Goal: Task Accomplishment & Management: Manage account settings

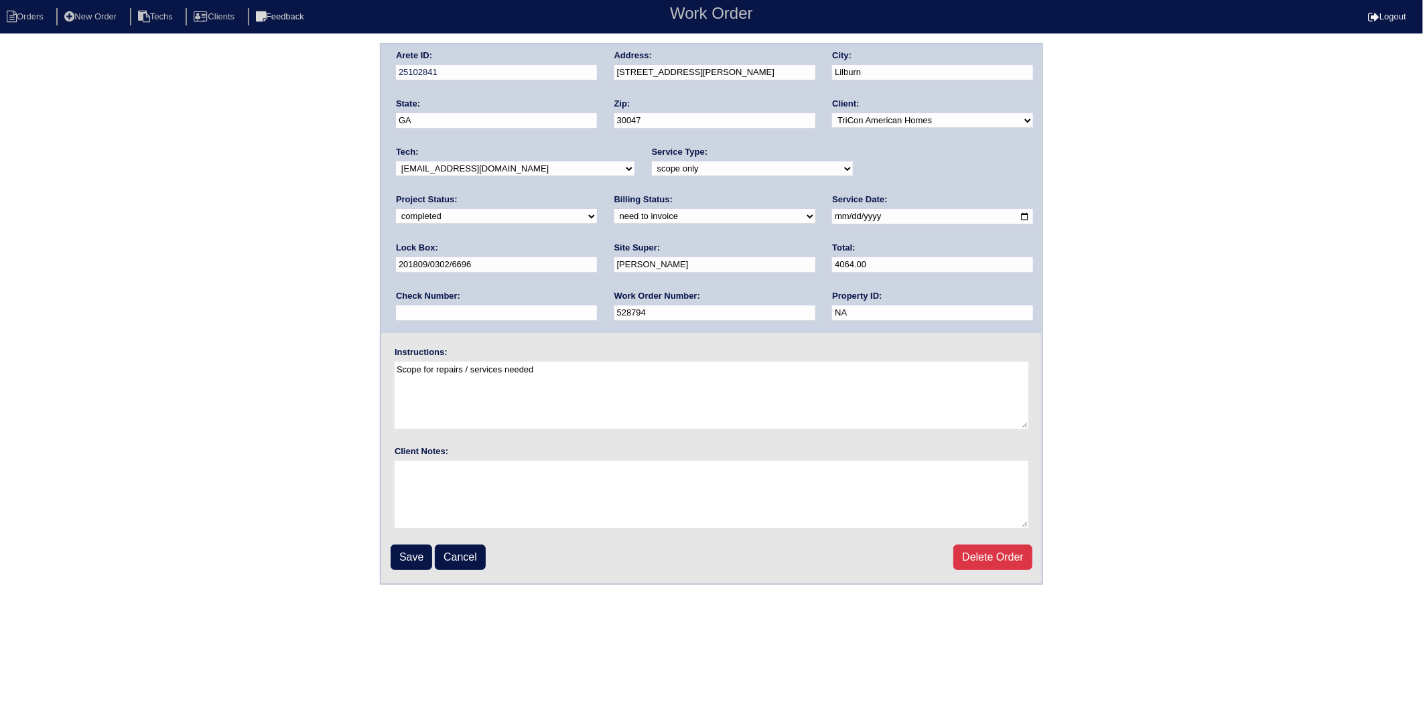
click at [614, 222] on div "Billing Status: need to quote quoted need to invoice invoiced paid warranty pur…" at bounding box center [714, 212] width 201 height 37
click at [614, 218] on select "need to quote quoted need to invoice invoiced paid warranty purchase order need…" at bounding box center [714, 216] width 201 height 15
select select "invoiced"
click at [614, 209] on select "need to quote quoted need to invoice invoiced paid warranty purchase order need…" at bounding box center [714, 216] width 201 height 15
click at [395, 549] on input "Save" at bounding box center [412, 557] width 42 height 25
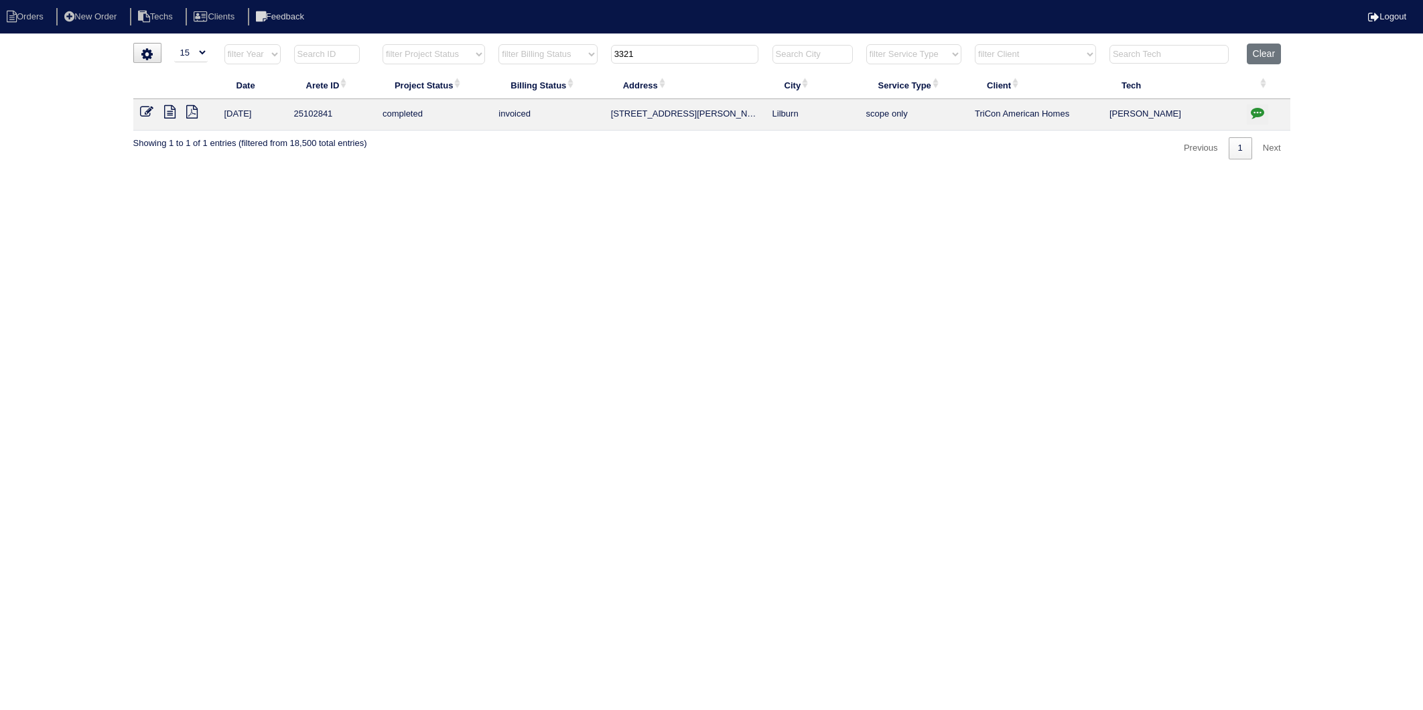
select select "15"
drag, startPoint x: 1027, startPoint y: 275, endPoint x: 1221, endPoint y: 239, distance: 197.5
click at [1032, 173] on html "Orders New Order Techs Clients Feedback Logout Orders New Order Users Clients M…" at bounding box center [711, 86] width 1423 height 173
click at [1261, 116] on icon "button" at bounding box center [1257, 112] width 13 height 13
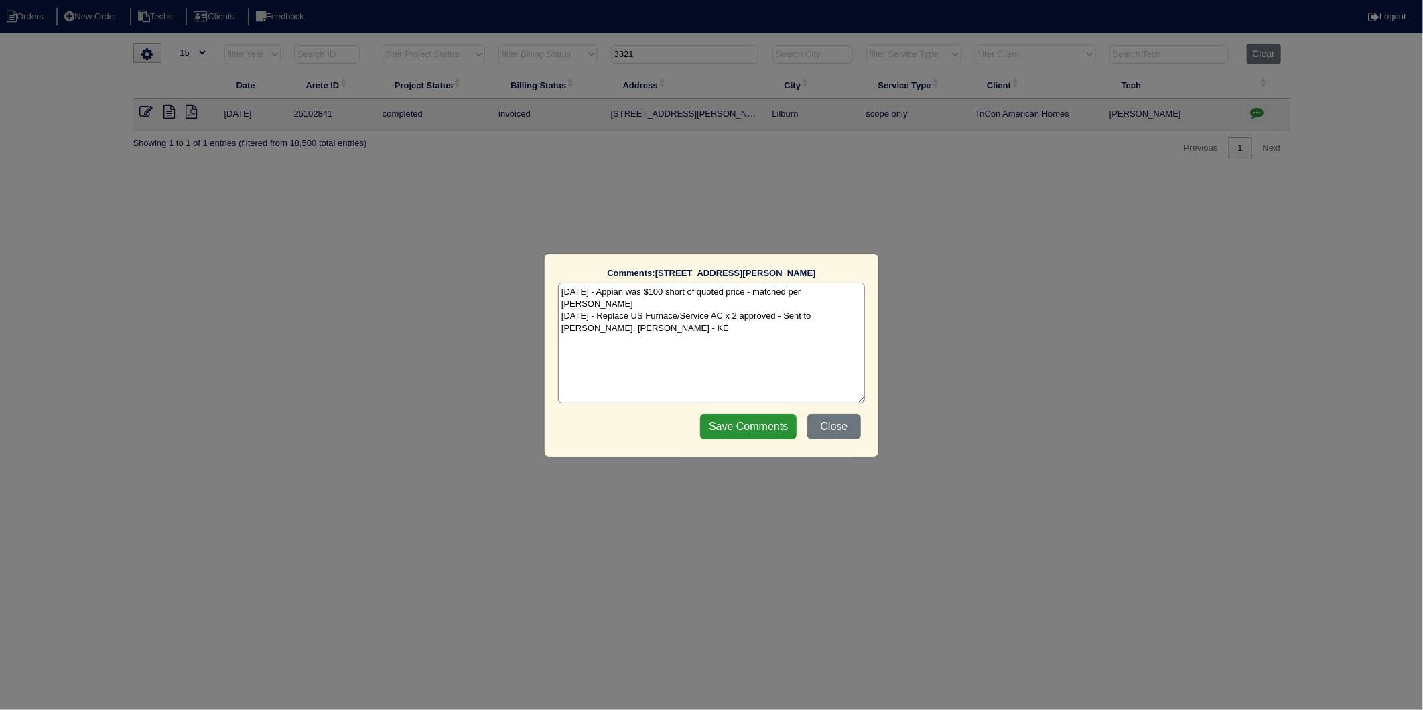
click at [655, 307] on textarea "8/7/25 - Appian was $100 short of quoted price - matched per Dan - KE 8/7/25 - …" at bounding box center [711, 343] width 307 height 121
click at [648, 322] on textarea "8/7/25 - Appian was $100 short of quoted price - matched per Dan - KE 8/7/25 - …" at bounding box center [711, 343] width 307 height 121
type textarea "8/7/25 - Appian was $100 short of quoted price - matched per Dan - KE 8/7/25 - …"
click at [736, 430] on input "Save Comments" at bounding box center [748, 426] width 96 height 25
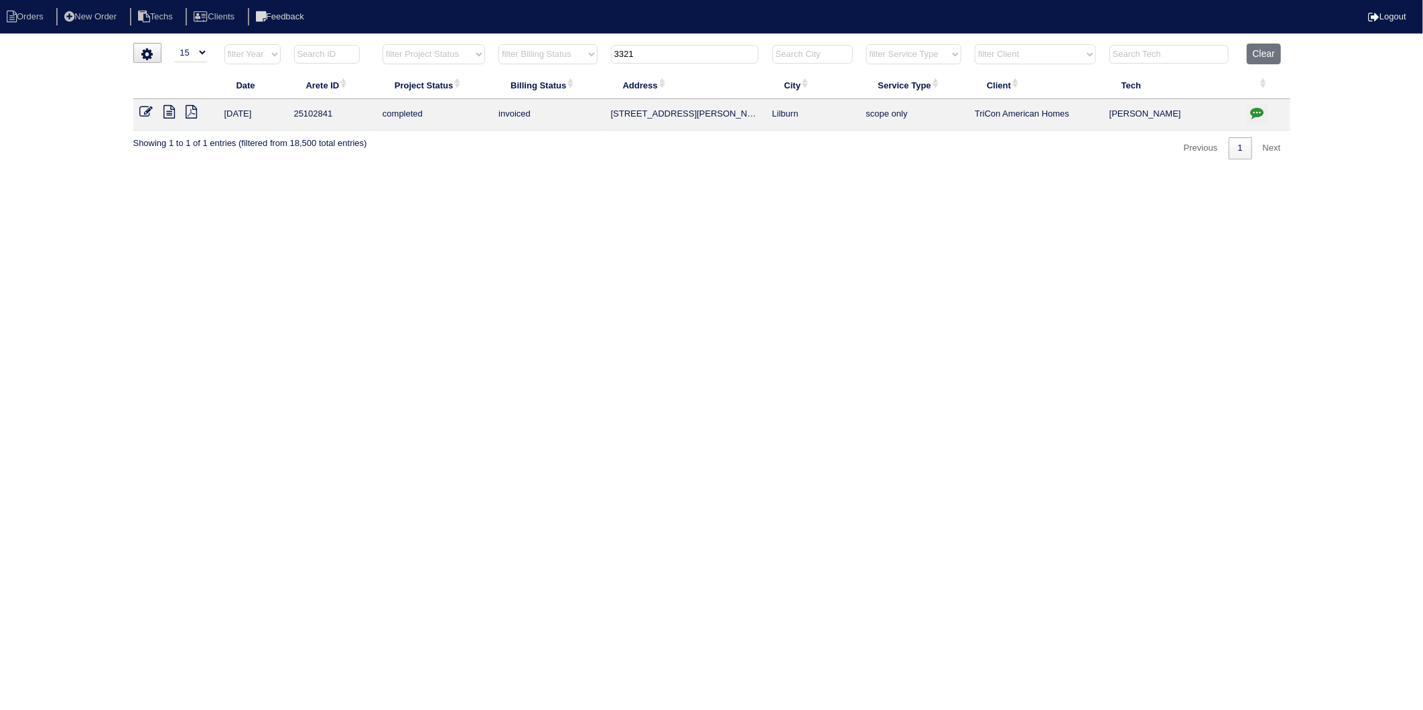
click at [832, 173] on html "Orders New Order Techs Clients Feedback Logout Orders New Order Users Clients M…" at bounding box center [711, 86] width 1423 height 173
click at [1134, 173] on html "Orders New Order Techs Clients Feedback Logout Orders New Order Users Clients M…" at bounding box center [711, 86] width 1423 height 173
click at [1263, 56] on button "Clear" at bounding box center [1264, 54] width 34 height 21
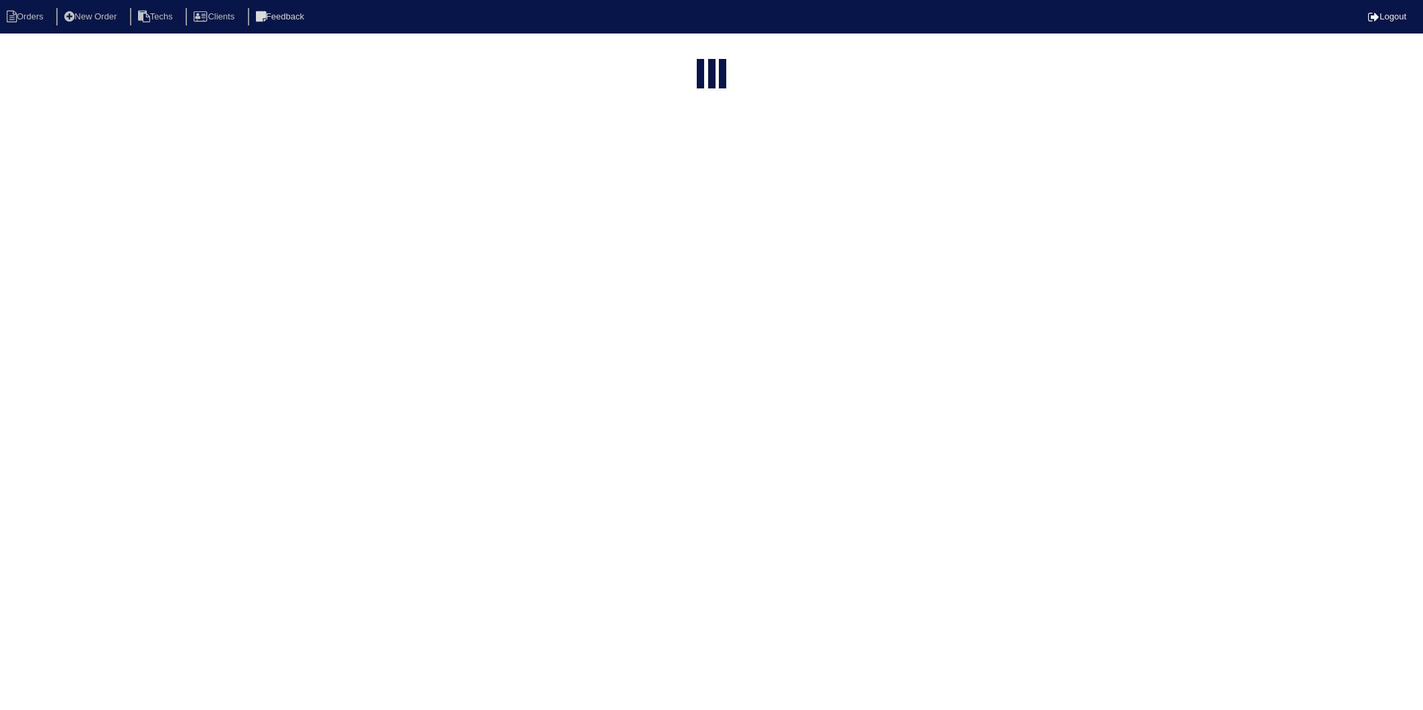
select select "15"
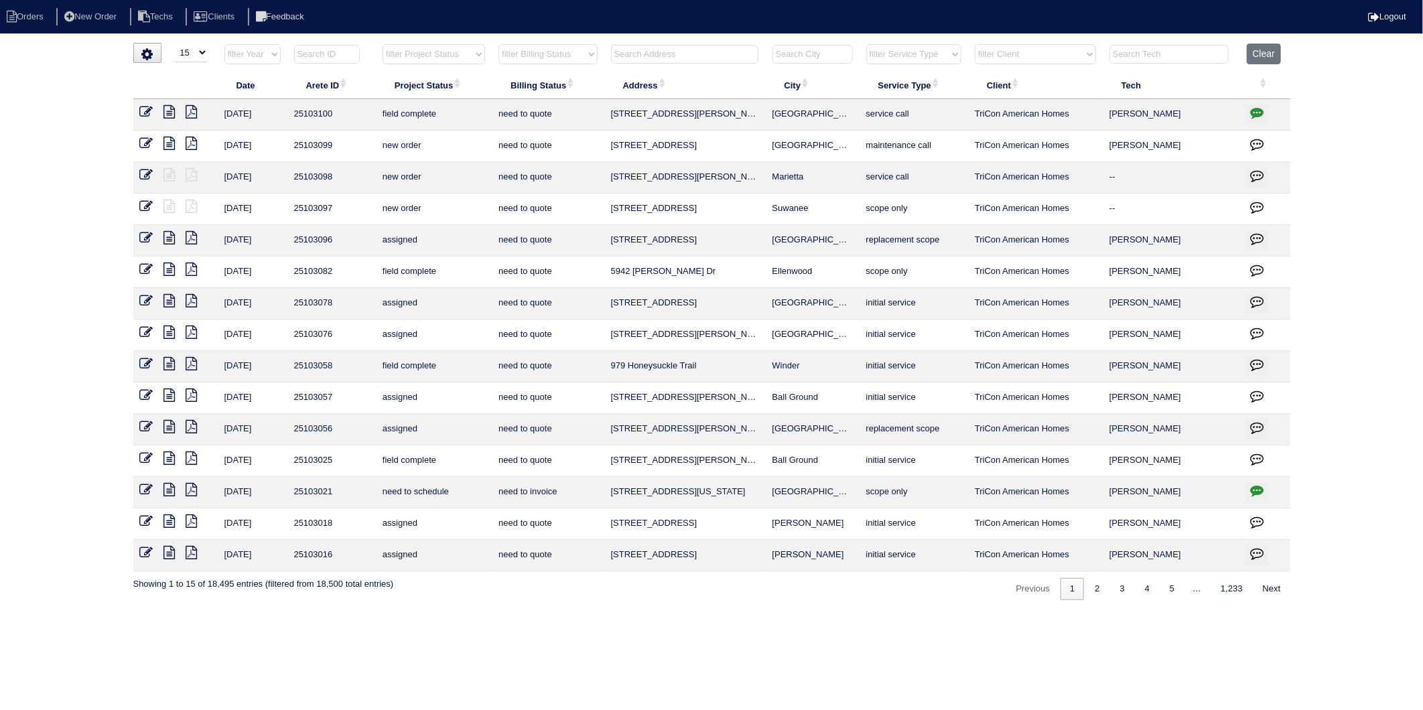
click at [648, 58] on input "text" at bounding box center [684, 54] width 147 height 19
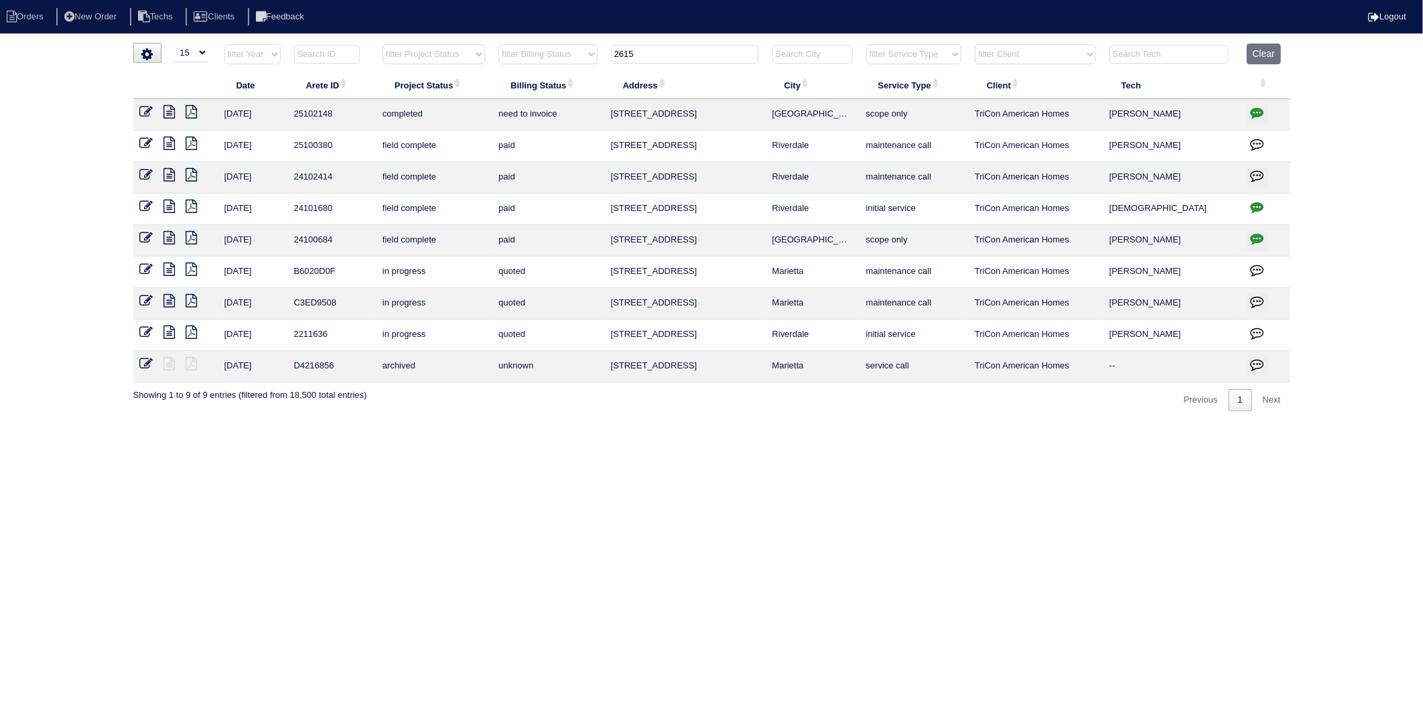
drag, startPoint x: 656, startPoint y: 54, endPoint x: 573, endPoint y: 59, distance: 83.9
click at [573, 59] on tr "filter Year -- Any Year -- 2025 2024 2023 2022 2021 2020 2019 filter Project St…" at bounding box center [711, 57] width 1157 height 27
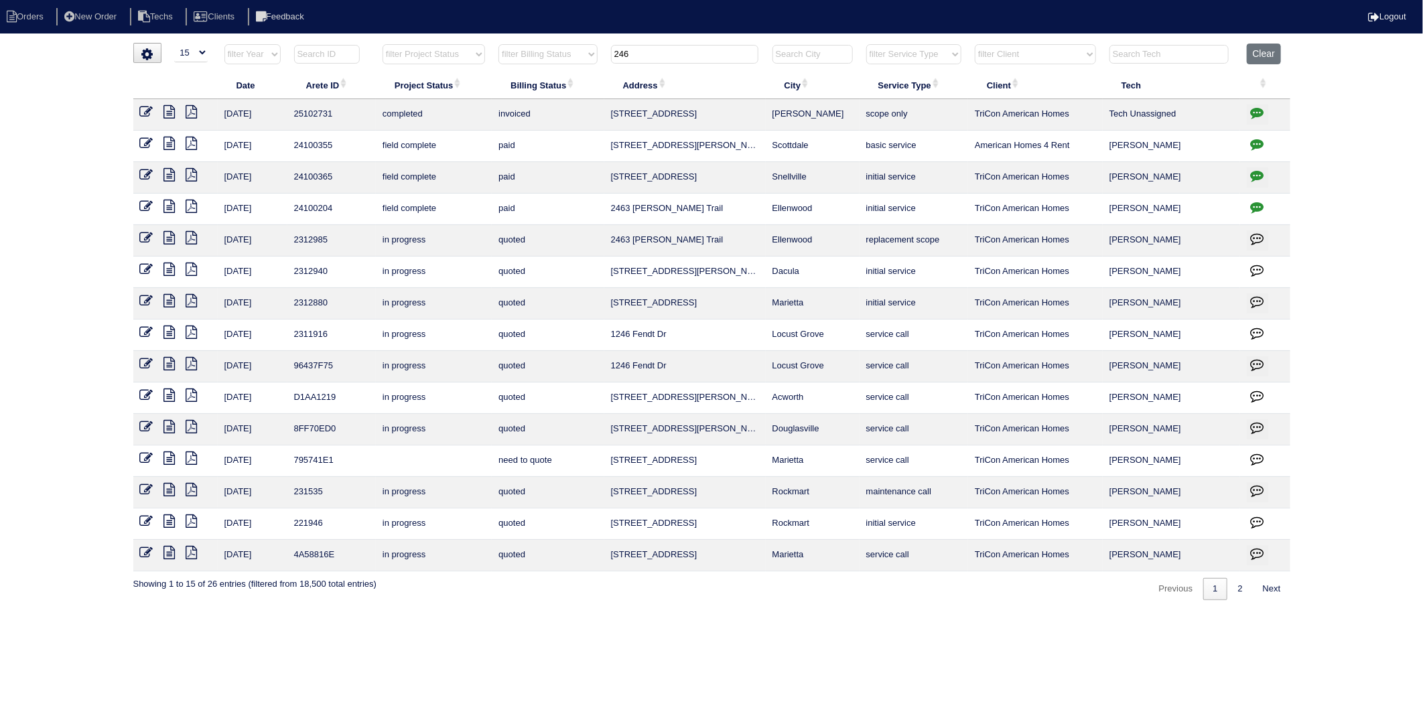
drag, startPoint x: 695, startPoint y: 52, endPoint x: 538, endPoint y: 76, distance: 158.6
click at [538, 76] on table "Date Arete ID Project Status Billing Status Address City Service Type Client Te…" at bounding box center [711, 308] width 1157 height 528
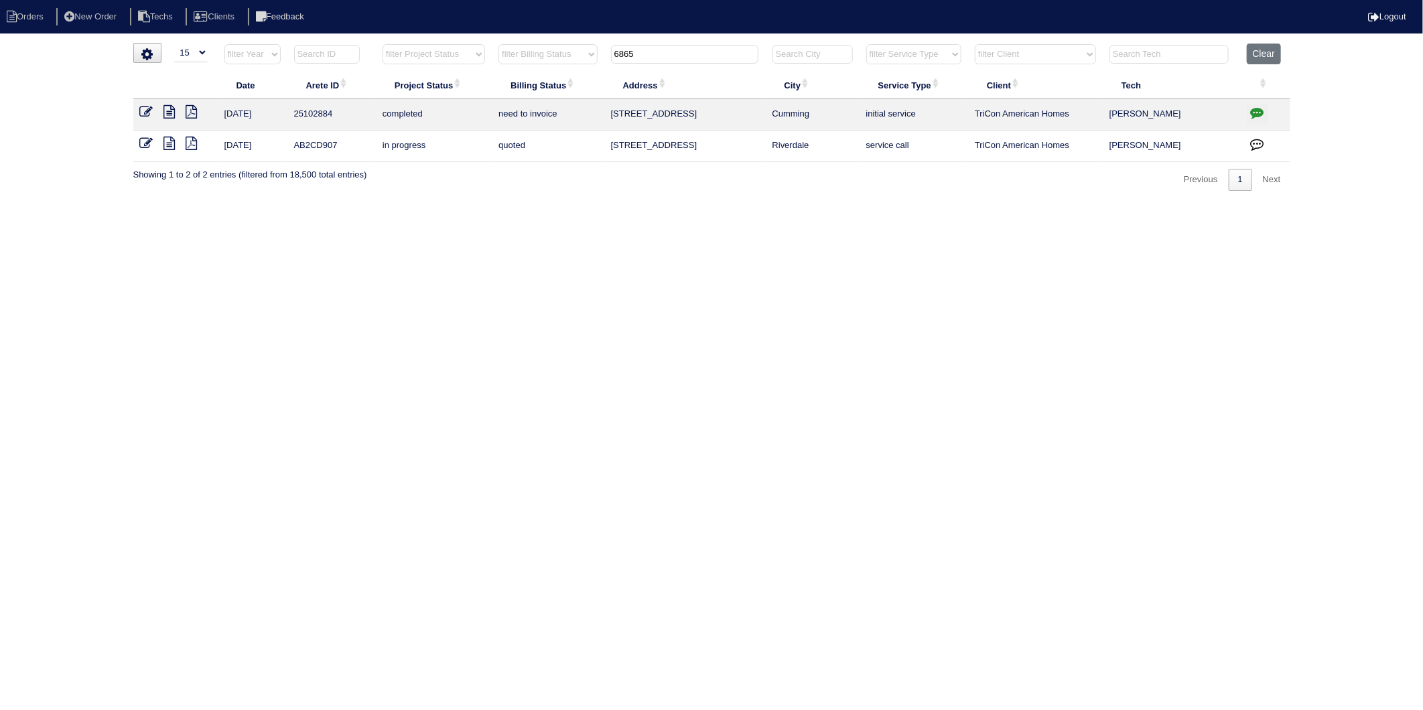
type input "6865"
click at [1258, 111] on icon "button" at bounding box center [1257, 112] width 13 height 13
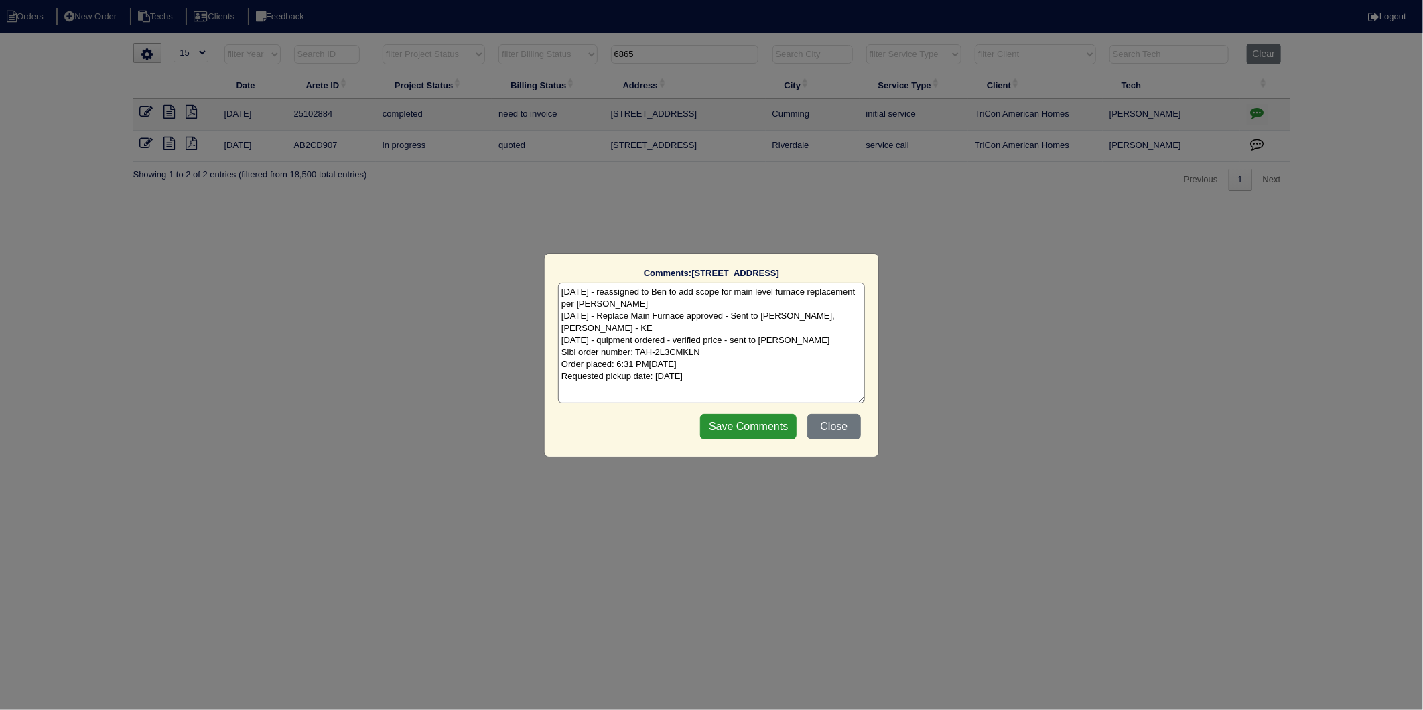
click at [774, 364] on textarea "8/8/25 - reassigned to Ben to add scope for main level furnace replacement per …" at bounding box center [711, 343] width 307 height 121
type textarea "8/8/25 - reassigned to Ben to add scope for main level furnace replacement per …"
click at [754, 433] on input "Save Comments" at bounding box center [748, 426] width 96 height 25
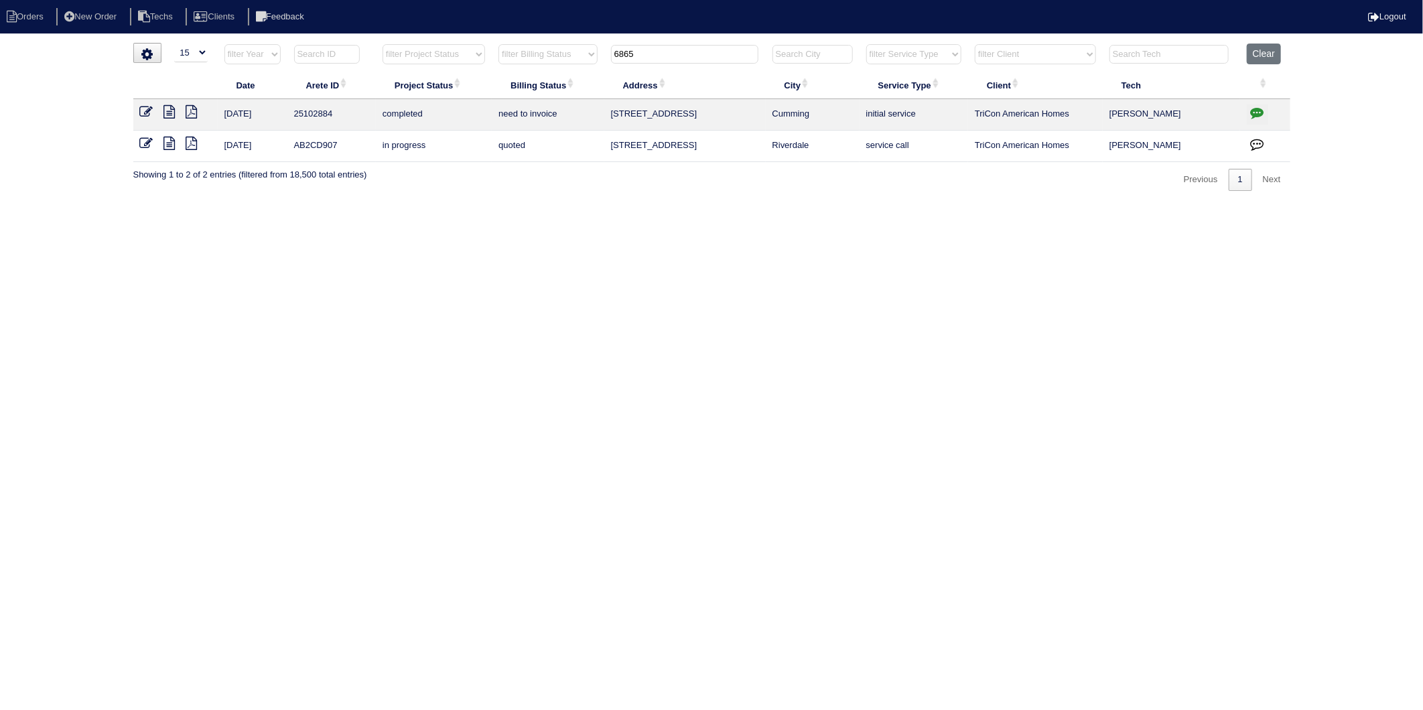
click at [143, 109] on icon at bounding box center [146, 111] width 13 height 13
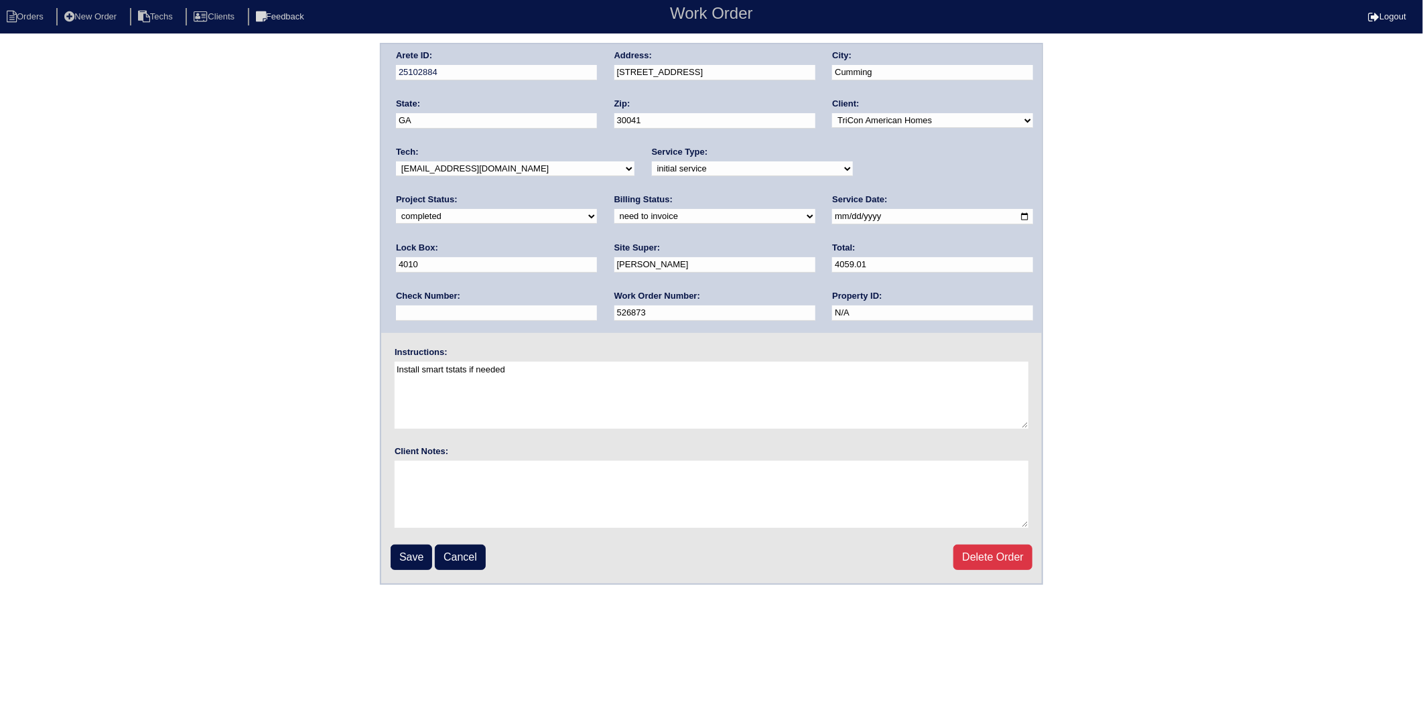
click at [614, 212] on select "need to quote quoted need to invoice invoiced paid warranty purchase order need…" at bounding box center [714, 216] width 201 height 15
select select "invoiced"
click at [614, 209] on select "need to quote quoted need to invoice invoiced paid warranty purchase order need…" at bounding box center [714, 216] width 201 height 15
click at [409, 555] on input "Save" at bounding box center [412, 557] width 42 height 25
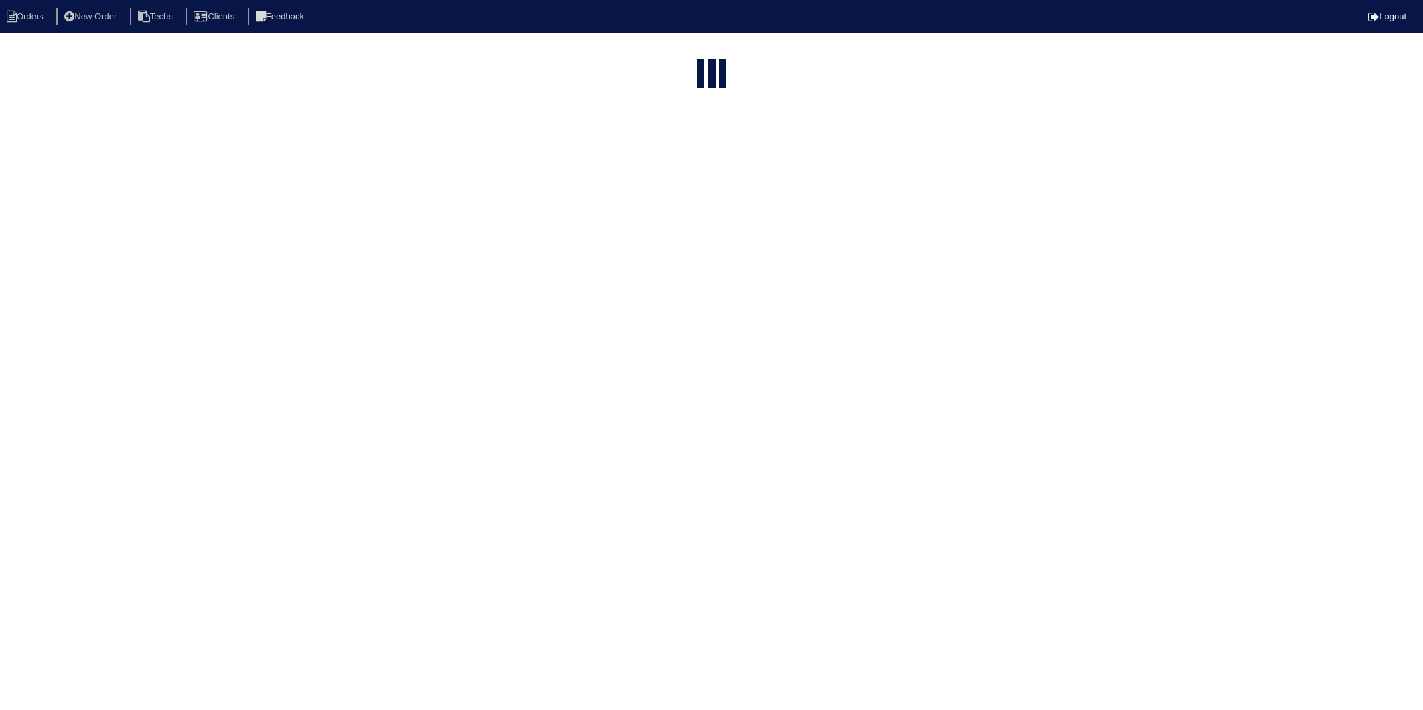
select select "15"
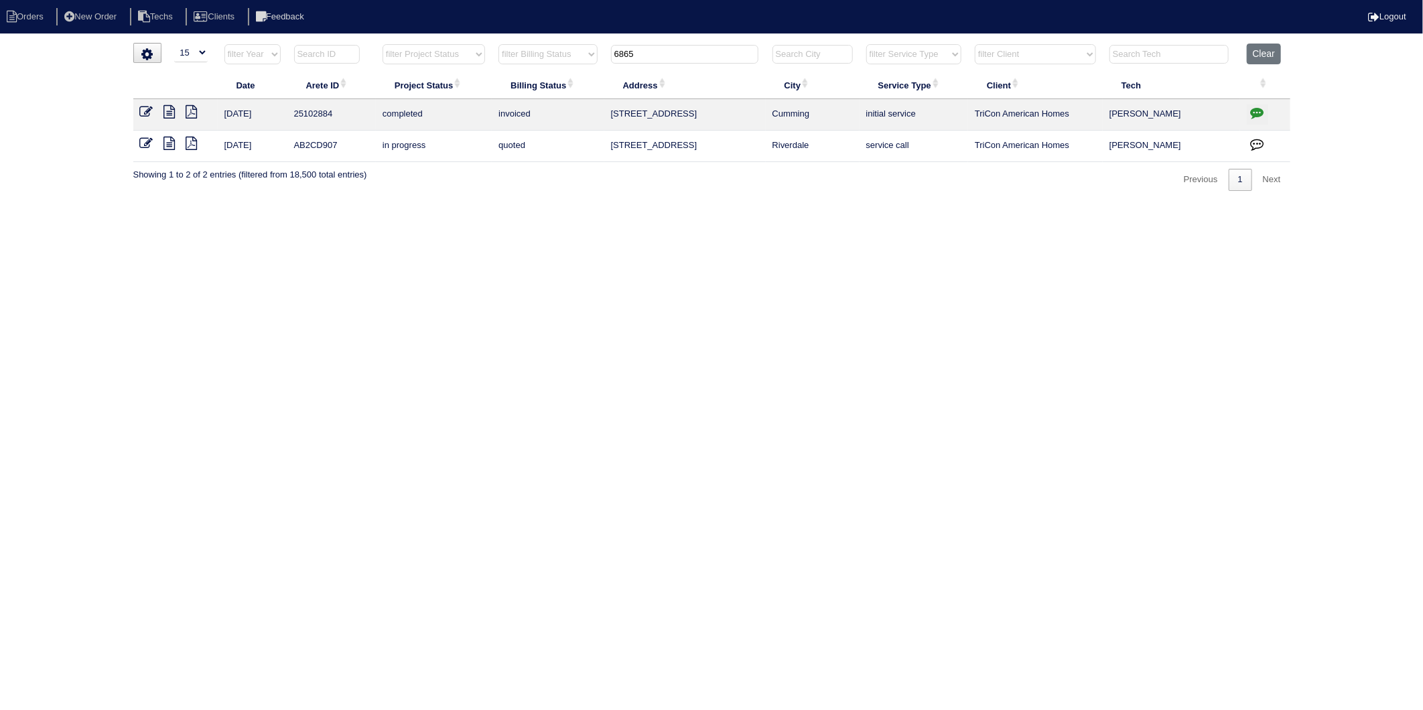
click at [622, 204] on html "Orders New Order Techs Clients Feedback Logout Orders New Order Users Clients M…" at bounding box center [711, 102] width 1423 height 204
drag, startPoint x: 673, startPoint y: 55, endPoint x: 559, endPoint y: 102, distance: 122.5
click at [559, 88] on table "Date Arete ID Project Status Billing Status Address City Service Type Client Te…" at bounding box center [711, 103] width 1157 height 119
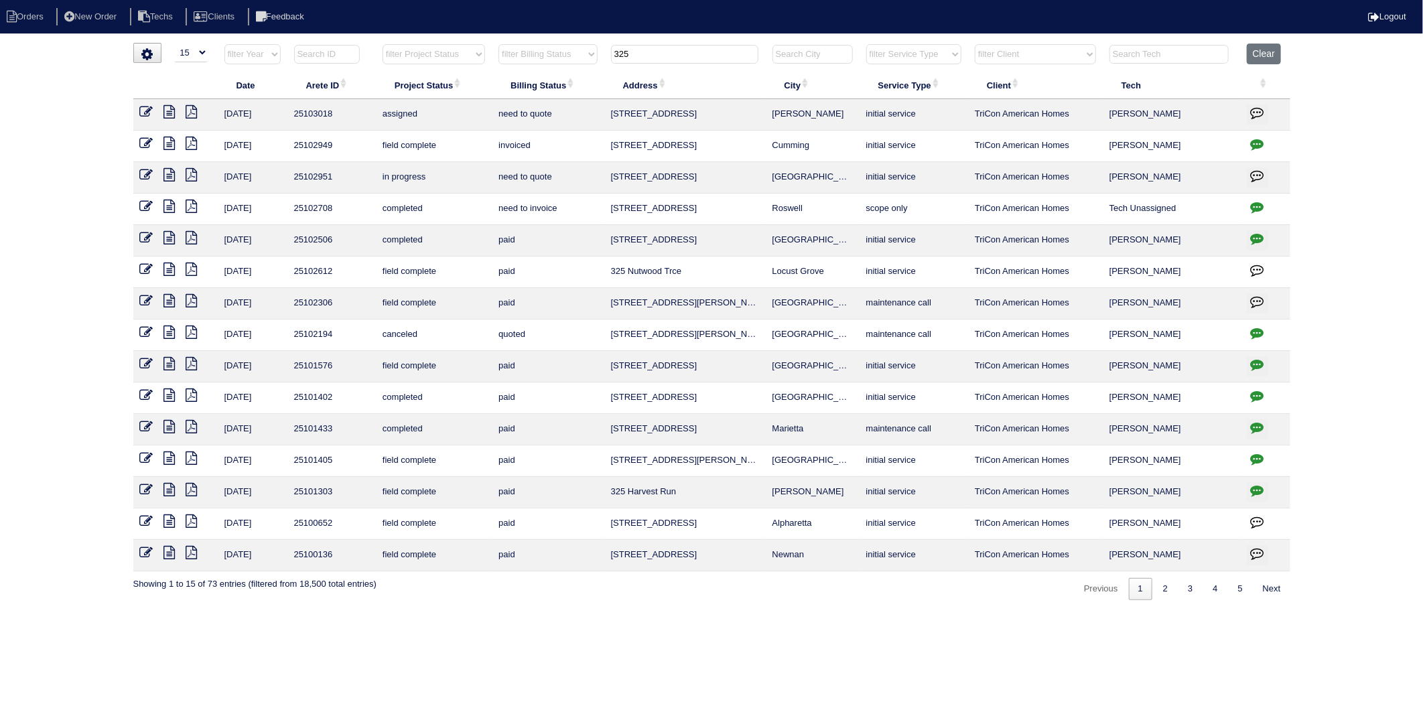
type input "325"
click at [1260, 208] on icon "button" at bounding box center [1257, 206] width 13 height 13
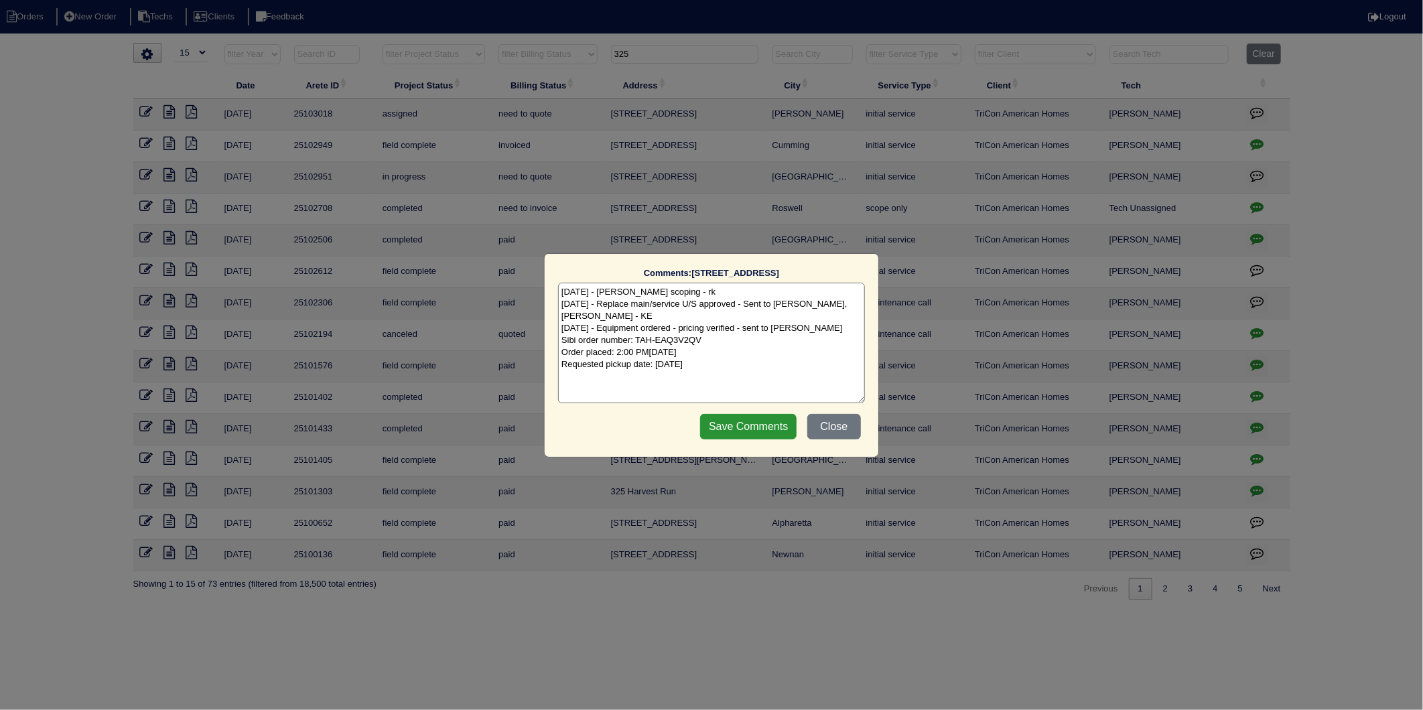
click at [744, 372] on textarea "7/29/25 - Dan scoping - rk 8/5/25 - Replace main/service U/S approved - Sent to…" at bounding box center [711, 343] width 307 height 121
type textarea "7/29/25 - Dan scoping - rk 8/5/25 - Replace main/service U/S approved - Sent to…"
click at [744, 425] on input "Save Comments" at bounding box center [748, 426] width 96 height 25
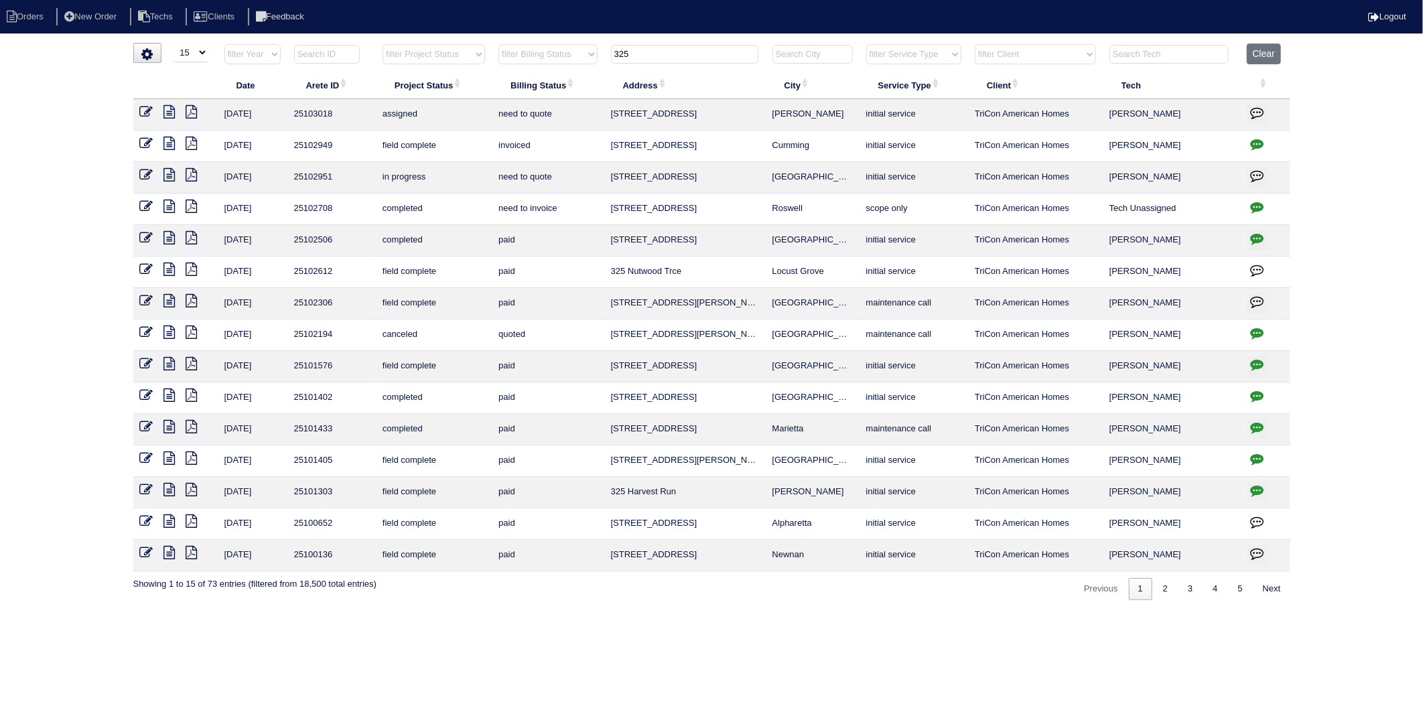
click at [145, 205] on icon at bounding box center [146, 206] width 13 height 13
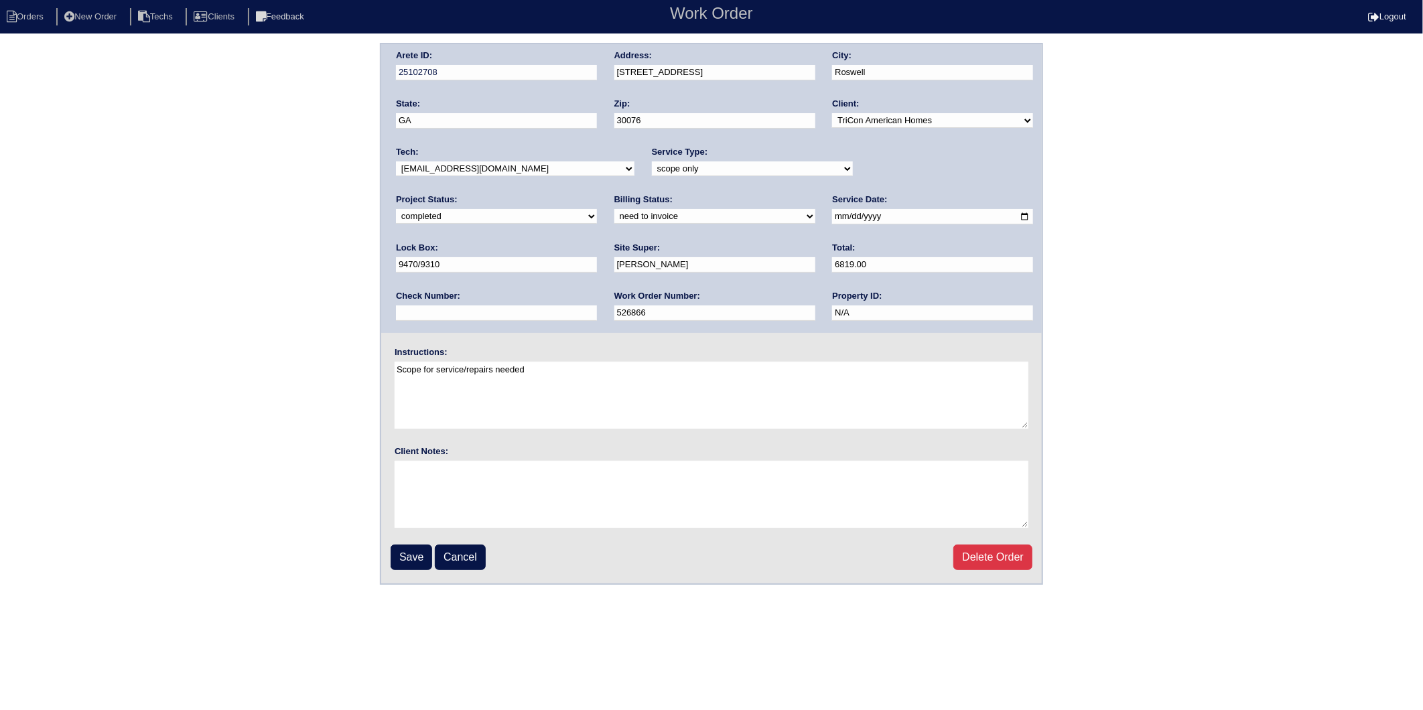
click at [614, 218] on select "need to quote quoted need to invoice invoiced paid warranty purchase order need…" at bounding box center [714, 216] width 201 height 15
select select "invoiced"
click at [614, 209] on select "need to quote quoted need to invoice invoiced paid warranty purchase order need…" at bounding box center [714, 216] width 201 height 15
click at [413, 551] on input "Save" at bounding box center [412, 557] width 42 height 25
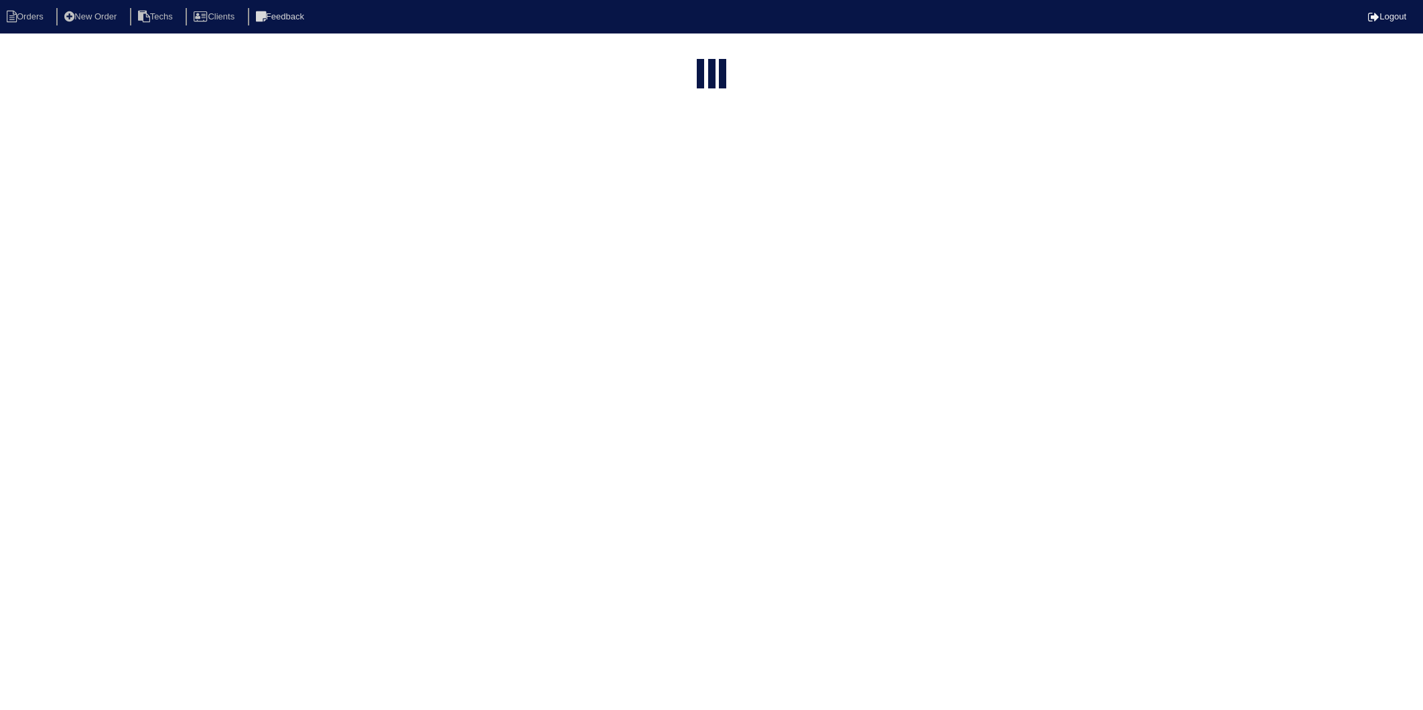
select select "15"
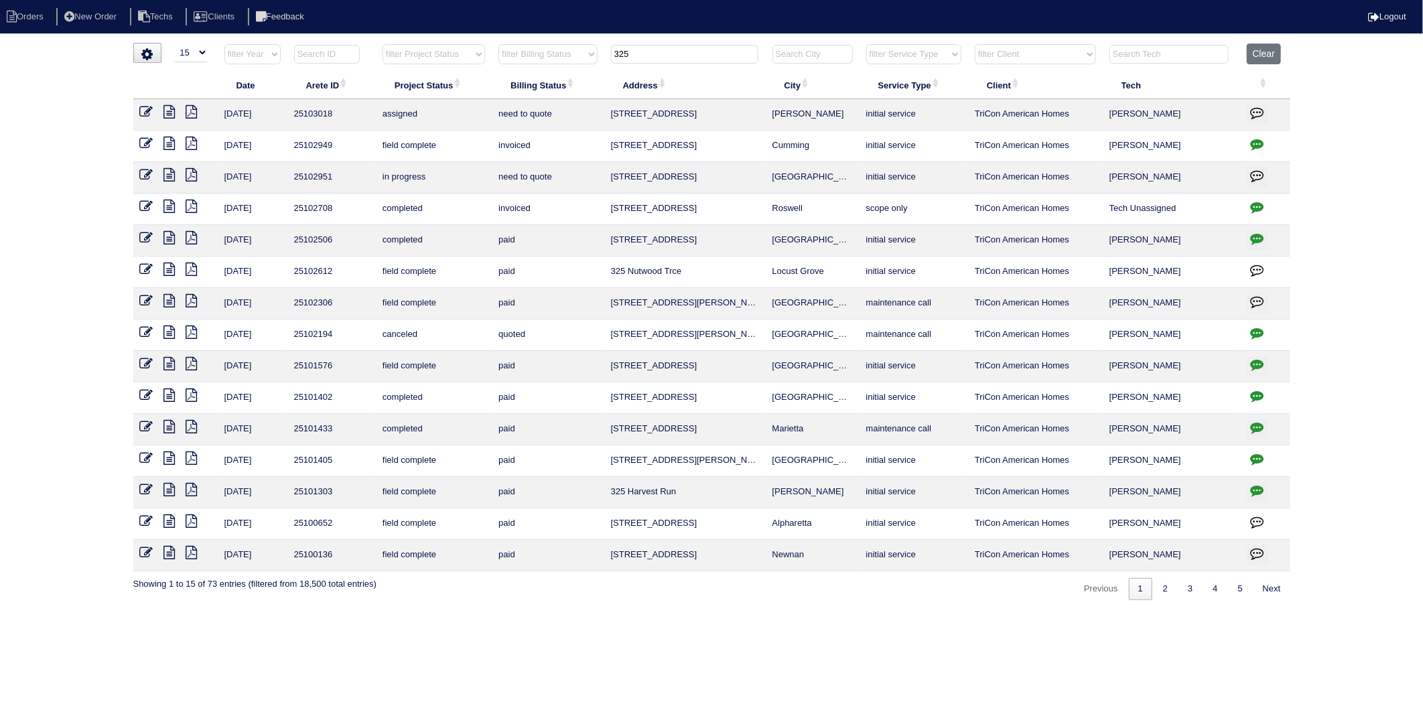
drag, startPoint x: 640, startPoint y: 48, endPoint x: 594, endPoint y: 55, distance: 46.7
click at [594, 55] on tr "filter Year -- Any Year -- 2025 2024 2023 2022 2021 2020 2019 filter Project St…" at bounding box center [711, 57] width 1157 height 27
type input "120"
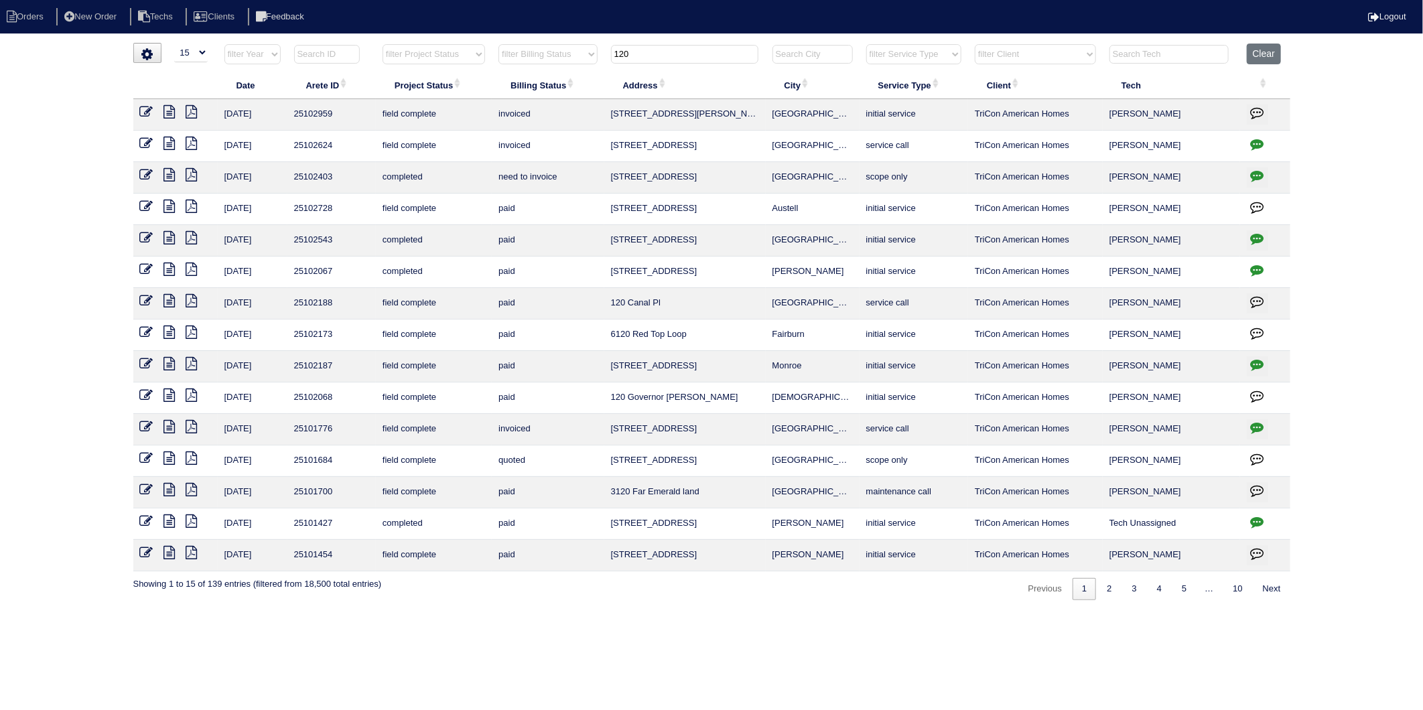
click at [1249, 179] on button "button" at bounding box center [1257, 177] width 21 height 20
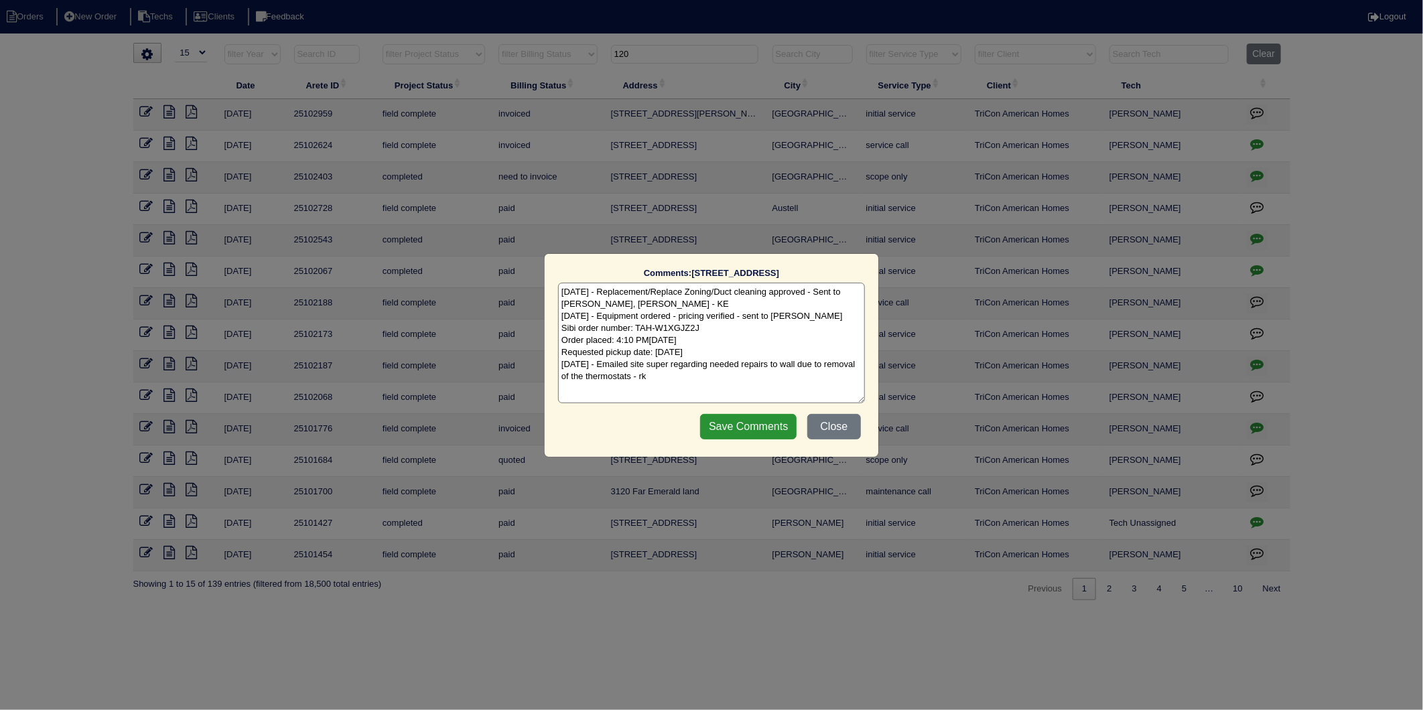
click at [661, 380] on textarea "8/5/25 - Replacement/Replace Zoning/Duct cleaning approved - Sent to Dan, Payto…" at bounding box center [711, 343] width 307 height 121
type textarea "8/5/25 - Replacement/Replace Zoning/Duct cleaning approved - Sent to Dan, Payto…"
click at [749, 435] on input "Save Comments" at bounding box center [748, 426] width 96 height 25
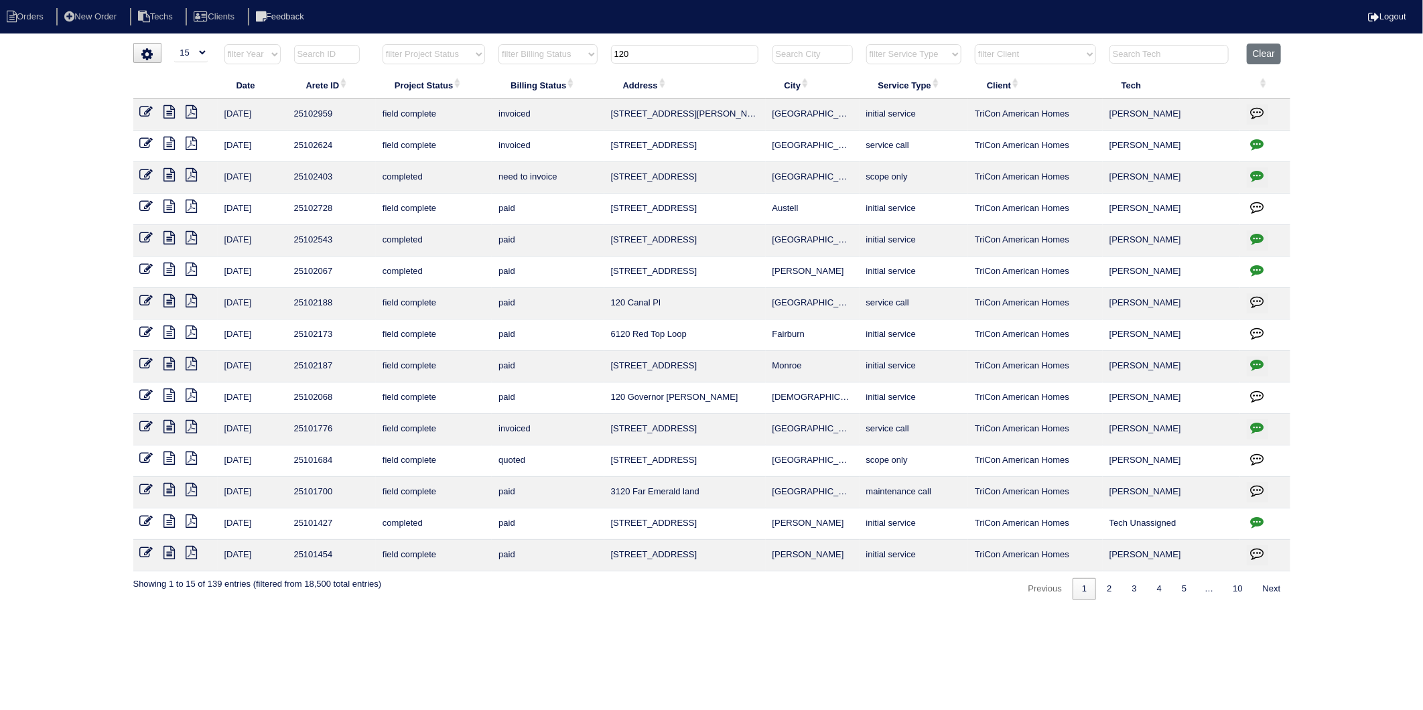
click at [145, 172] on icon at bounding box center [146, 174] width 13 height 13
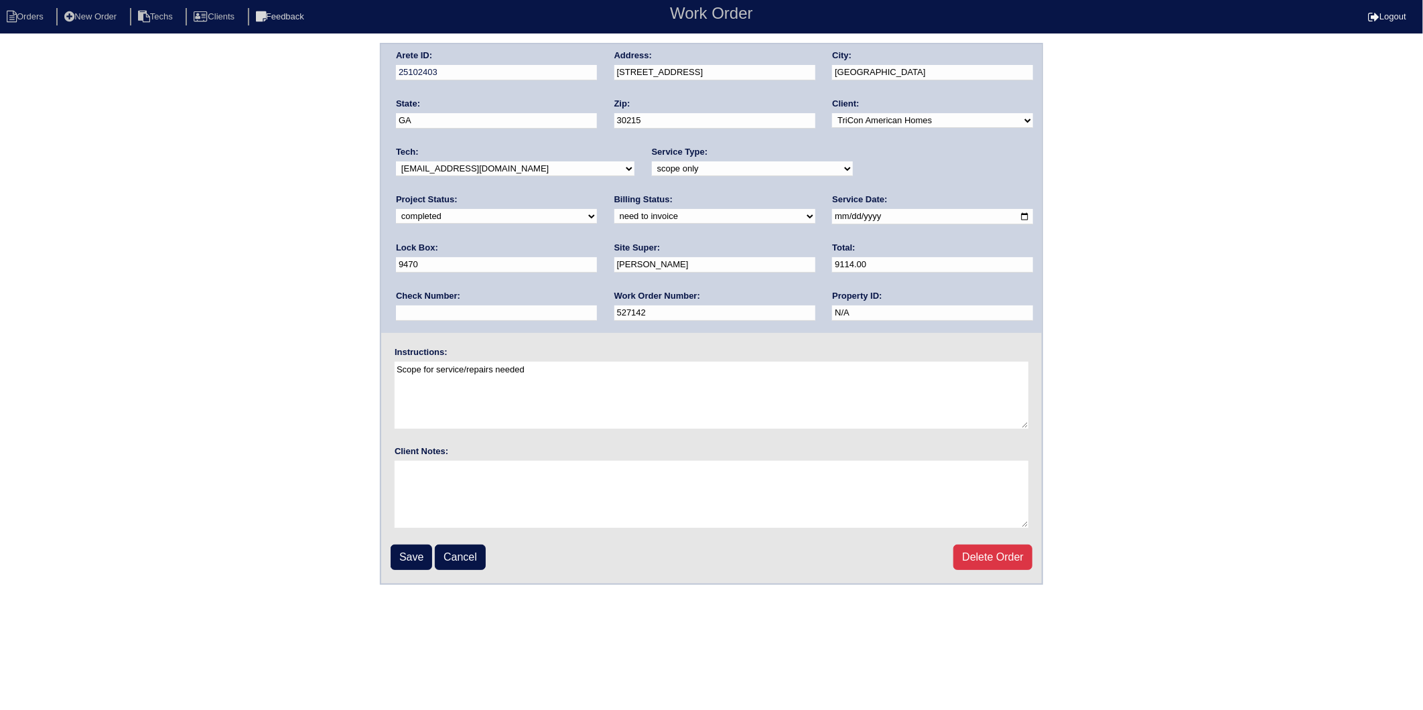
click at [614, 218] on select "need to quote quoted need to invoice invoiced paid warranty purchase order need…" at bounding box center [714, 216] width 201 height 15
select select "invoiced"
click at [614, 209] on select "need to quote quoted need to invoice invoiced paid warranty purchase order need…" at bounding box center [714, 216] width 201 height 15
click at [399, 547] on input "Save" at bounding box center [412, 557] width 42 height 25
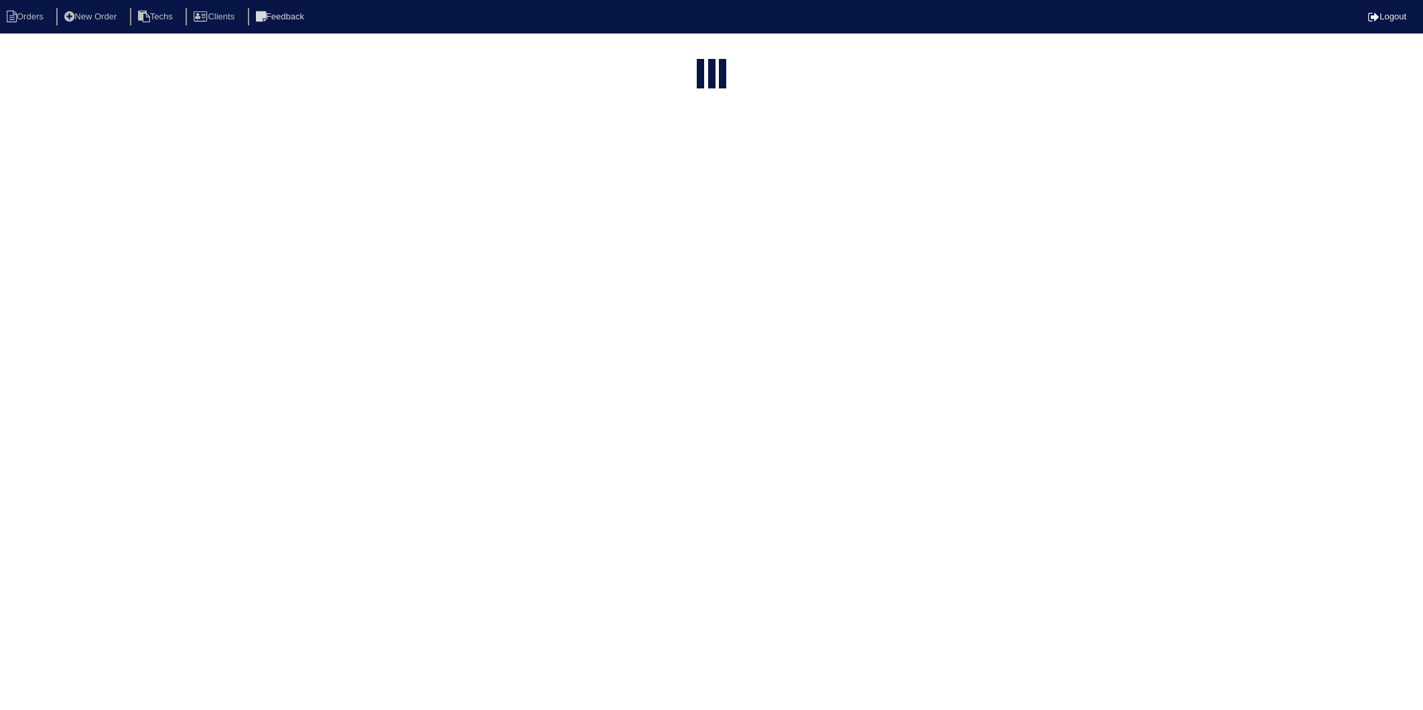
select select "15"
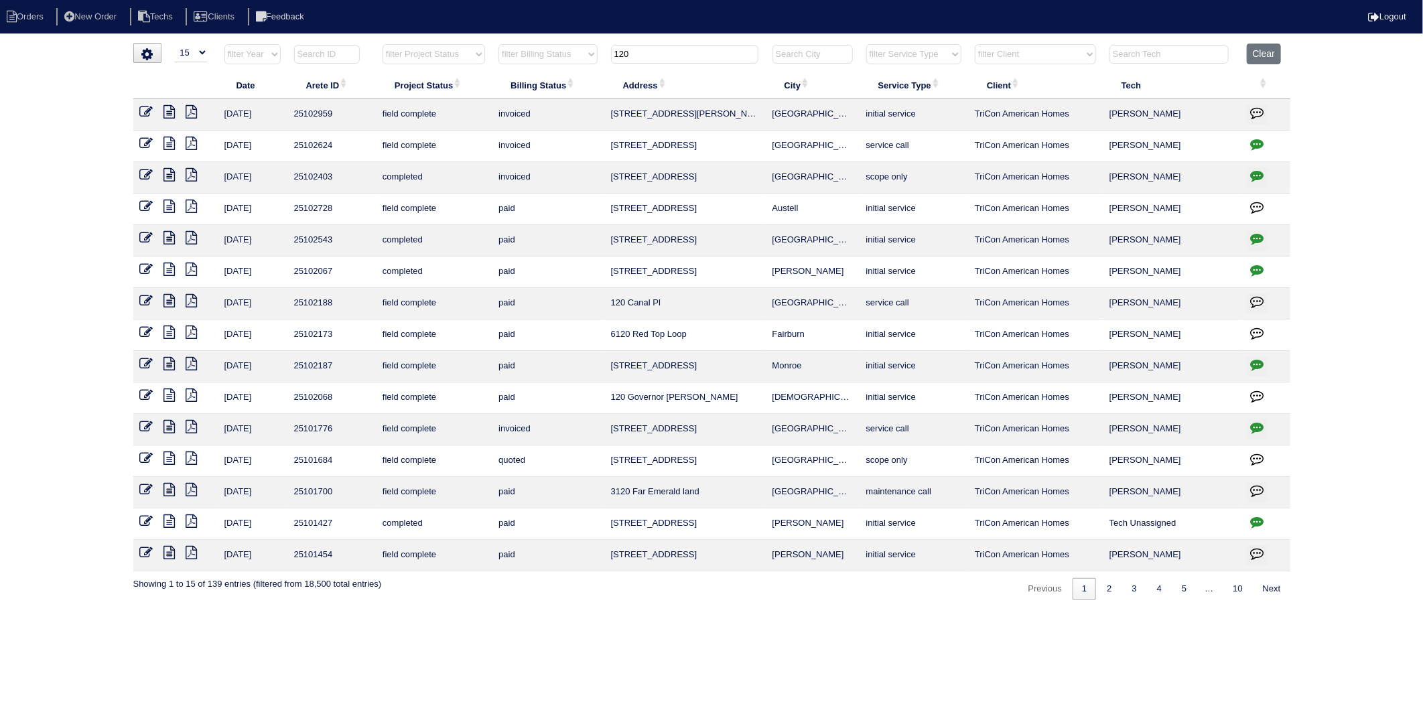
drag, startPoint x: 648, startPoint y: 56, endPoint x: 502, endPoint y: 89, distance: 149.2
click at [502, 89] on table "Date Arete ID Project Status Billing Status Address City Service Type Client Te…" at bounding box center [711, 308] width 1157 height 528
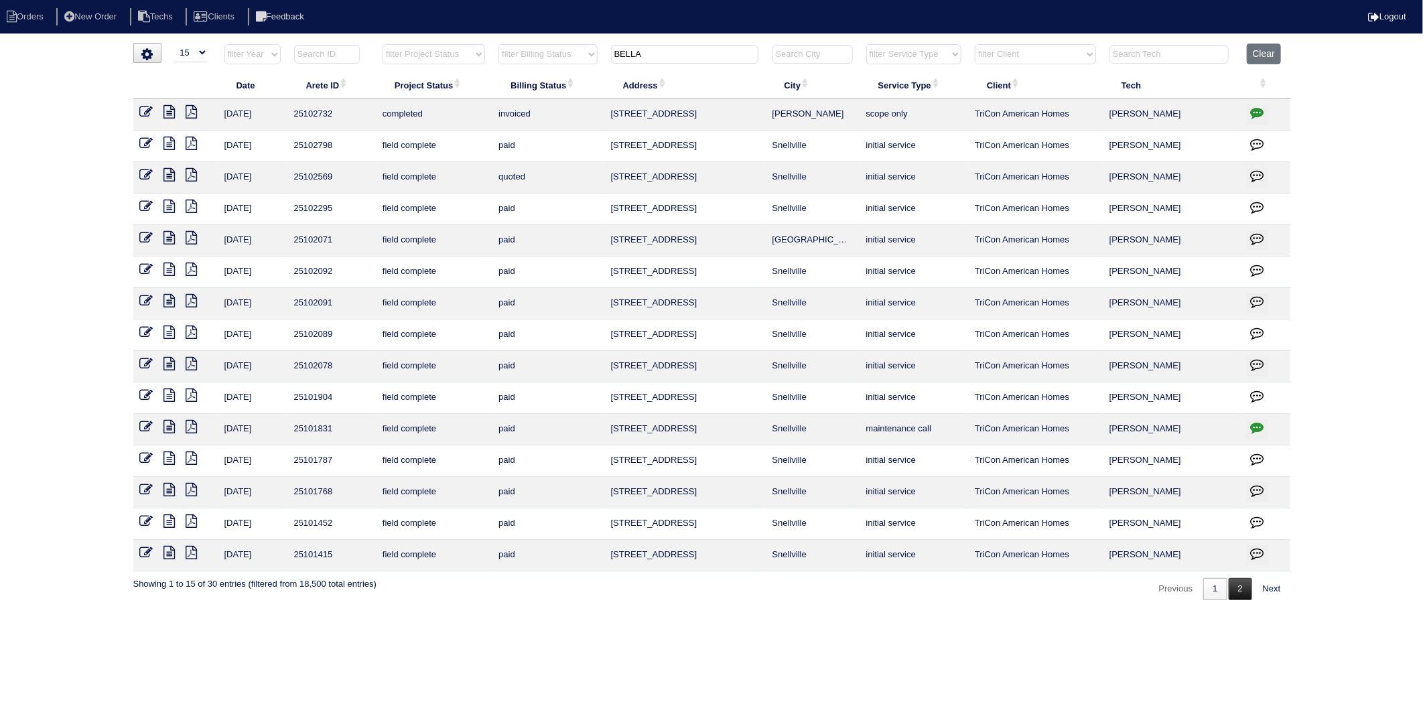
click at [1237, 591] on link "2" at bounding box center [1240, 589] width 23 height 22
type input "BELLA"
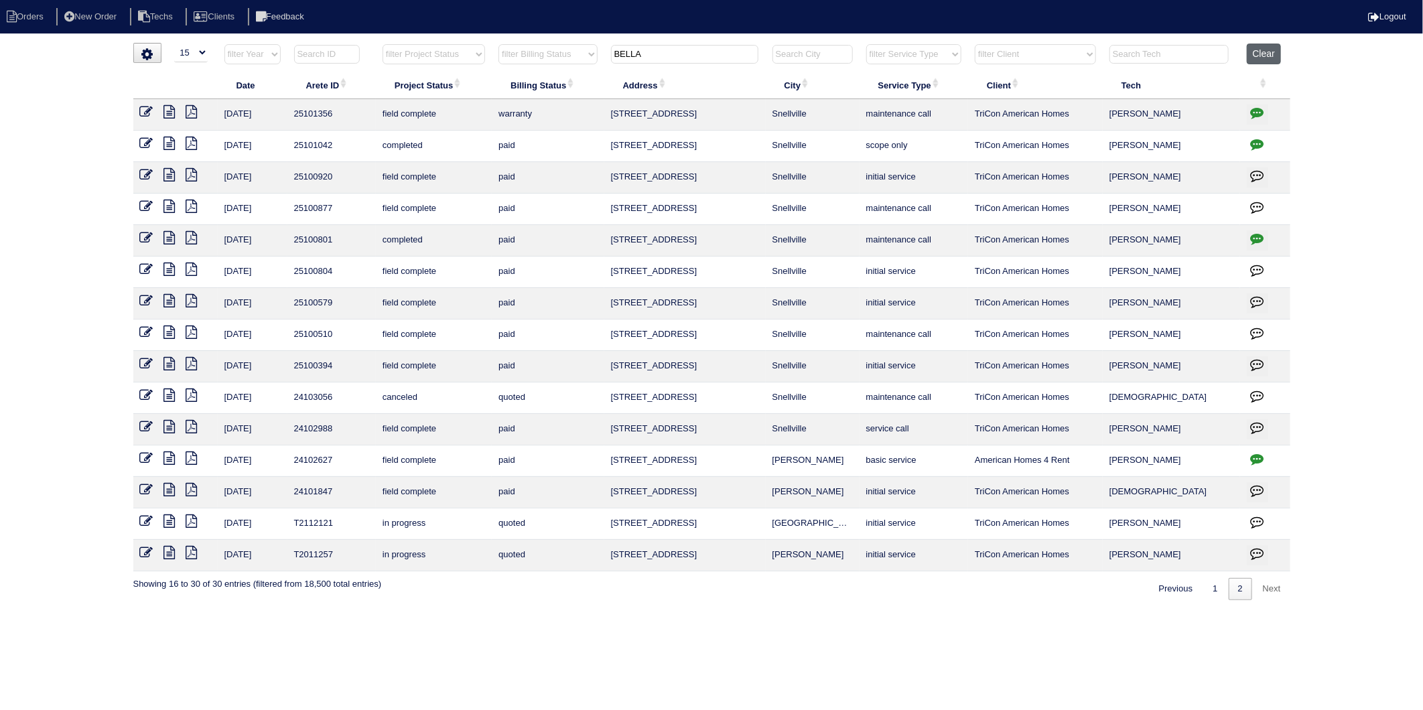
click at [1263, 55] on button "Clear" at bounding box center [1264, 54] width 34 height 21
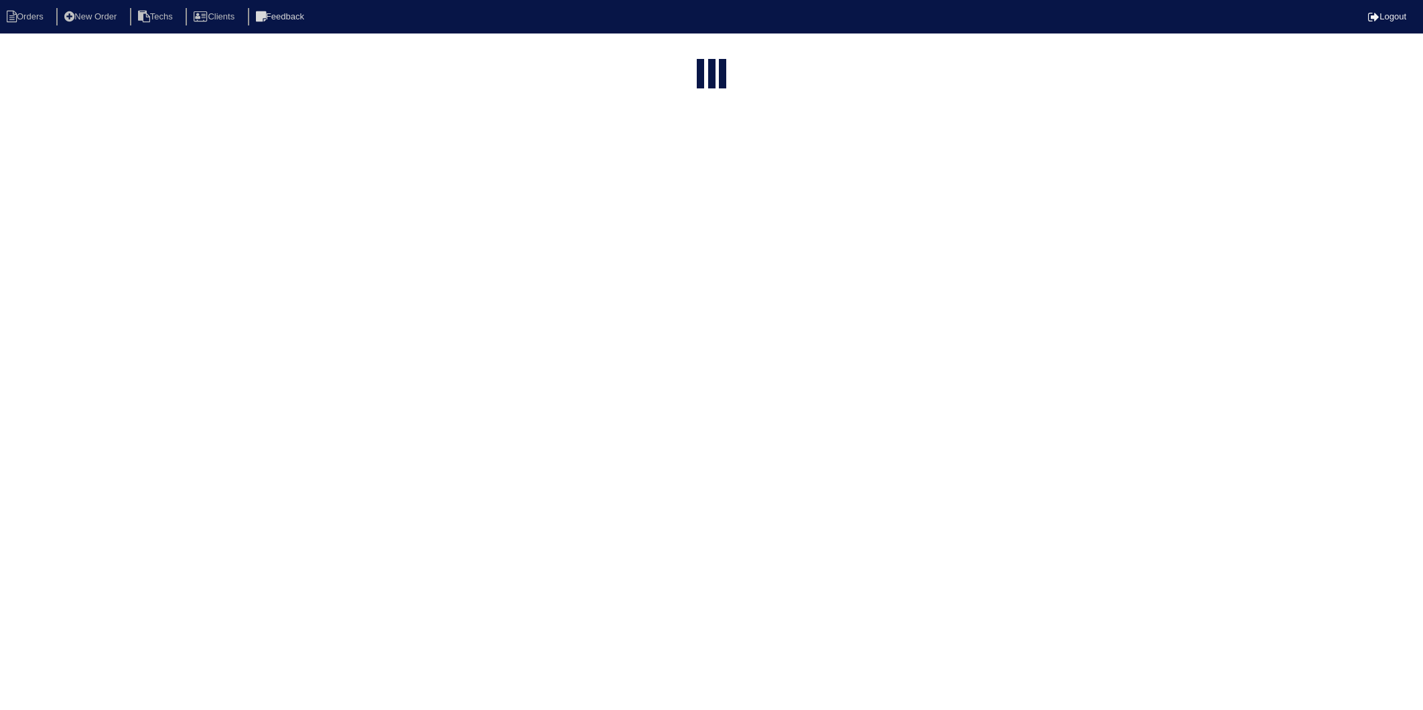
select select "15"
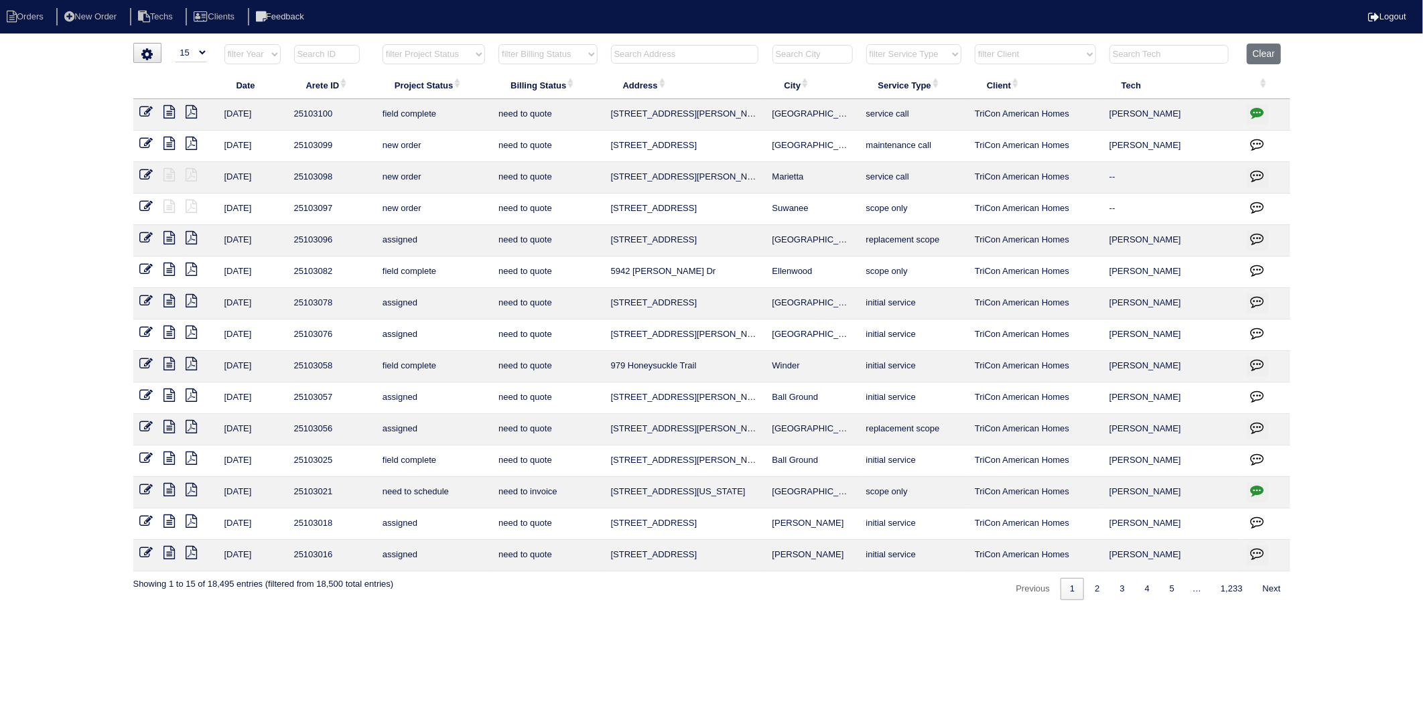
click at [697, 50] on input "text" at bounding box center [684, 54] width 147 height 19
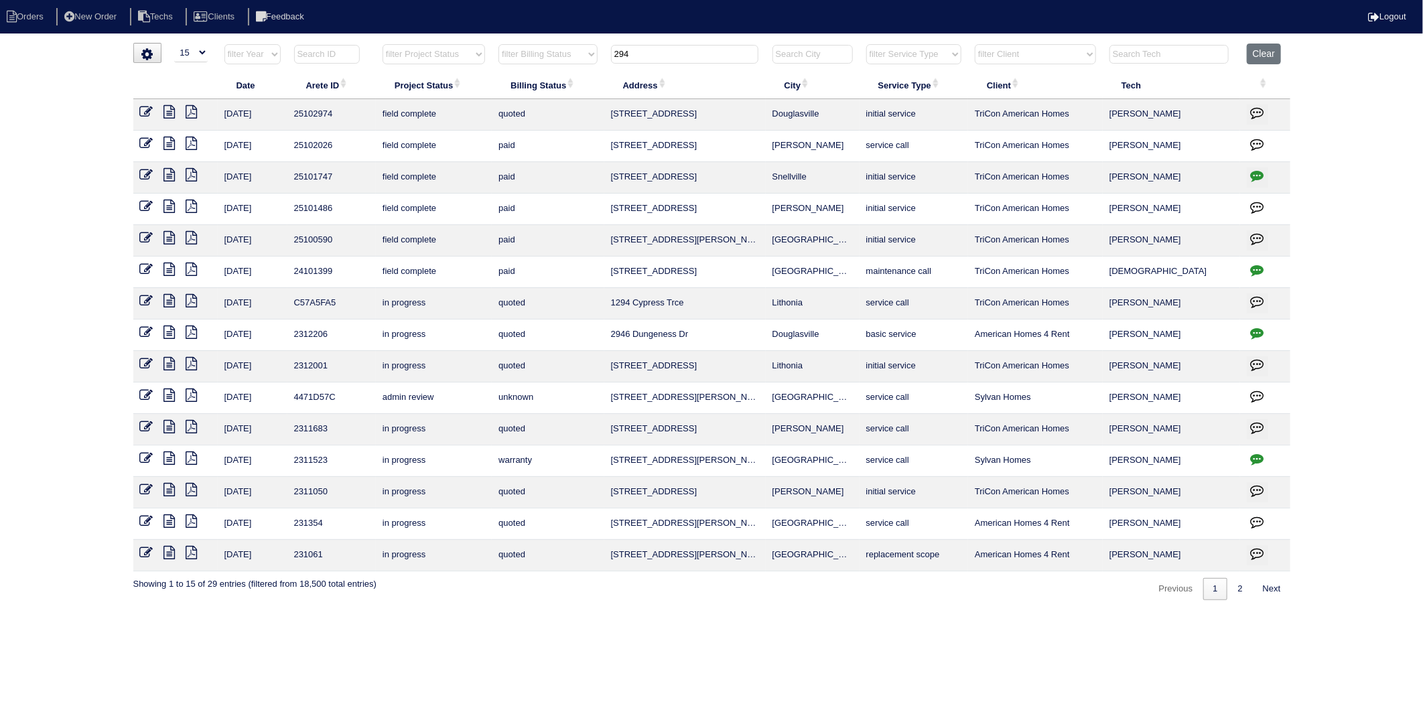
type input "294"
click at [145, 117] on icon at bounding box center [146, 111] width 13 height 13
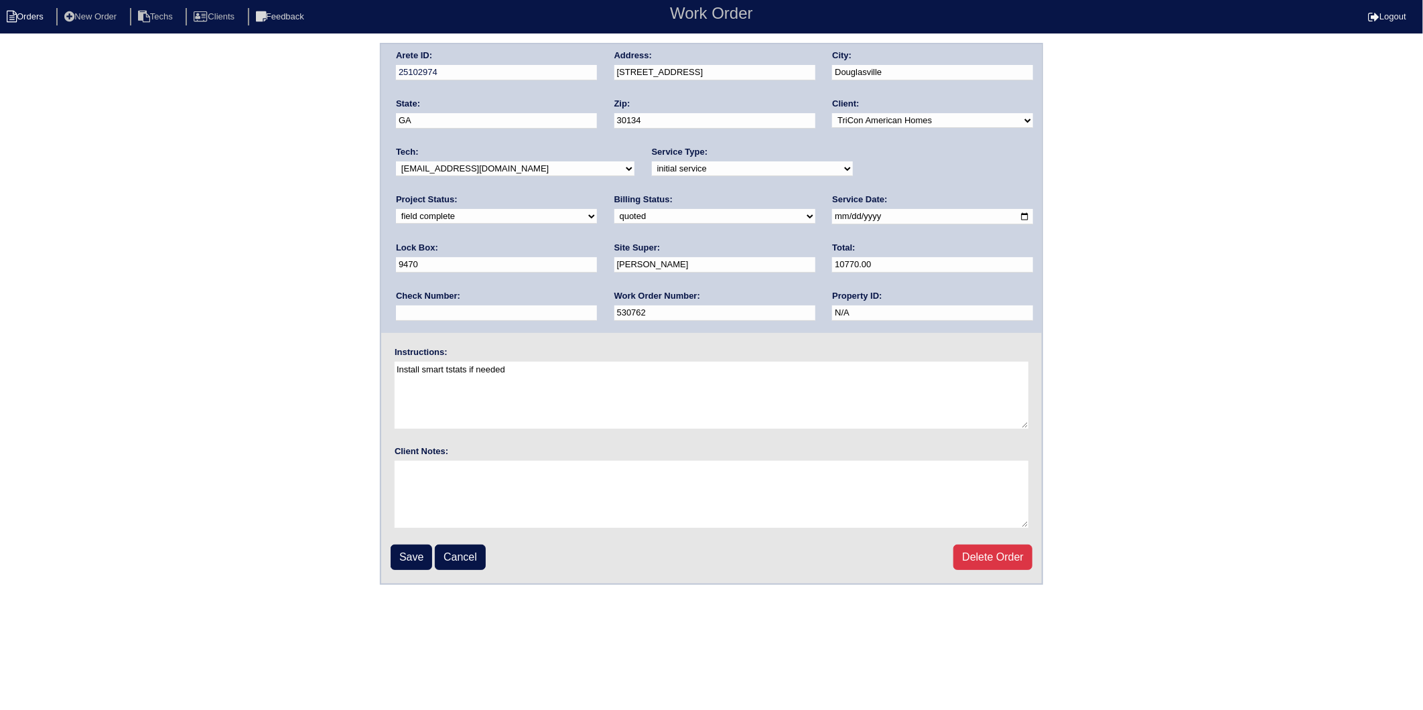
click at [40, 21] on li "Orders" at bounding box center [27, 17] width 54 height 18
select select "15"
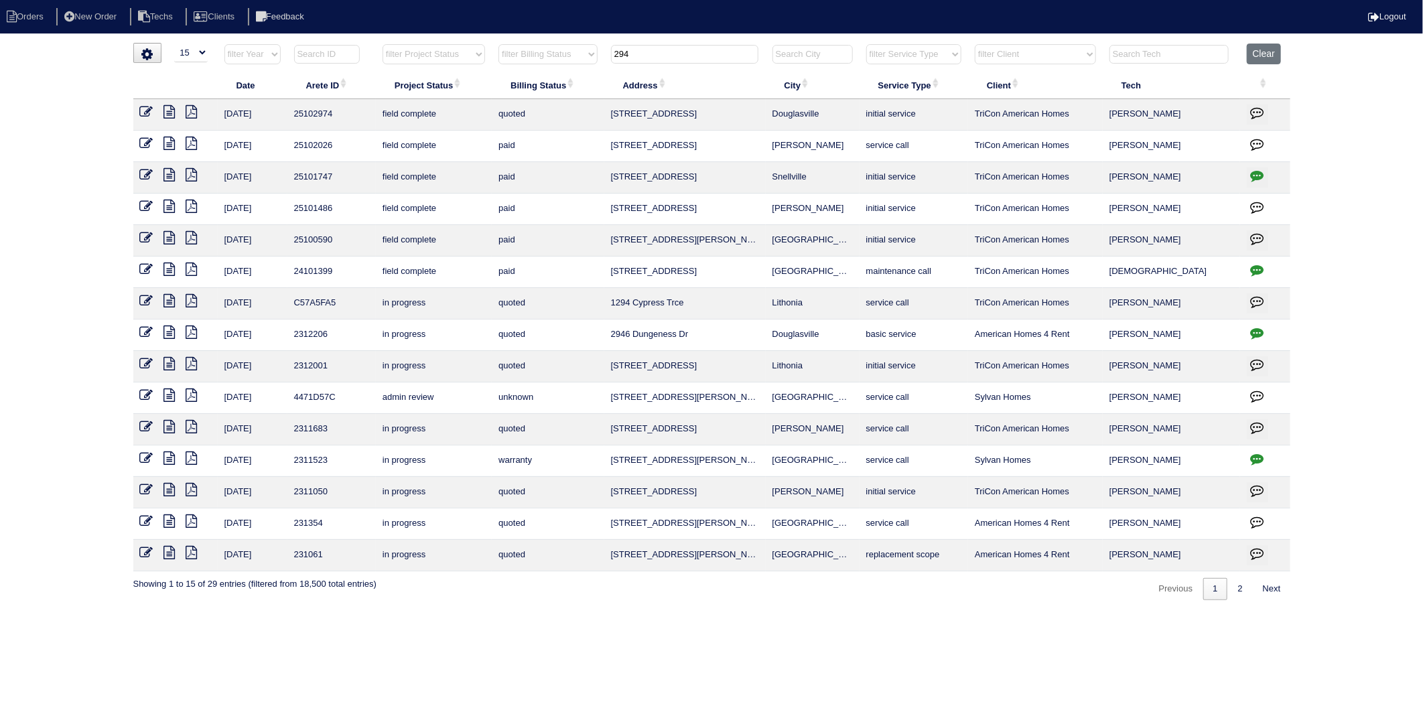
drag, startPoint x: 674, startPoint y: 56, endPoint x: 543, endPoint y: 84, distance: 134.4
click at [543, 84] on table "Date Arete ID Project Status Billing Status Address City Service Type Client Te…" at bounding box center [711, 308] width 1157 height 528
type input "390"
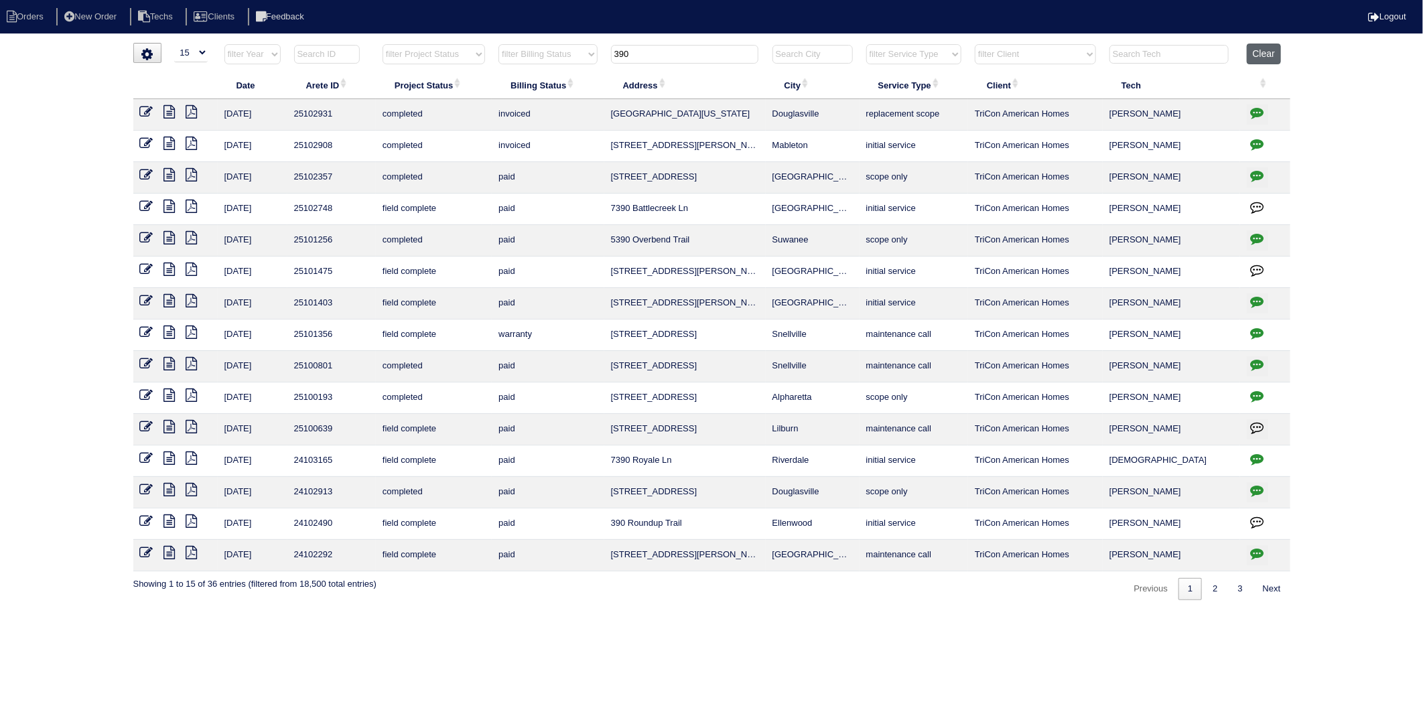
click at [1257, 52] on button "Clear" at bounding box center [1264, 54] width 34 height 21
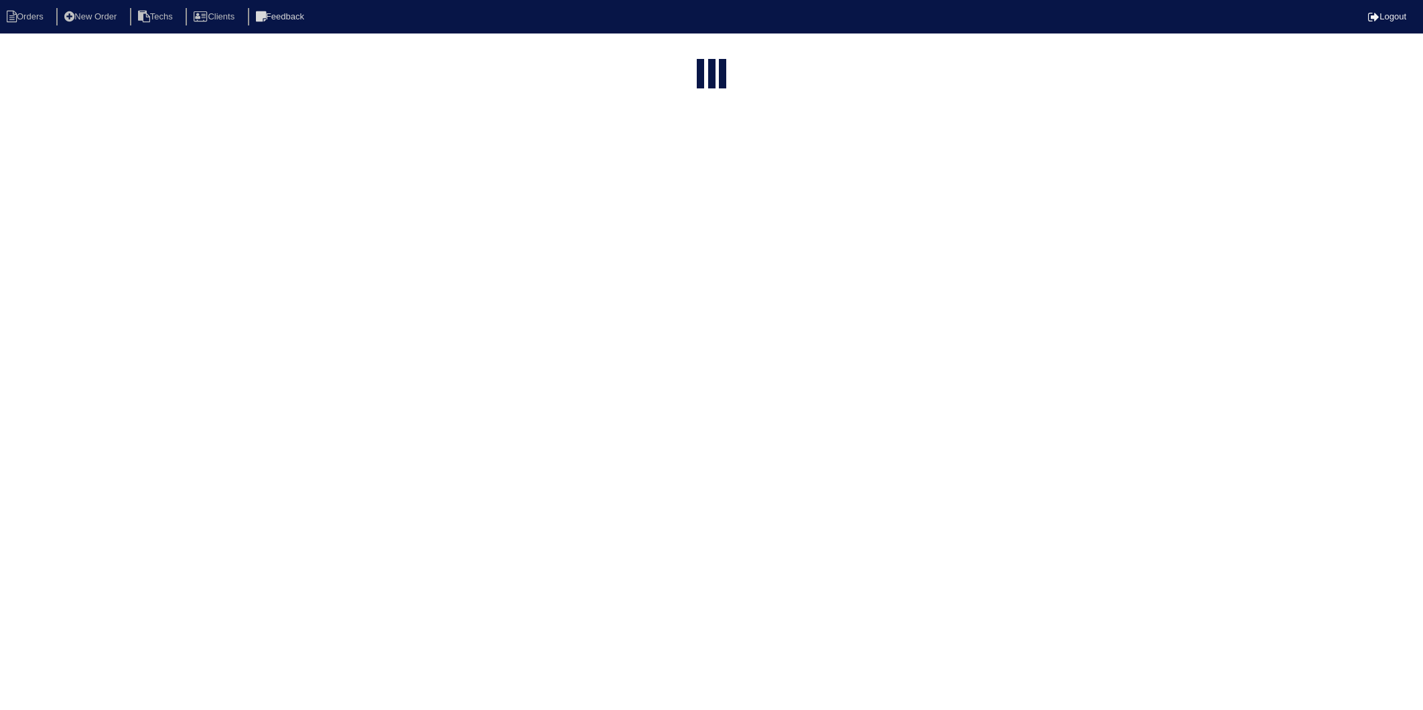
select select "15"
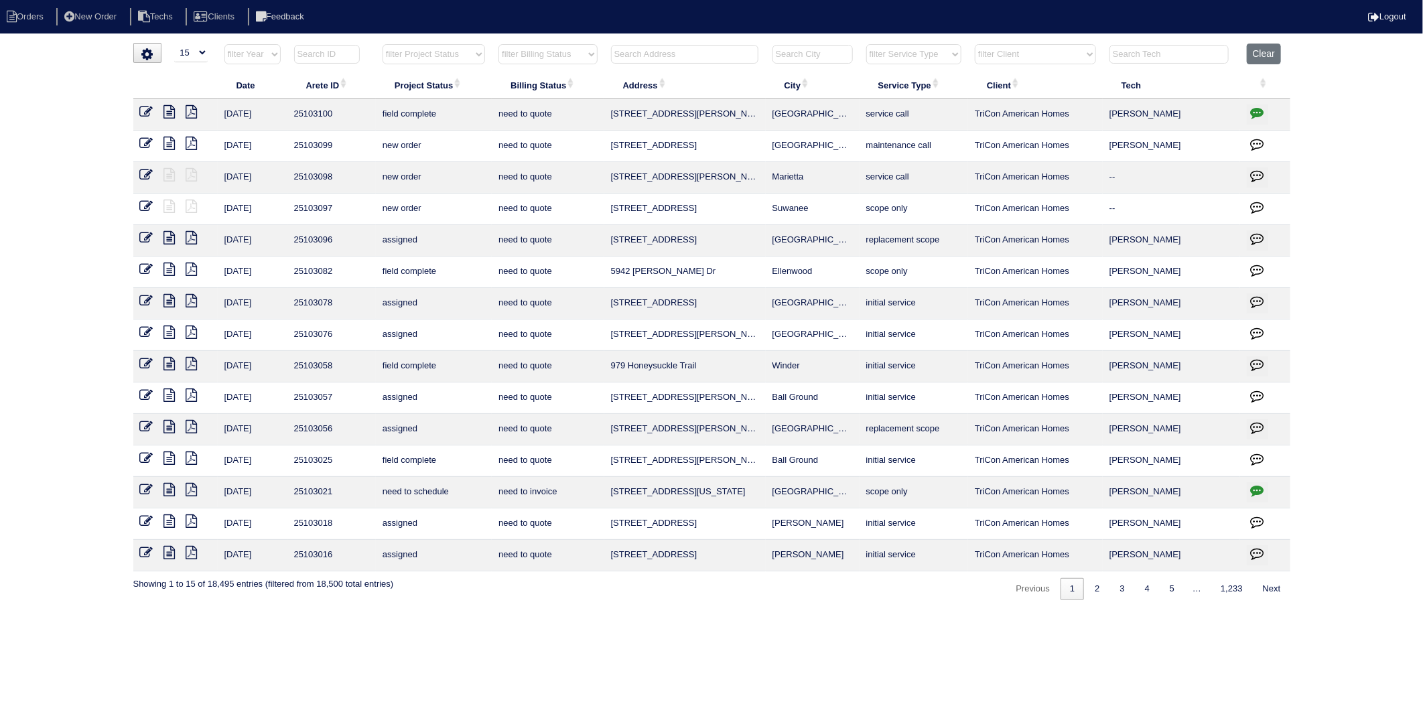
click at [547, 51] on select "filter Billing Status -- Any Billing Status -- need to quote quoted need to inv…" at bounding box center [547, 54] width 98 height 20
click at [499, 44] on select "filter Billing Status -- Any Billing Status -- need to quote quoted need to inv…" at bounding box center [547, 54] width 98 height 20
select select "need to invoice"
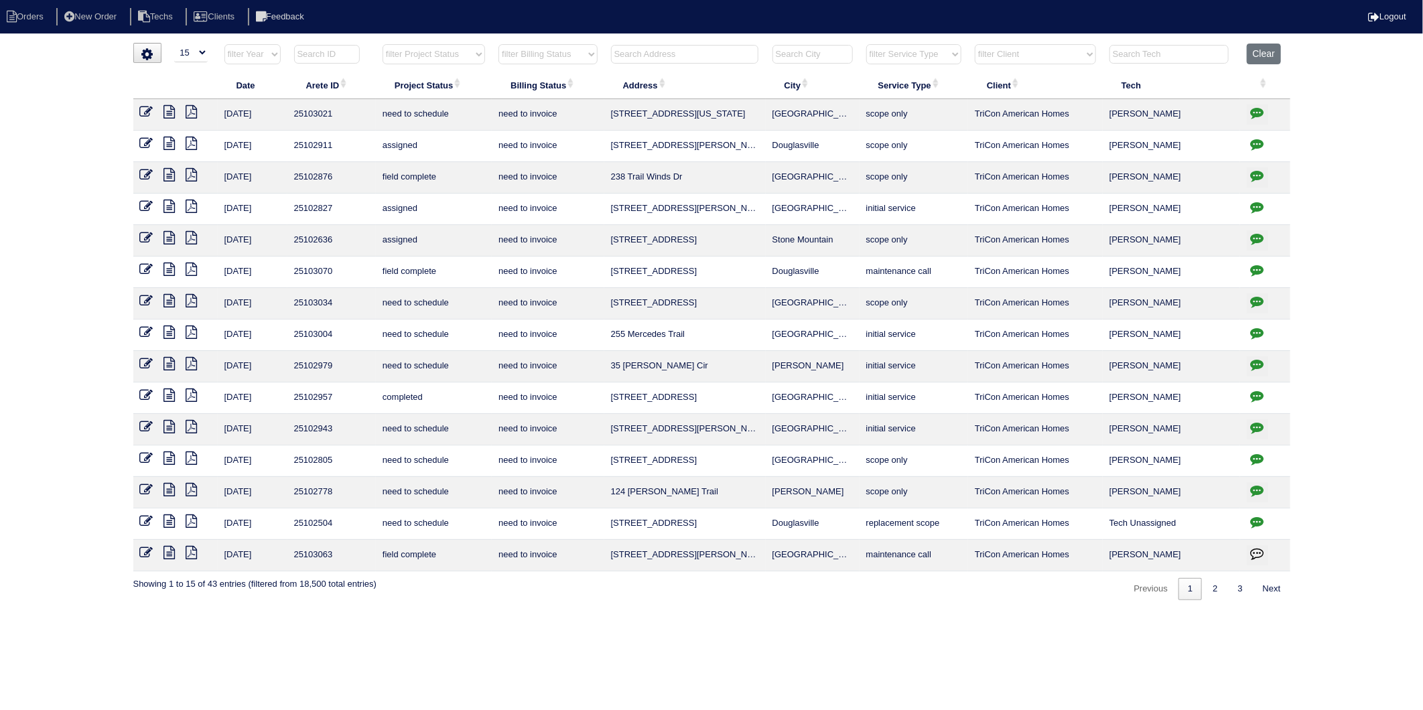
drag, startPoint x: 1261, startPoint y: 50, endPoint x: 1201, endPoint y: 47, distance: 60.4
click at [1262, 50] on button "Clear" at bounding box center [1264, 54] width 34 height 21
select select
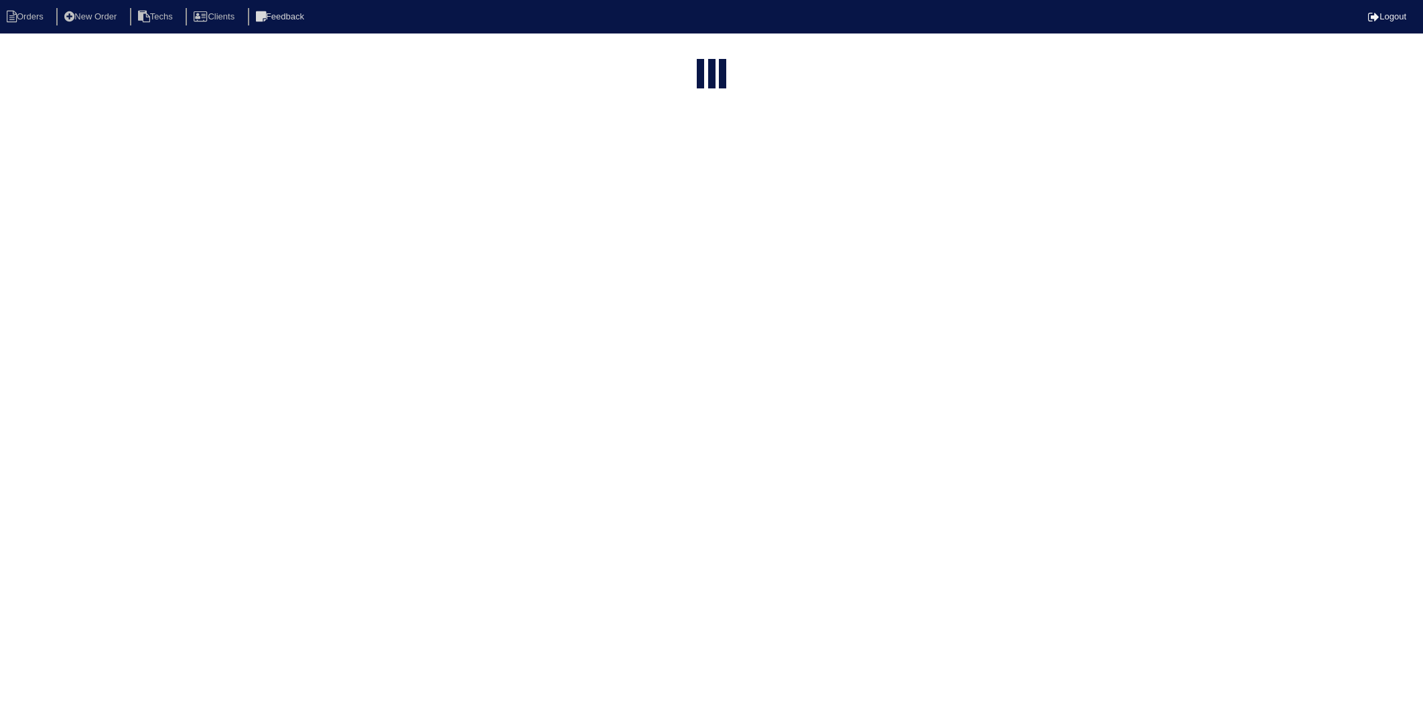
select select "15"
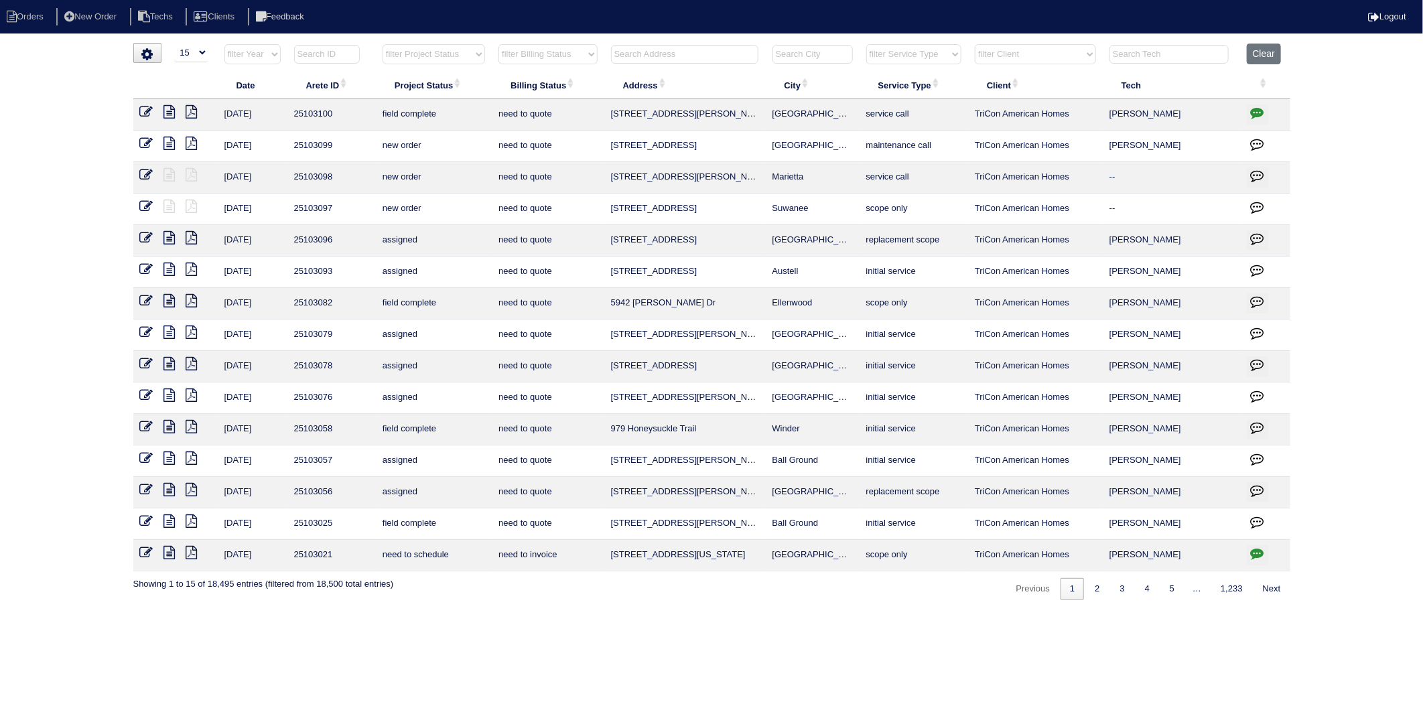
click at [674, 58] on input "text" at bounding box center [684, 54] width 147 height 19
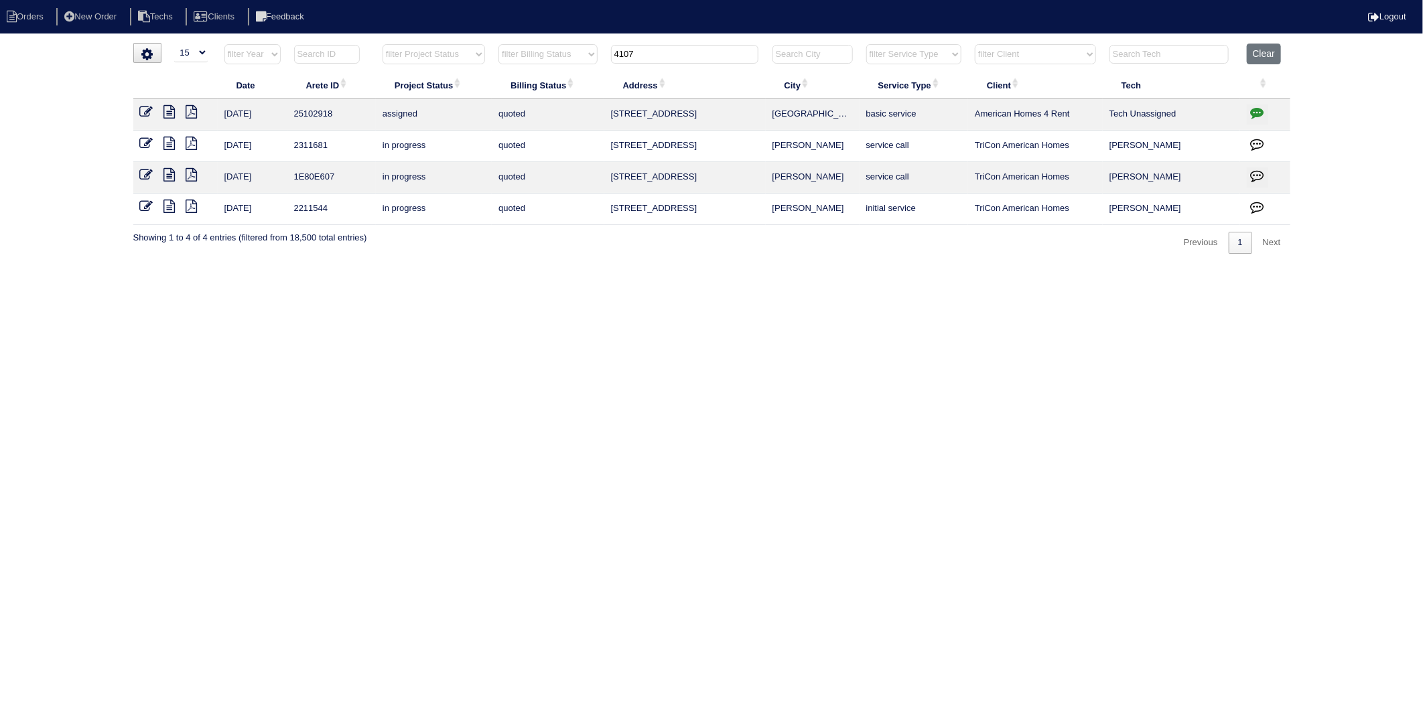
type input "4107"
click at [171, 110] on icon at bounding box center [169, 111] width 11 height 13
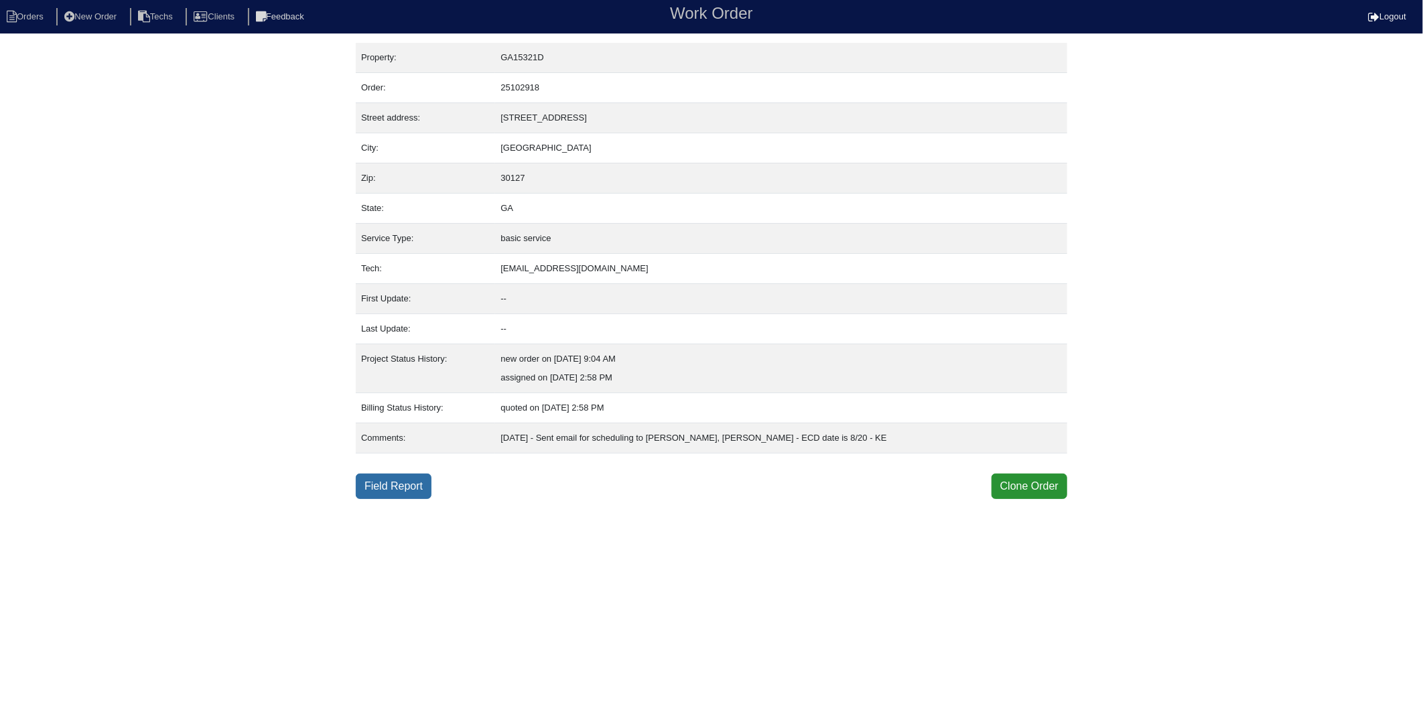
click at [410, 484] on link "Field Report" at bounding box center [394, 486] width 76 height 25
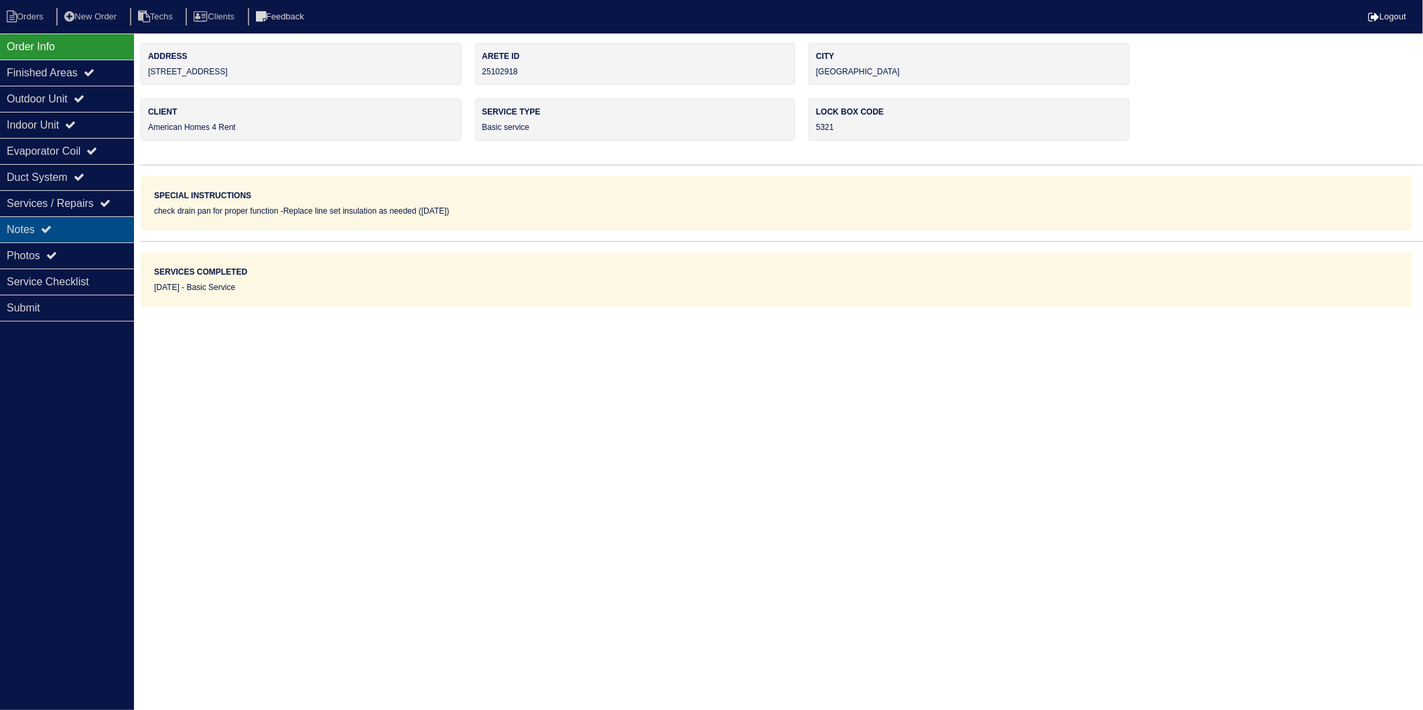
click at [29, 236] on div "Notes" at bounding box center [67, 229] width 134 height 26
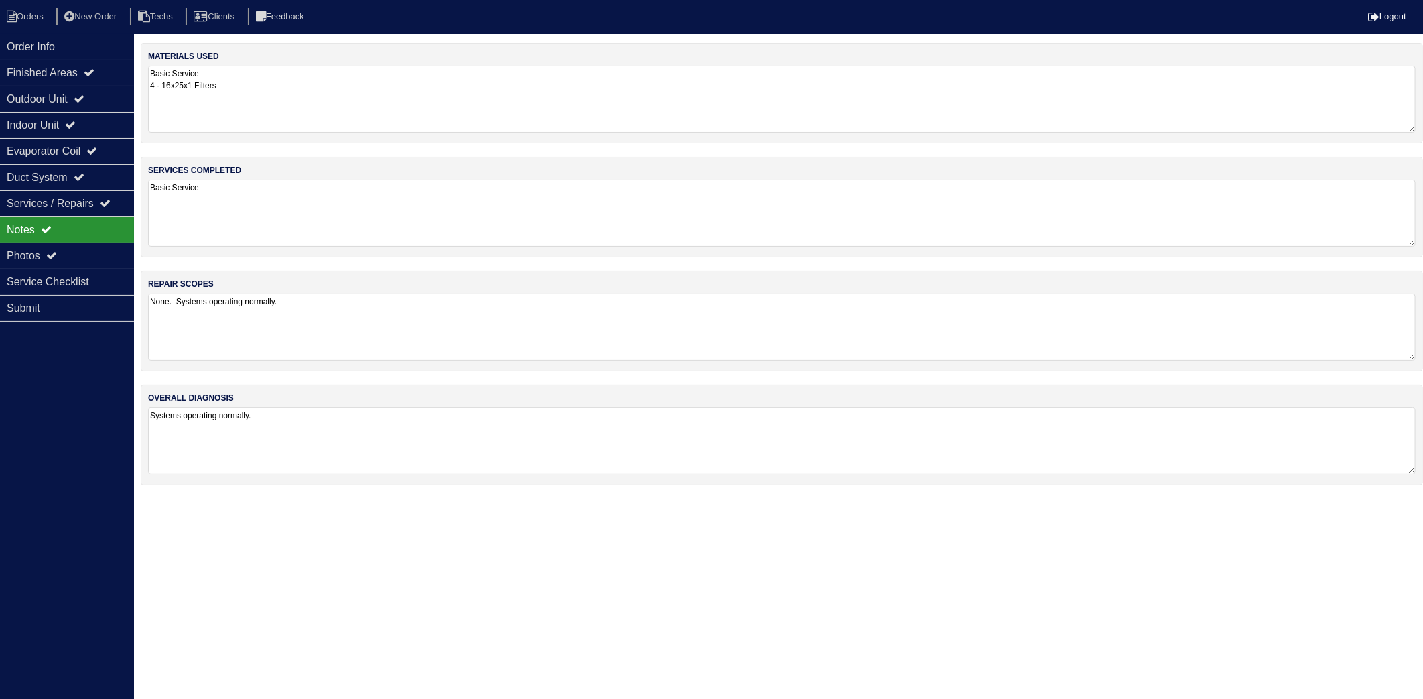
drag, startPoint x: 271, startPoint y: 119, endPoint x: 272, endPoint y: 143, distance: 23.5
click at [272, 119] on textarea "Basic Service 4 - 16x25x1 Filters" at bounding box center [781, 99] width 1267 height 67
click at [269, 220] on textarea "Basic Service" at bounding box center [781, 211] width 1267 height 67
click at [322, 327] on textarea "None. Systems operating normally." at bounding box center [781, 326] width 1267 height 66
click at [25, 20] on li "Orders" at bounding box center [27, 17] width 54 height 18
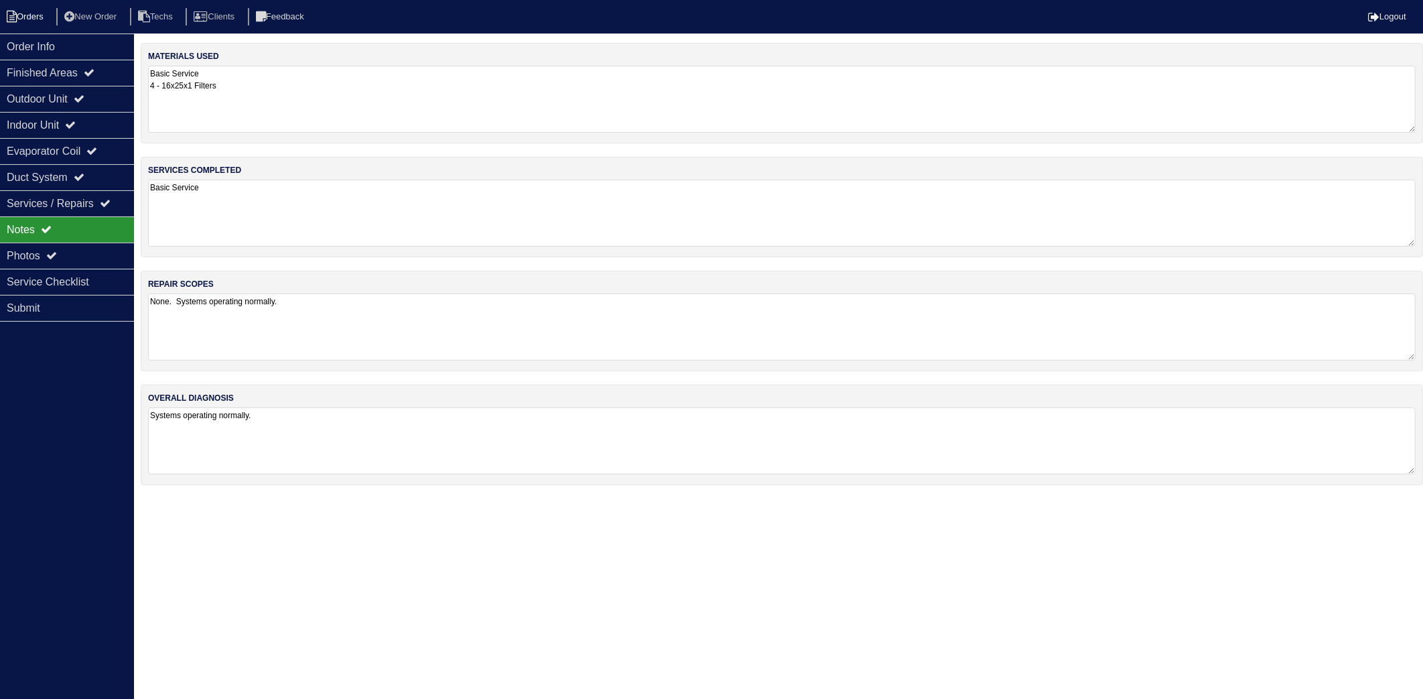
select select "15"
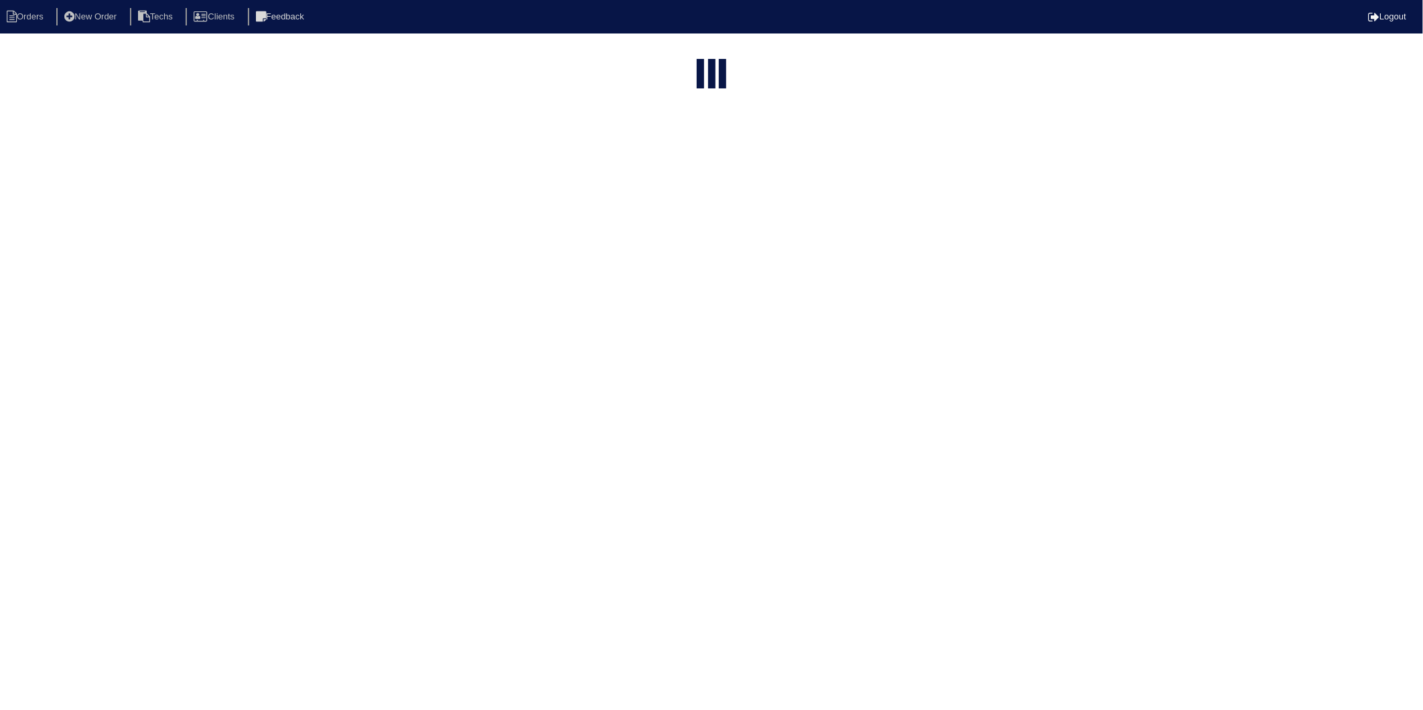
type input "4107"
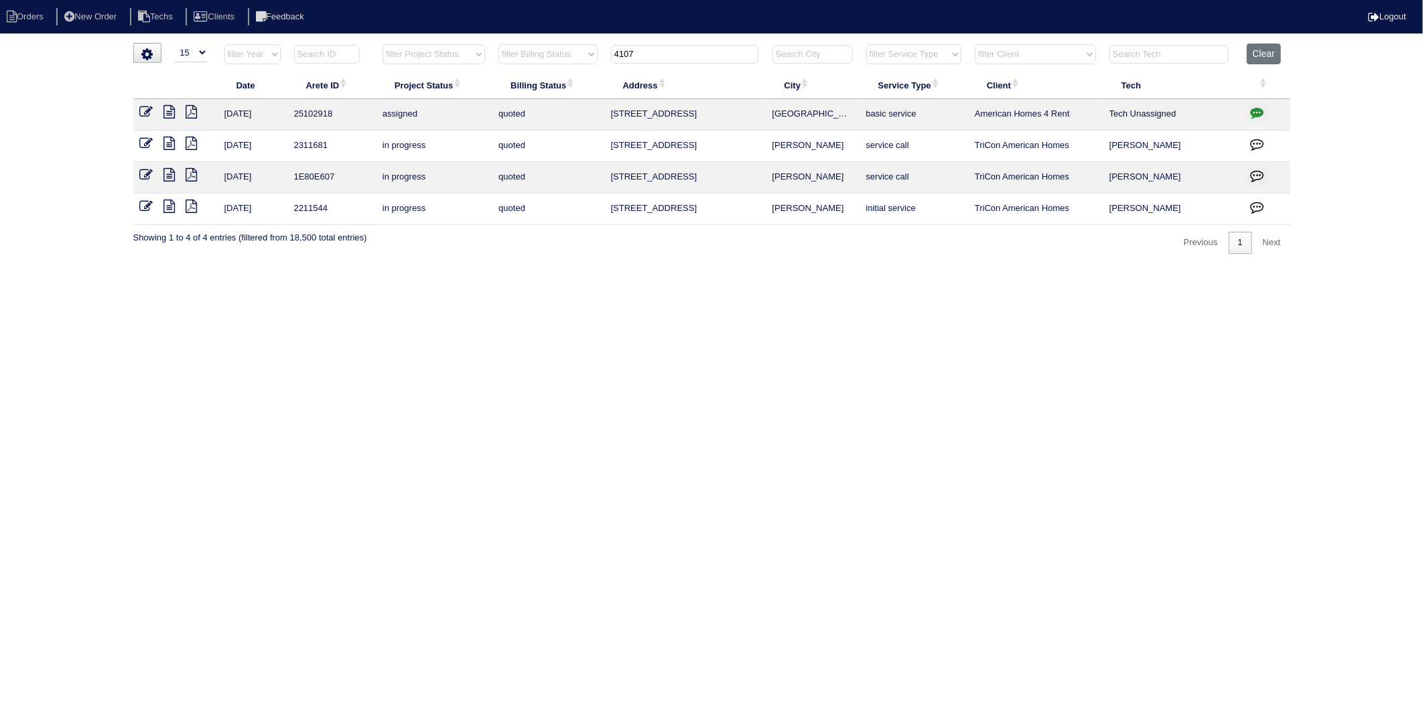
click at [1254, 112] on icon "button" at bounding box center [1257, 112] width 13 height 13
type textarea "8/19/25 - Sent email for scheduling to Dan, Payton, Reeca - ECD date is 8/20 - …"
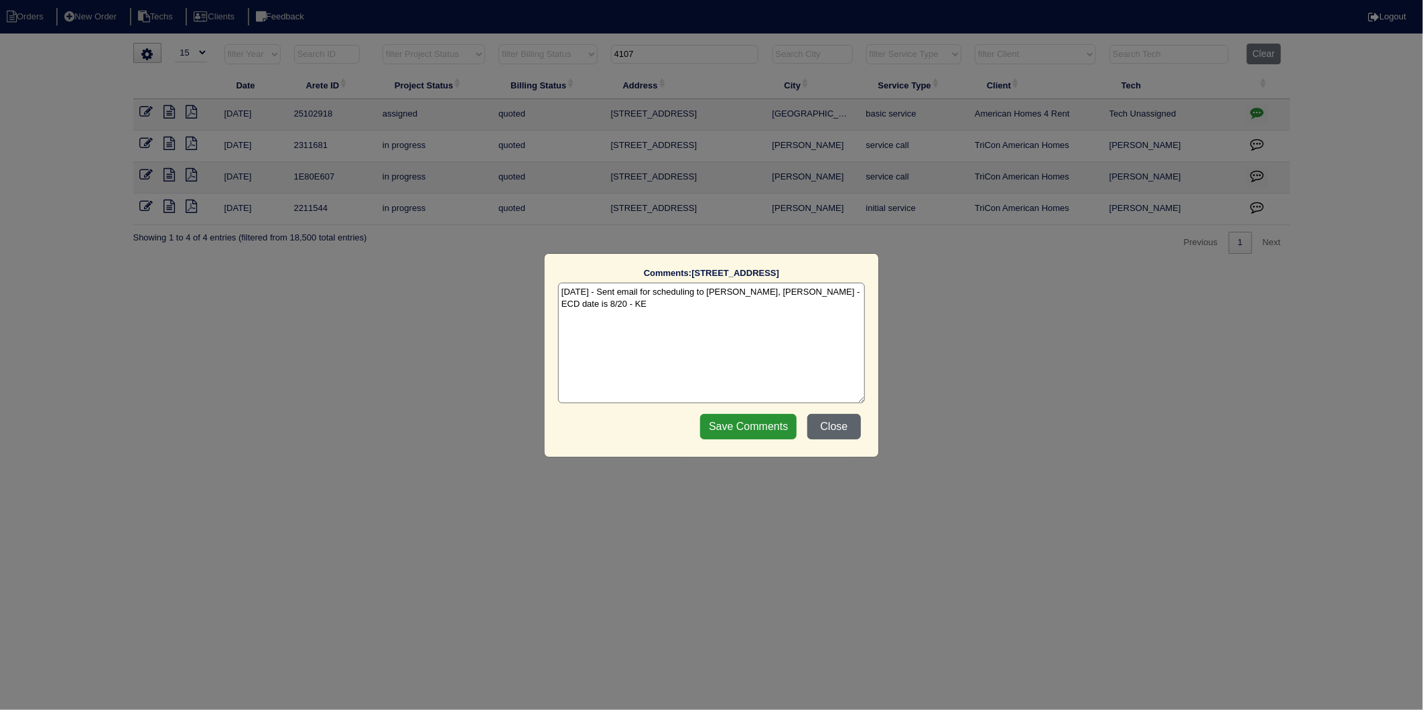
click at [845, 429] on button "Close" at bounding box center [834, 426] width 54 height 25
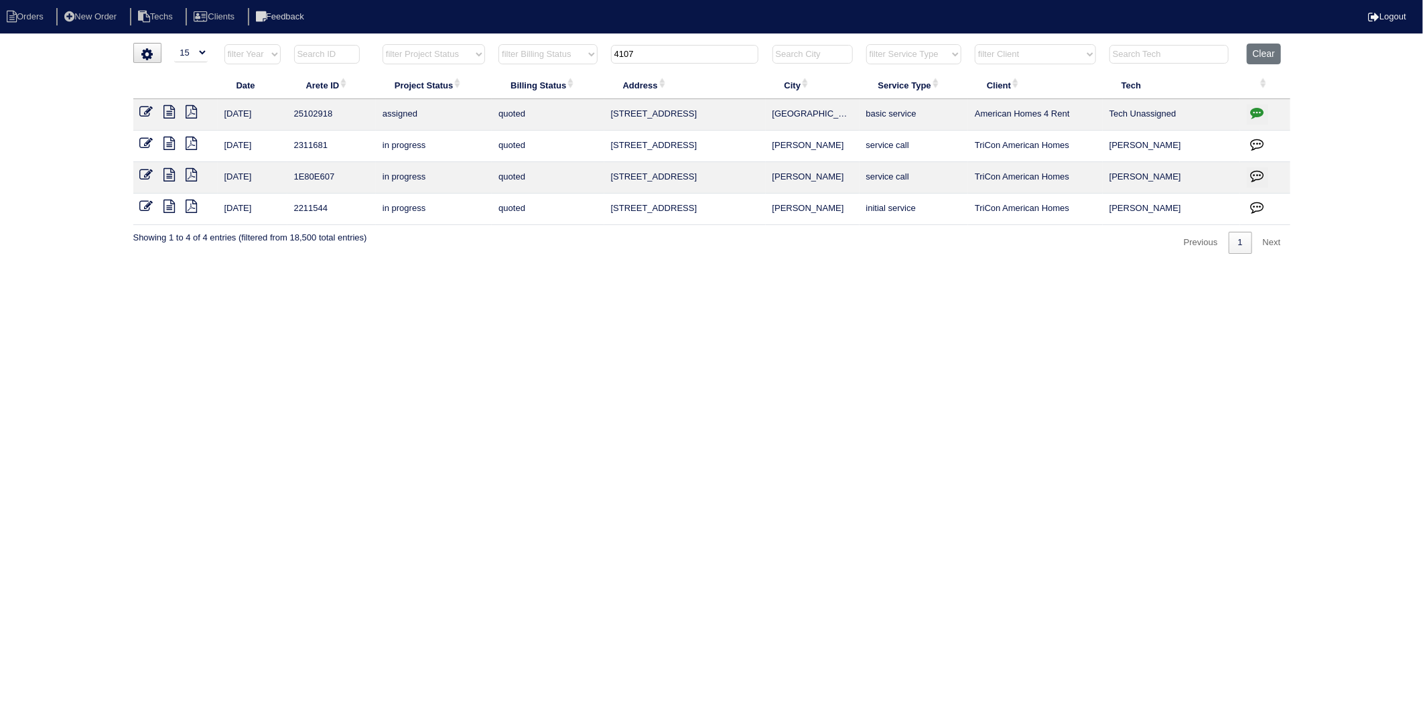
click at [145, 112] on icon at bounding box center [146, 111] width 13 height 13
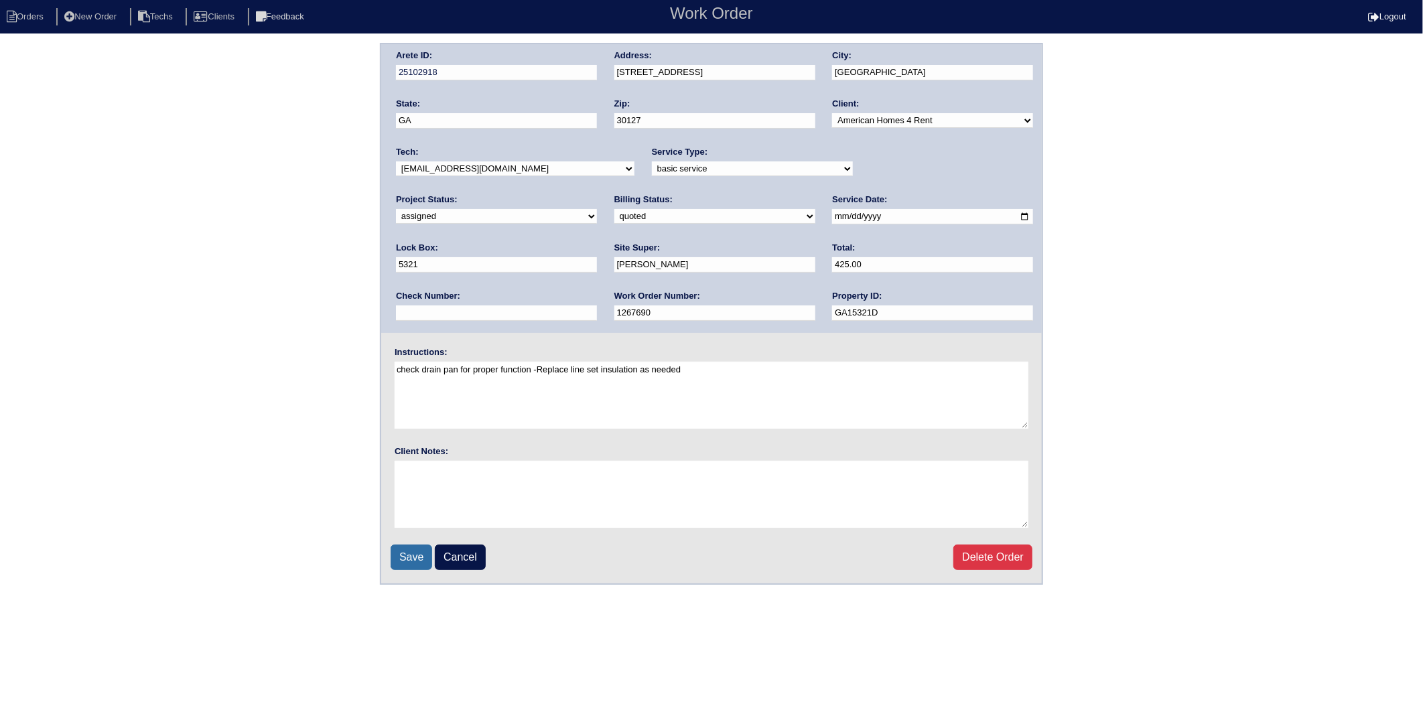
click at [416, 557] on input "Save" at bounding box center [412, 557] width 42 height 25
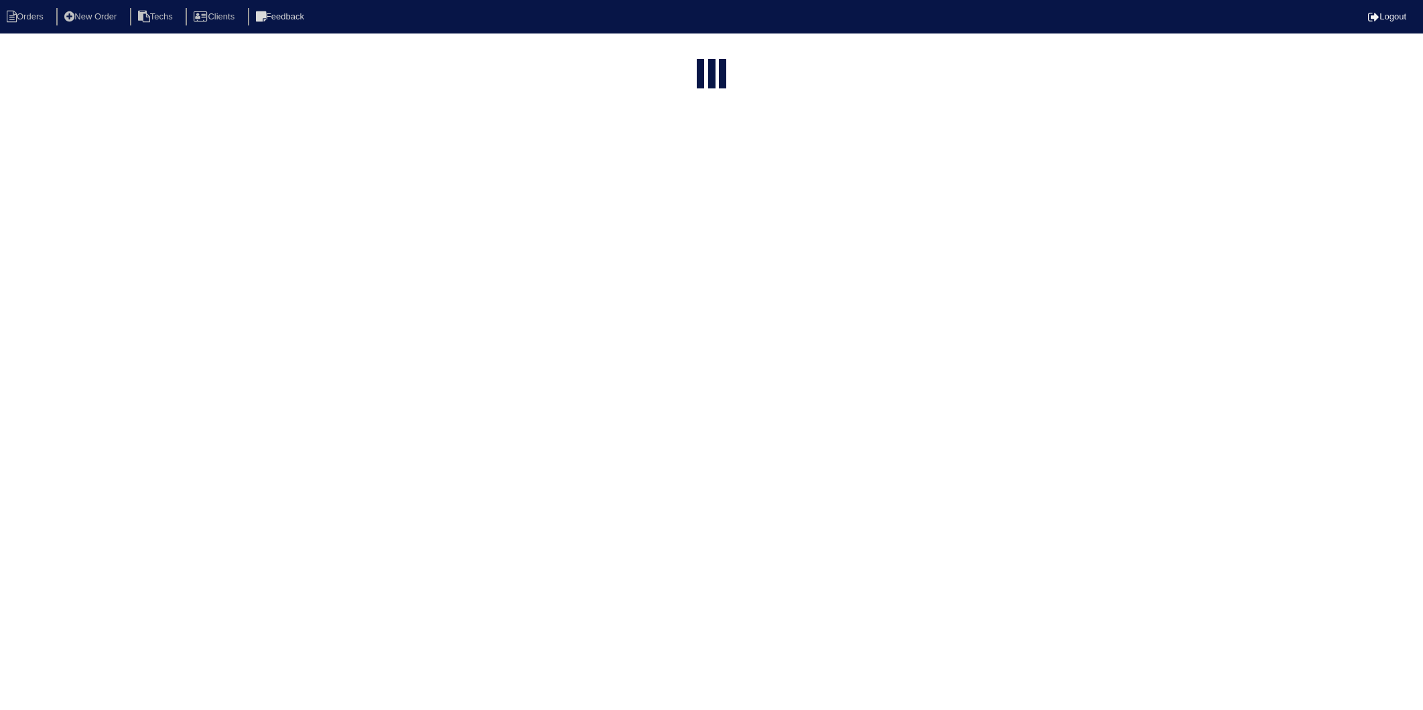
select select "15"
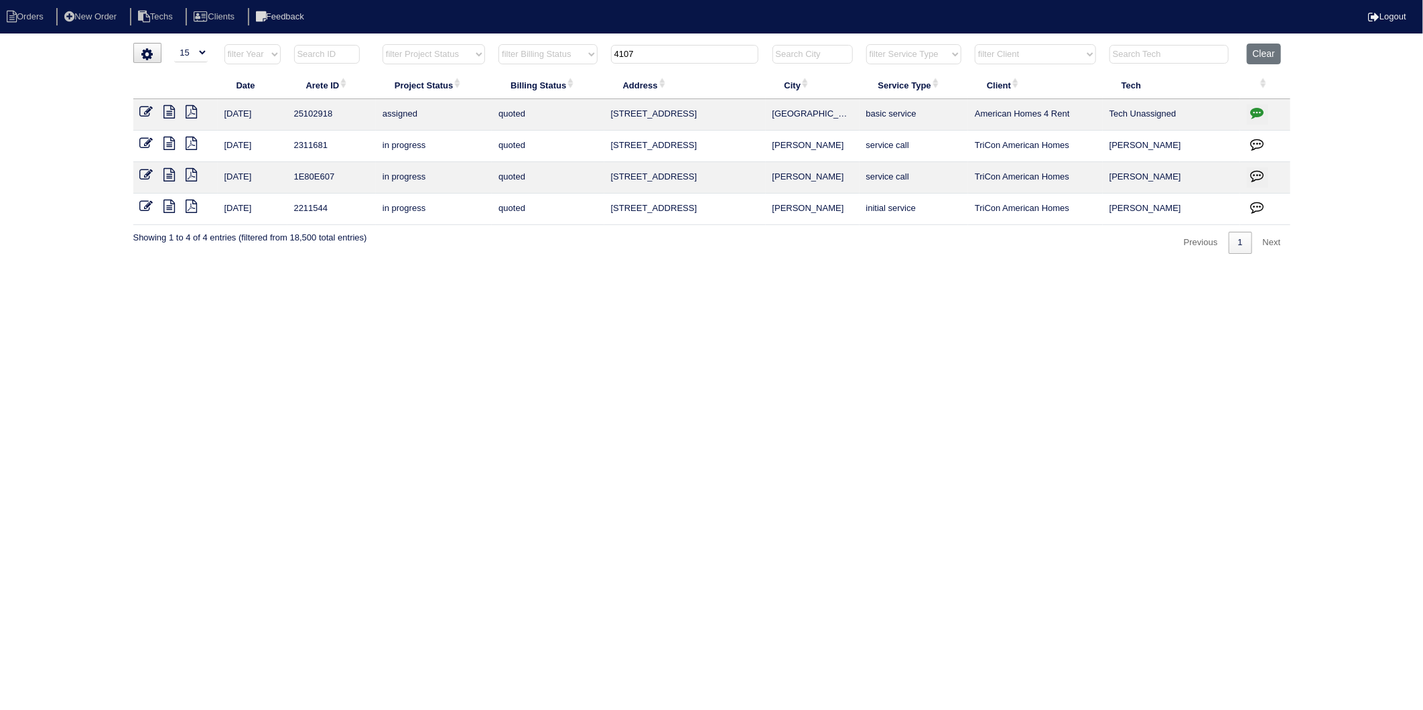
click at [1255, 111] on icon "button" at bounding box center [1257, 112] width 13 height 13
type textarea "8/19/25 - Sent email for scheduling to Dan, Payton, Reeca - ECD date is 8/20 - …"
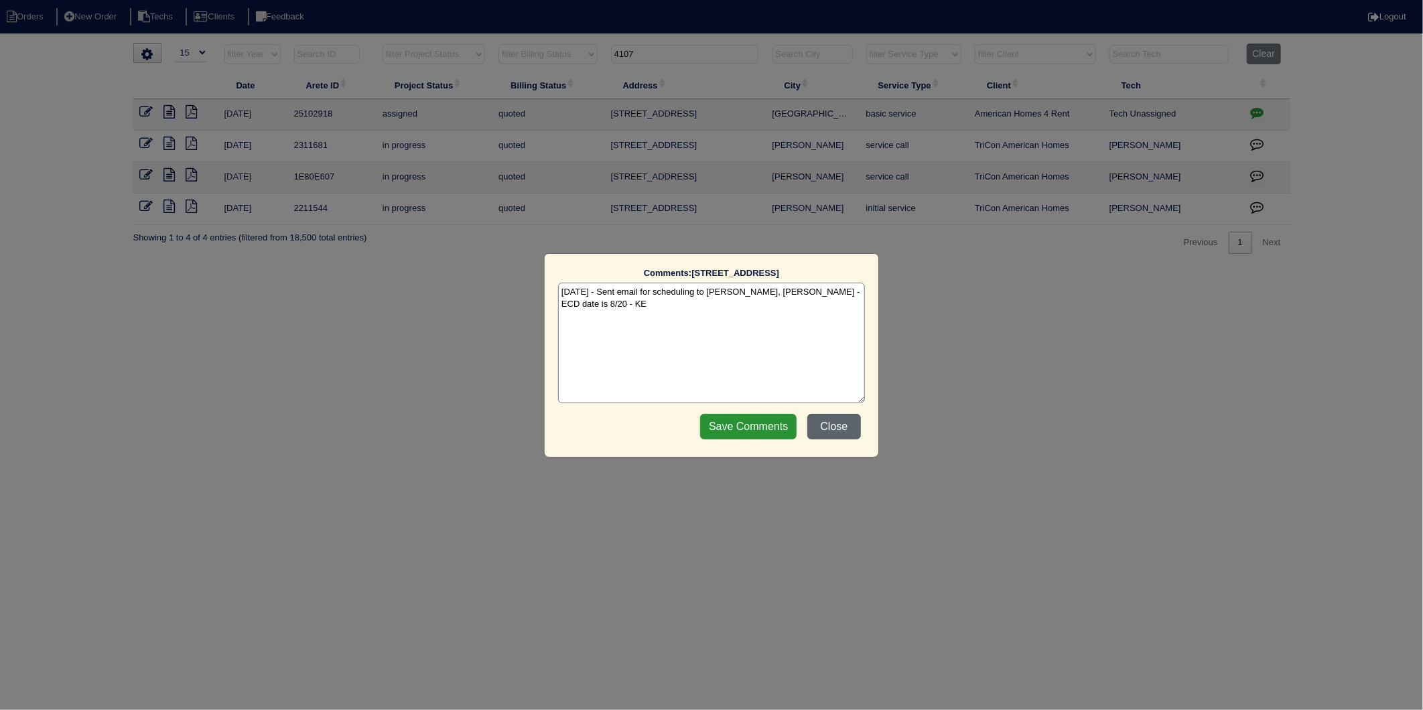
click at [838, 431] on button "Close" at bounding box center [834, 426] width 54 height 25
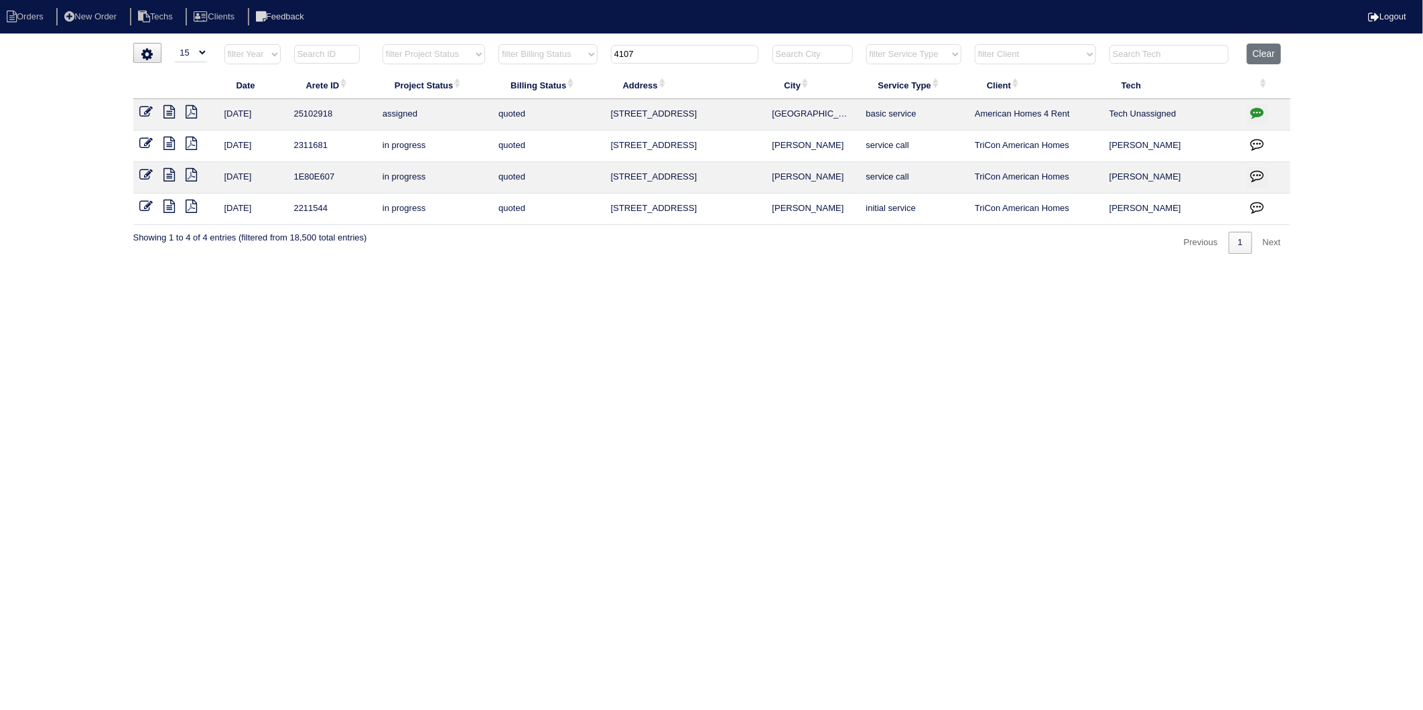
click at [849, 267] on html "Orders New Order Techs Clients Feedback Logout Orders New Order Users Clients M…" at bounding box center [711, 133] width 1423 height 267
drag, startPoint x: 580, startPoint y: 75, endPoint x: 553, endPoint y: 89, distance: 30.3
click at [554, 88] on table "Date Arete ID Project Status Billing Status Address City Service Type Client Te…" at bounding box center [711, 135] width 1157 height 182
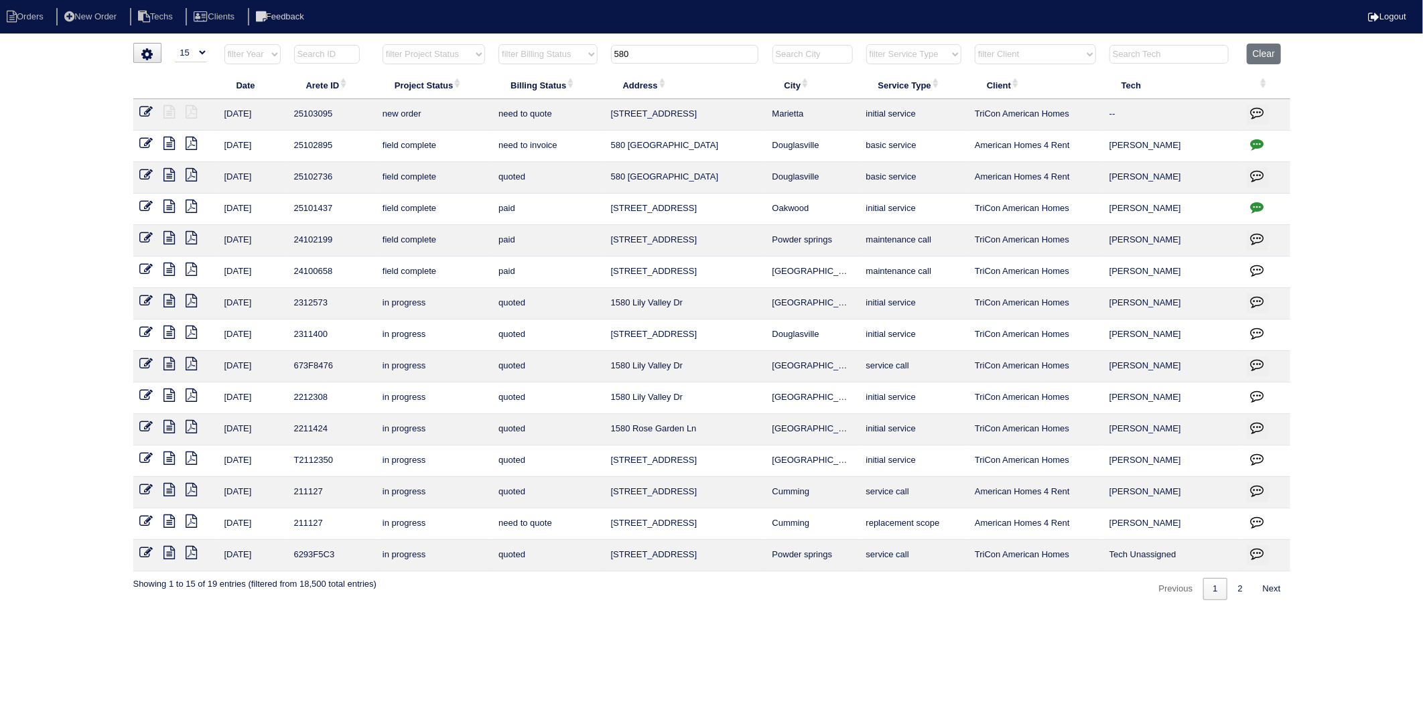
type input "580"
click at [141, 145] on icon at bounding box center [146, 143] width 13 height 13
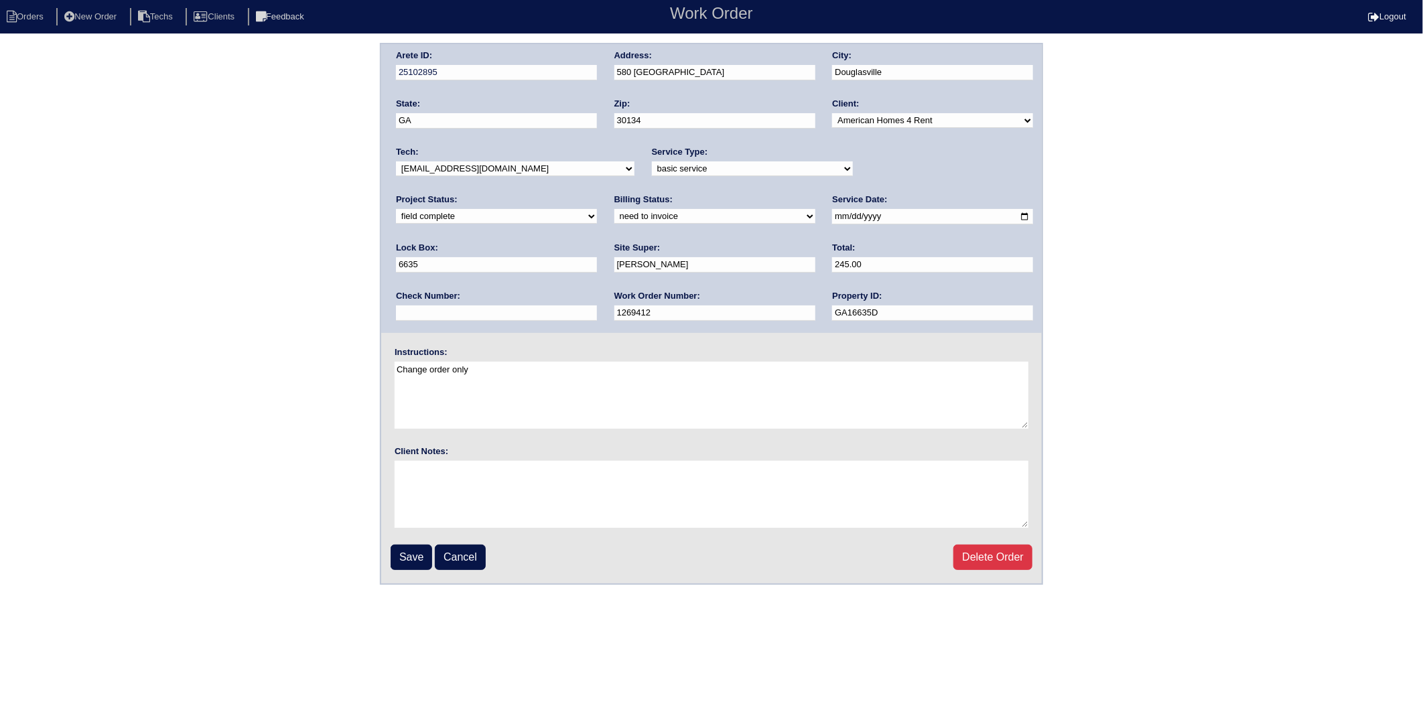
drag, startPoint x: 403, startPoint y: 212, endPoint x: 403, endPoint y: 219, distance: 7.4
click at [614, 212] on select "need to quote quoted need to invoice invoiced paid warranty purchase order need…" at bounding box center [714, 216] width 201 height 15
select select "invoiced"
click at [614, 209] on select "need to quote quoted need to invoice invoiced paid warranty purchase order need…" at bounding box center [714, 216] width 201 height 15
click at [410, 557] on input "Save" at bounding box center [412, 557] width 42 height 25
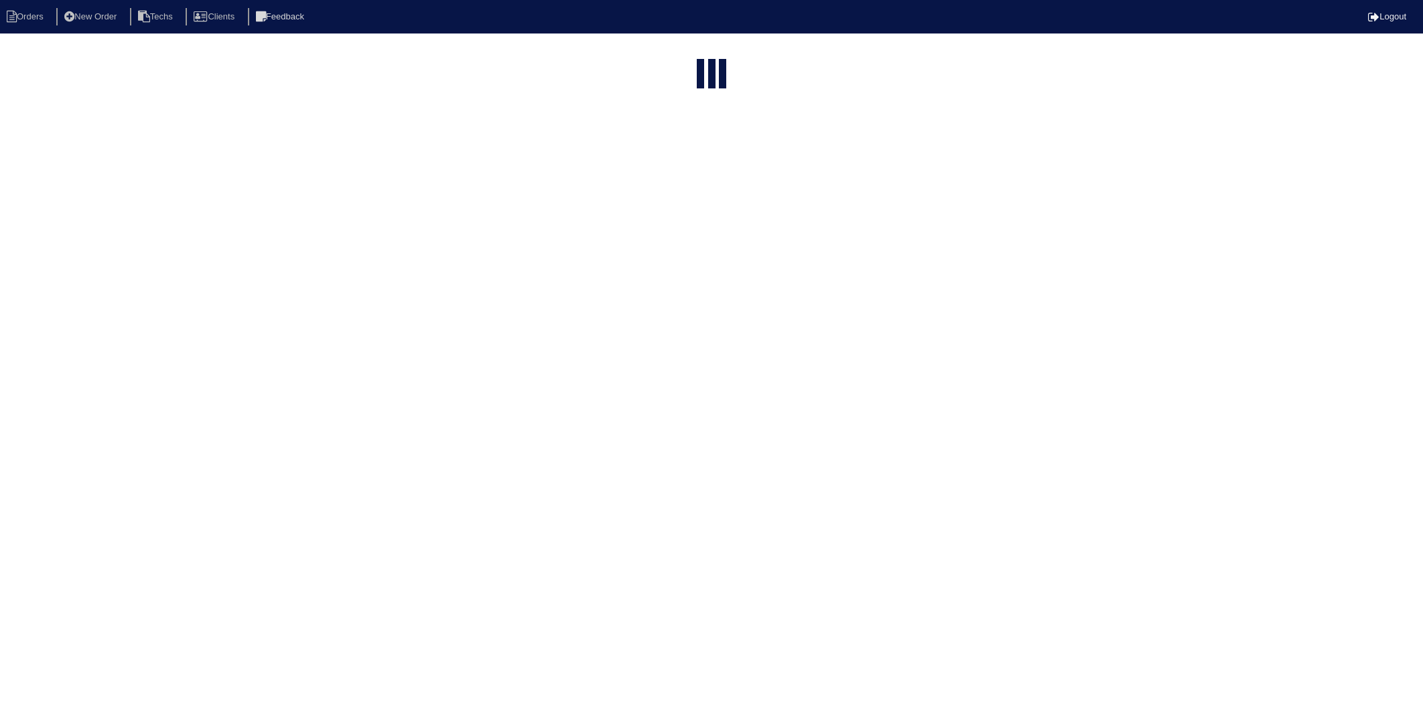
select select "15"
type input "580"
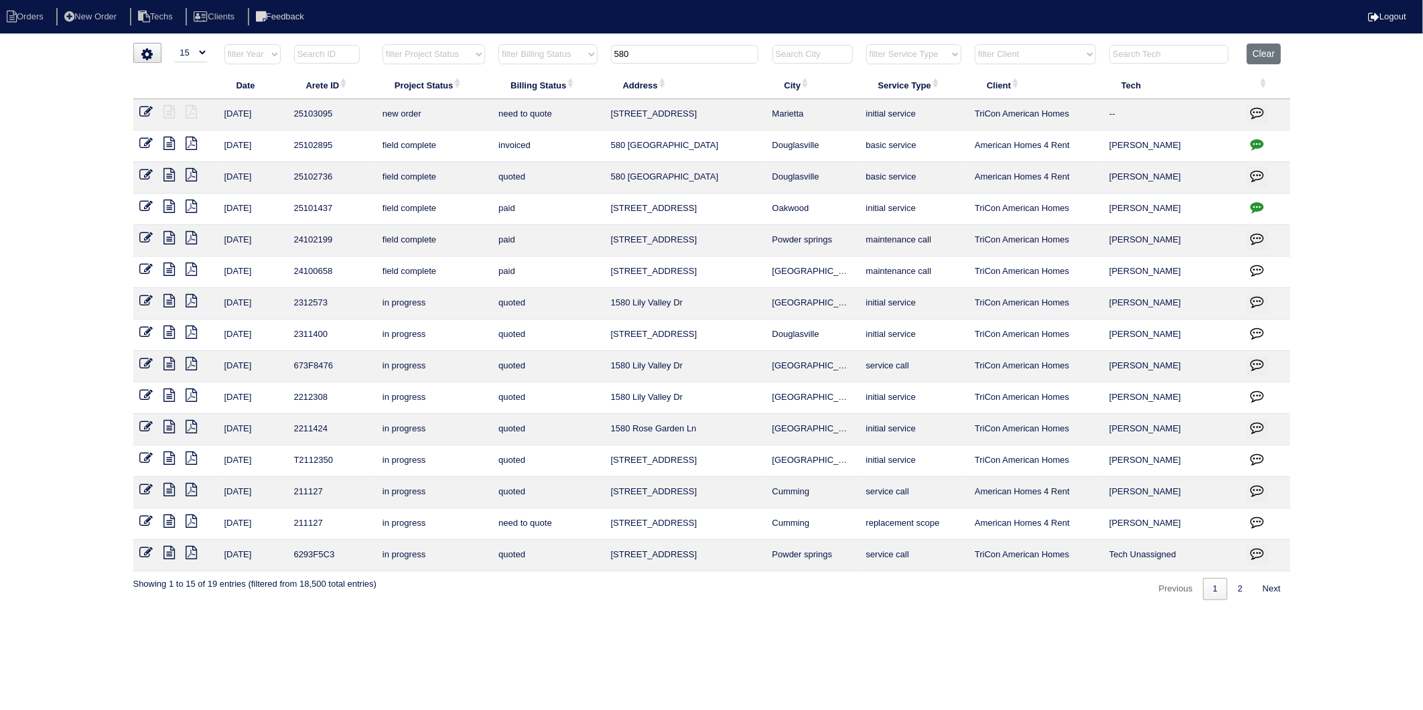
click at [143, 177] on icon at bounding box center [146, 174] width 13 height 13
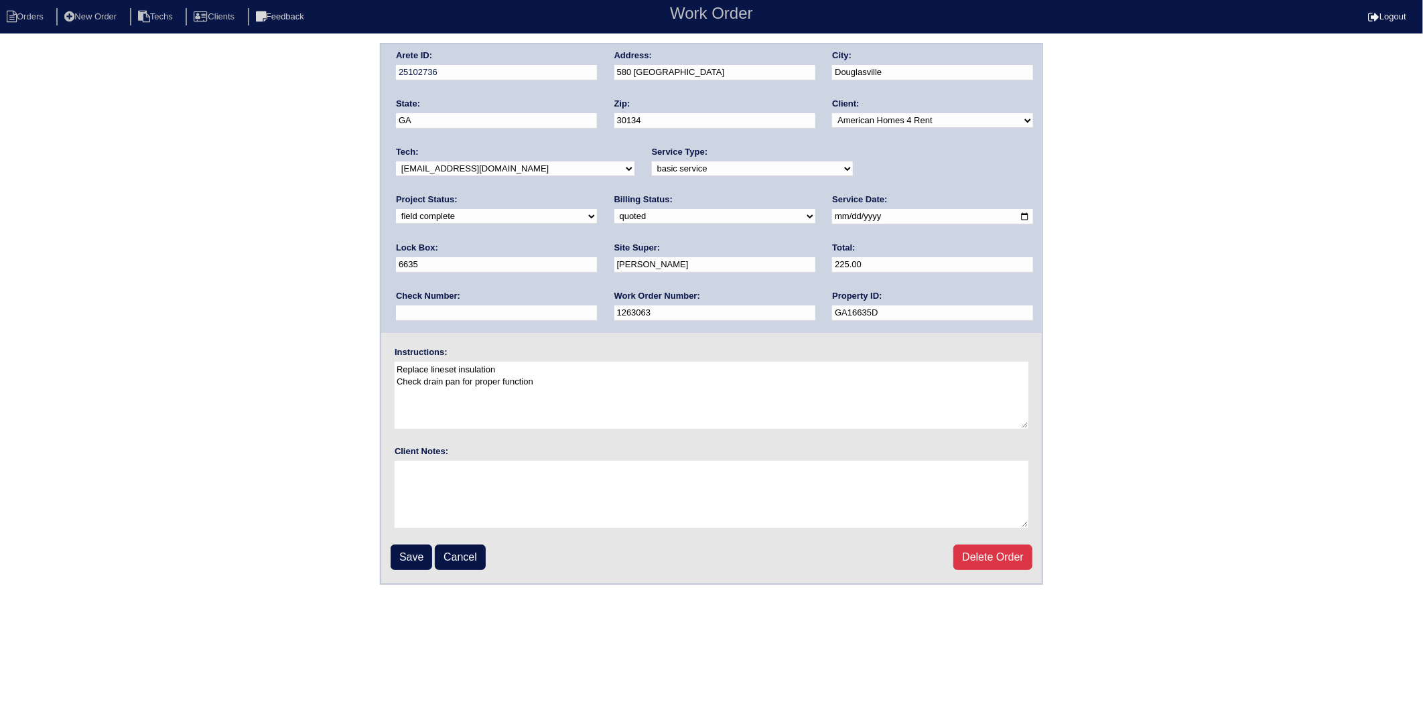
click at [614, 219] on select "need to quote quoted need to invoice invoiced paid warranty purchase order need…" at bounding box center [714, 216] width 201 height 15
select select "invoiced"
click at [614, 209] on select "need to quote quoted need to invoice invoiced paid warranty purchase order need…" at bounding box center [714, 216] width 201 height 15
click at [404, 552] on input "Save" at bounding box center [412, 557] width 42 height 25
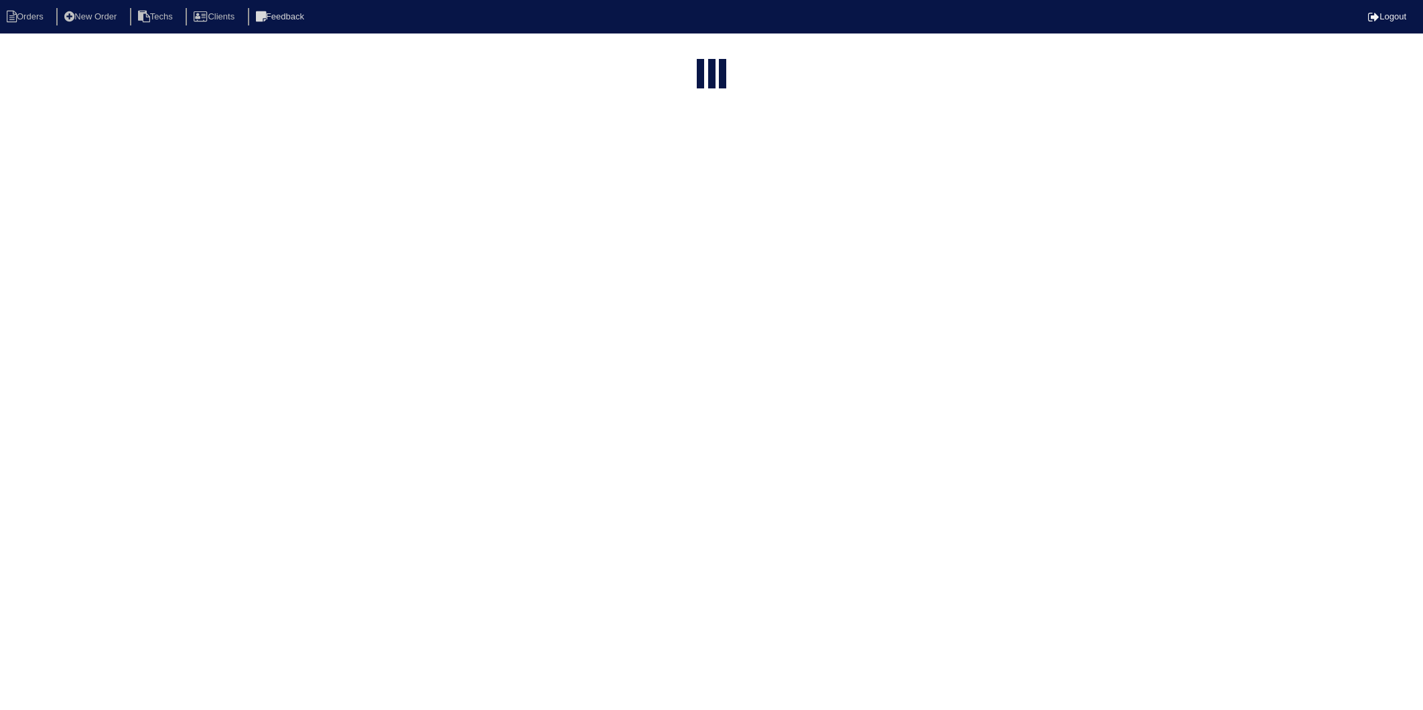
select select "15"
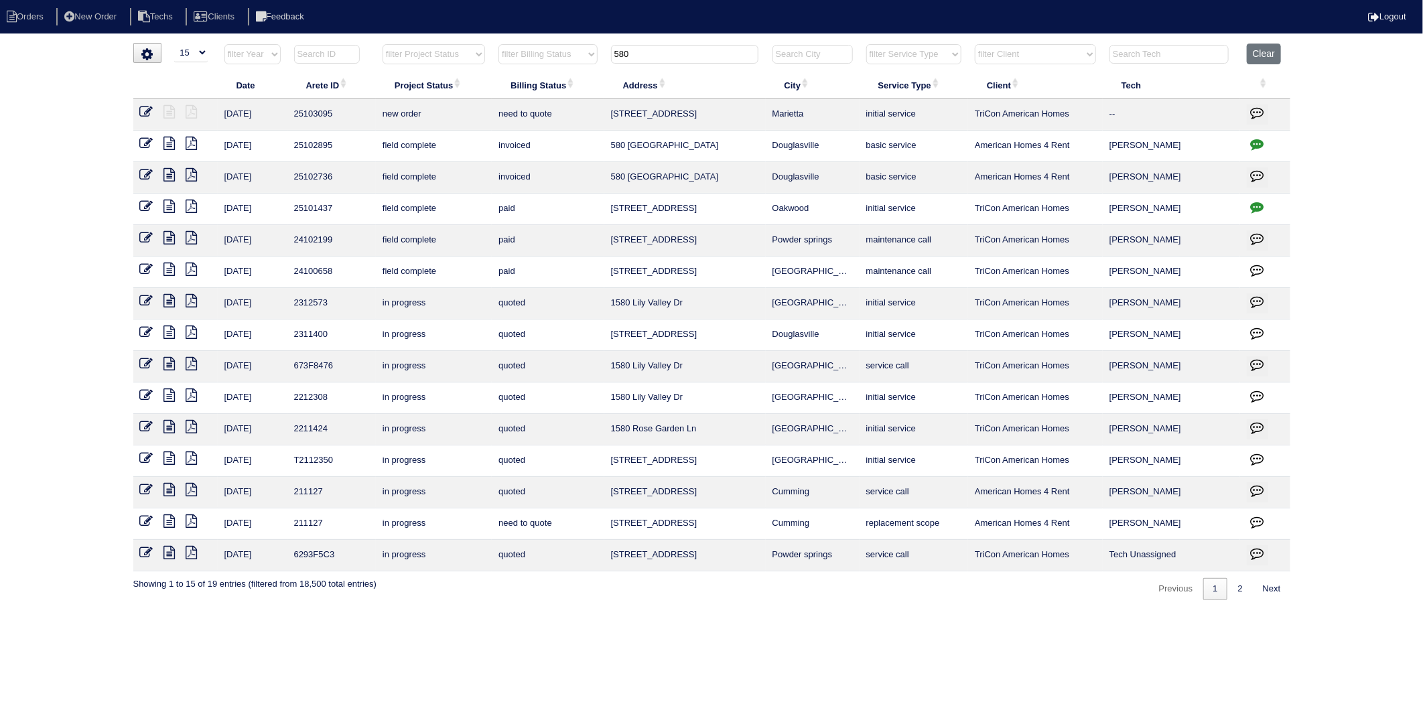
drag, startPoint x: 705, startPoint y: 56, endPoint x: 529, endPoint y: 52, distance: 175.5
click at [541, 52] on tr "filter Year -- Any Year -- 2025 2024 2023 2022 2021 2020 2019 filter Project St…" at bounding box center [711, 57] width 1157 height 27
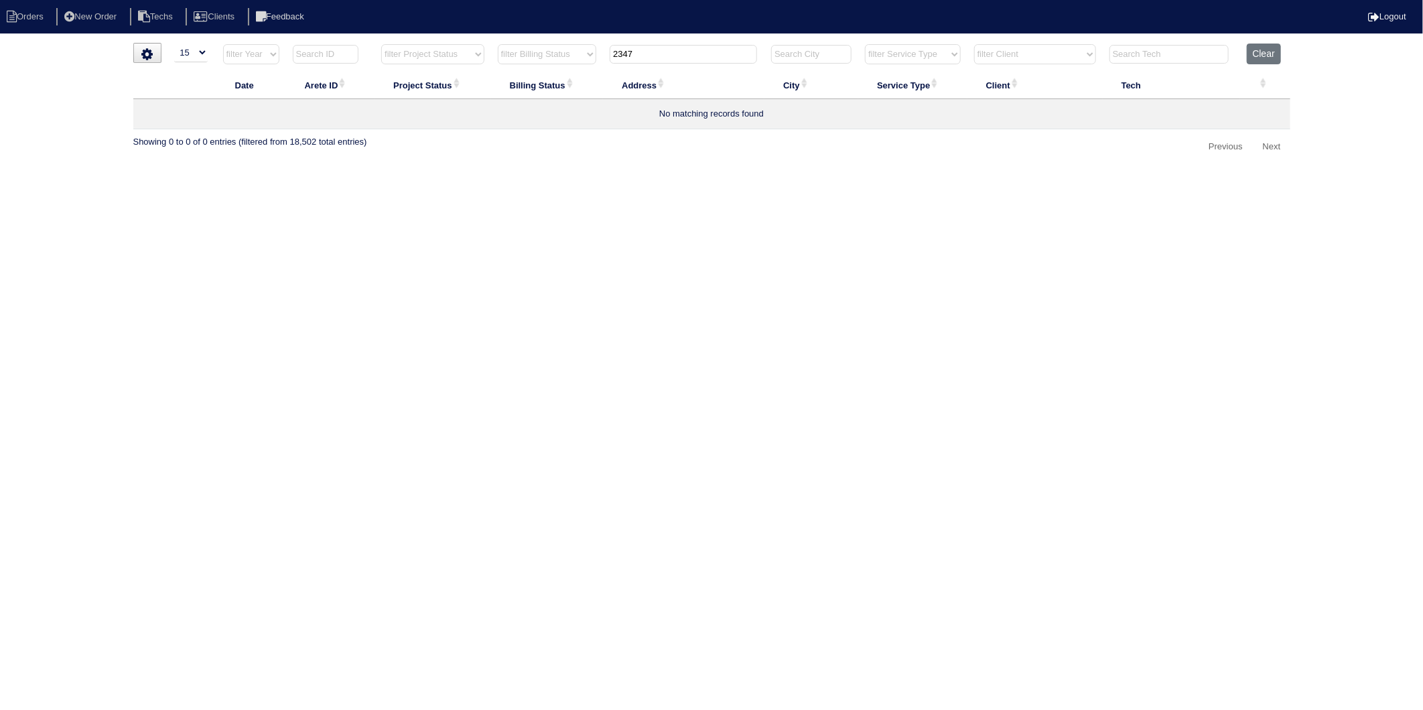
drag, startPoint x: 673, startPoint y: 59, endPoint x: 380, endPoint y: 89, distance: 294.3
click at [401, 82] on table "Date Arete ID Project Status Billing Status Address City Service Type Client Te…" at bounding box center [711, 87] width 1157 height 86
drag, startPoint x: 565, startPoint y: 64, endPoint x: 489, endPoint y: 76, distance: 77.4
click at [490, 74] on table "Date Arete ID Project Status Billing Status Address City Service Type Client Te…" at bounding box center [711, 87] width 1157 height 86
type input "2937"
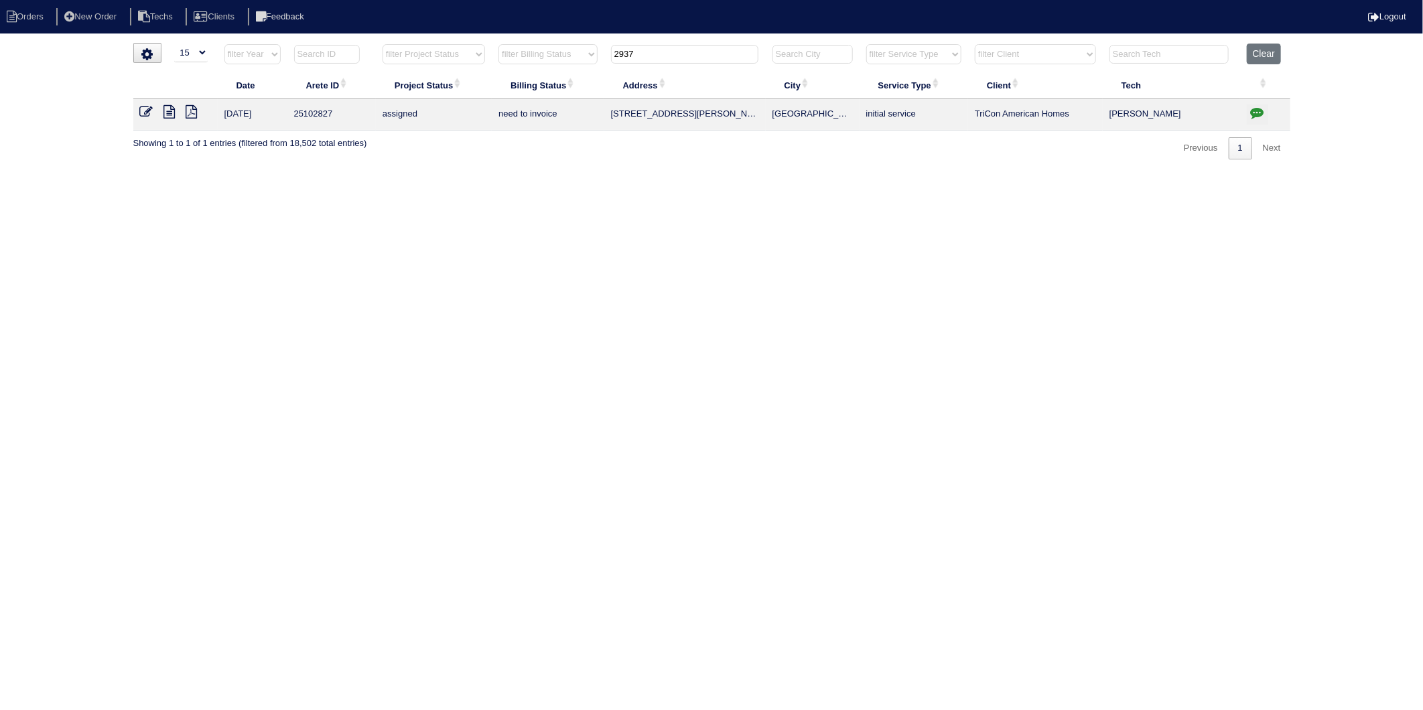
click at [144, 111] on icon at bounding box center [146, 111] width 13 height 13
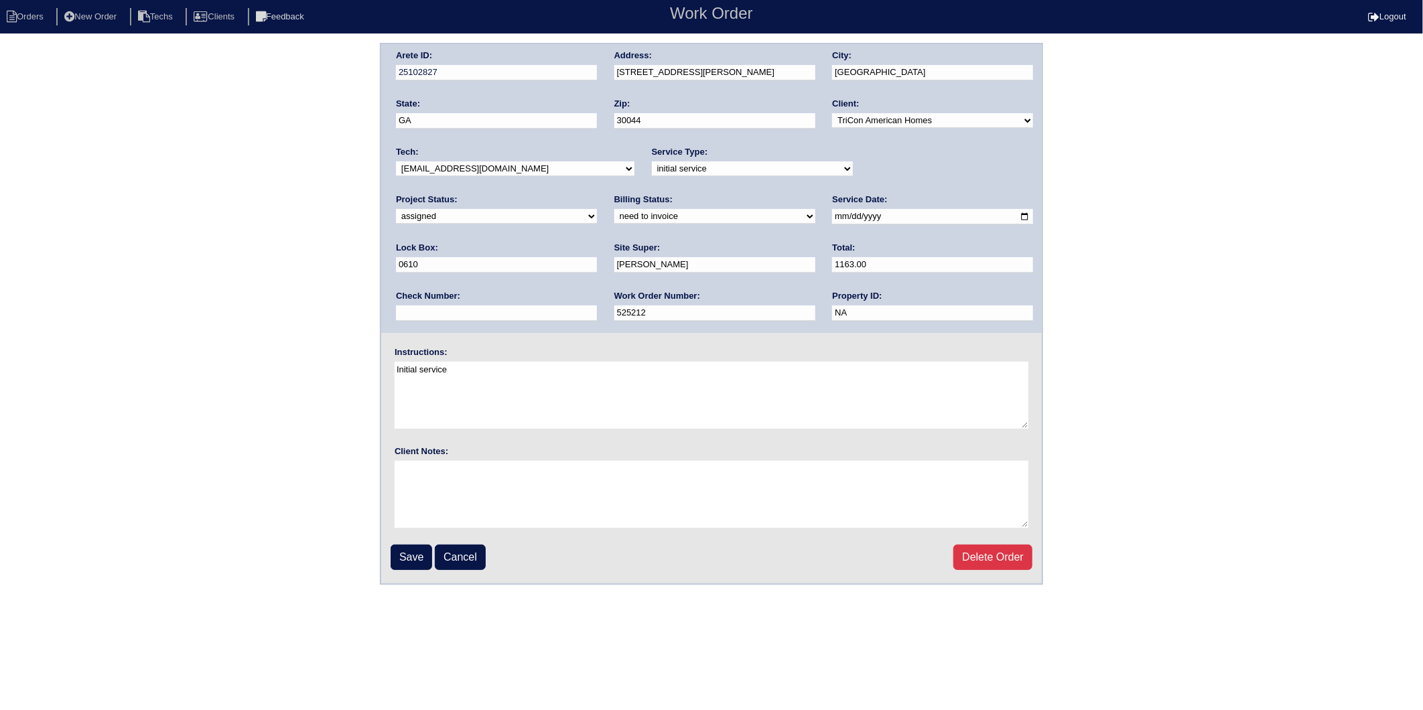
click at [614, 217] on select "need to quote quoted need to invoice invoiced paid warranty purchase order need…" at bounding box center [714, 216] width 201 height 15
select select "invoiced"
click at [614, 209] on select "need to quote quoted need to invoice invoiced paid warranty purchase order need…" at bounding box center [714, 216] width 201 height 15
drag, startPoint x: 415, startPoint y: 553, endPoint x: 437, endPoint y: 255, distance: 298.9
click at [414, 553] on input "Save" at bounding box center [412, 557] width 42 height 25
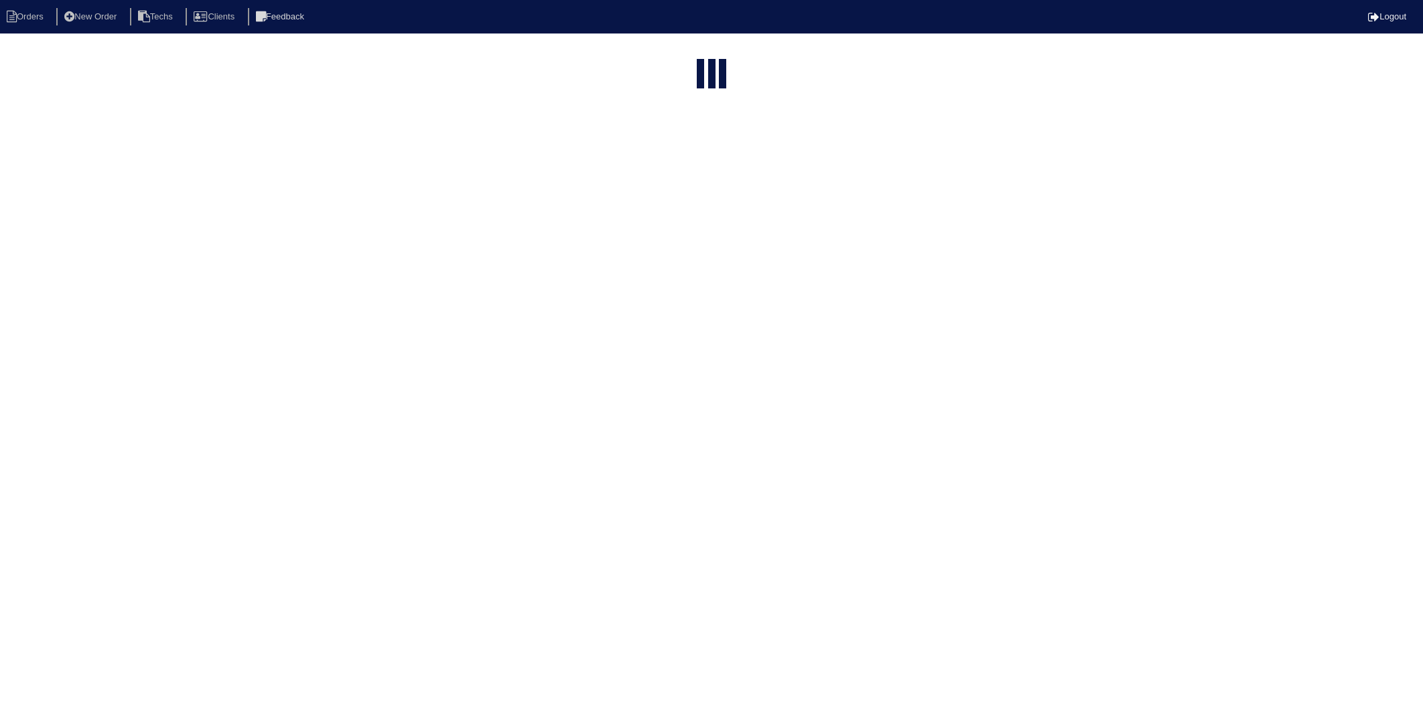
select select "15"
type input "2937"
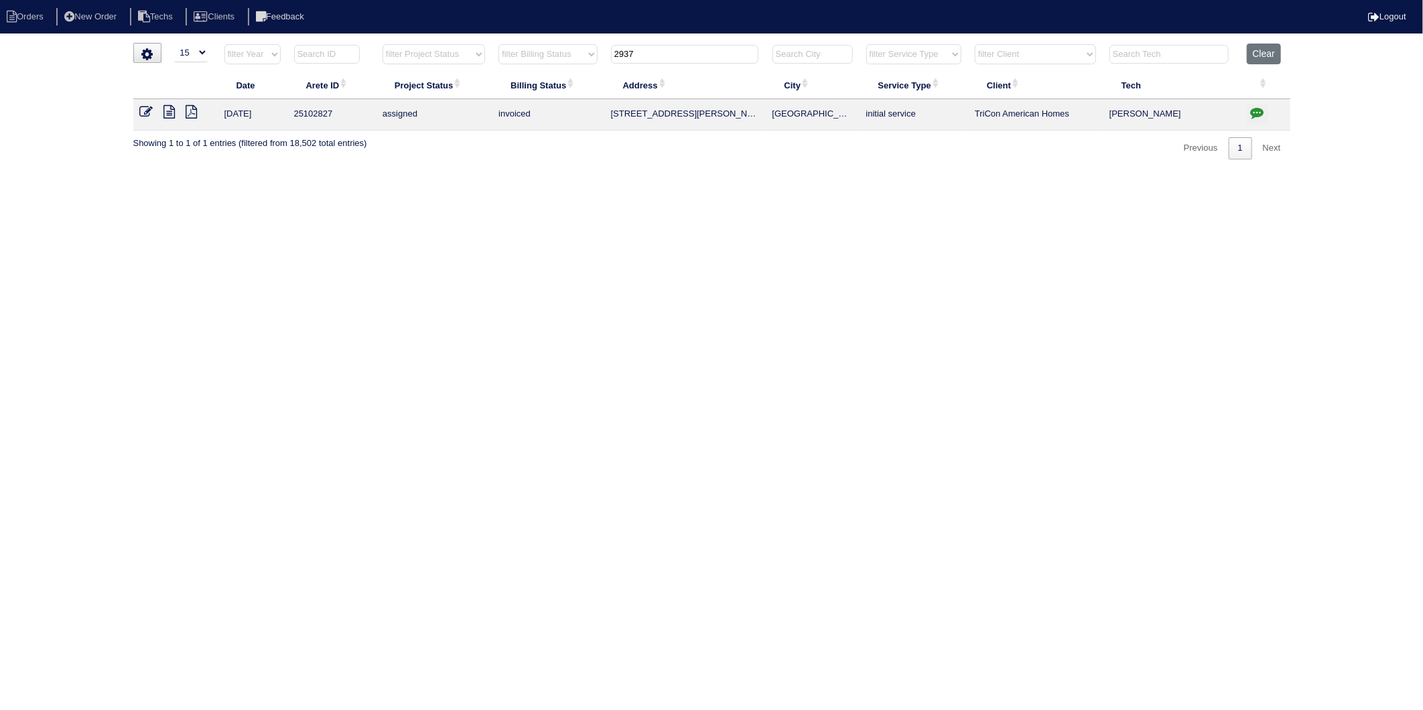
click at [146, 113] on icon at bounding box center [146, 111] width 13 height 13
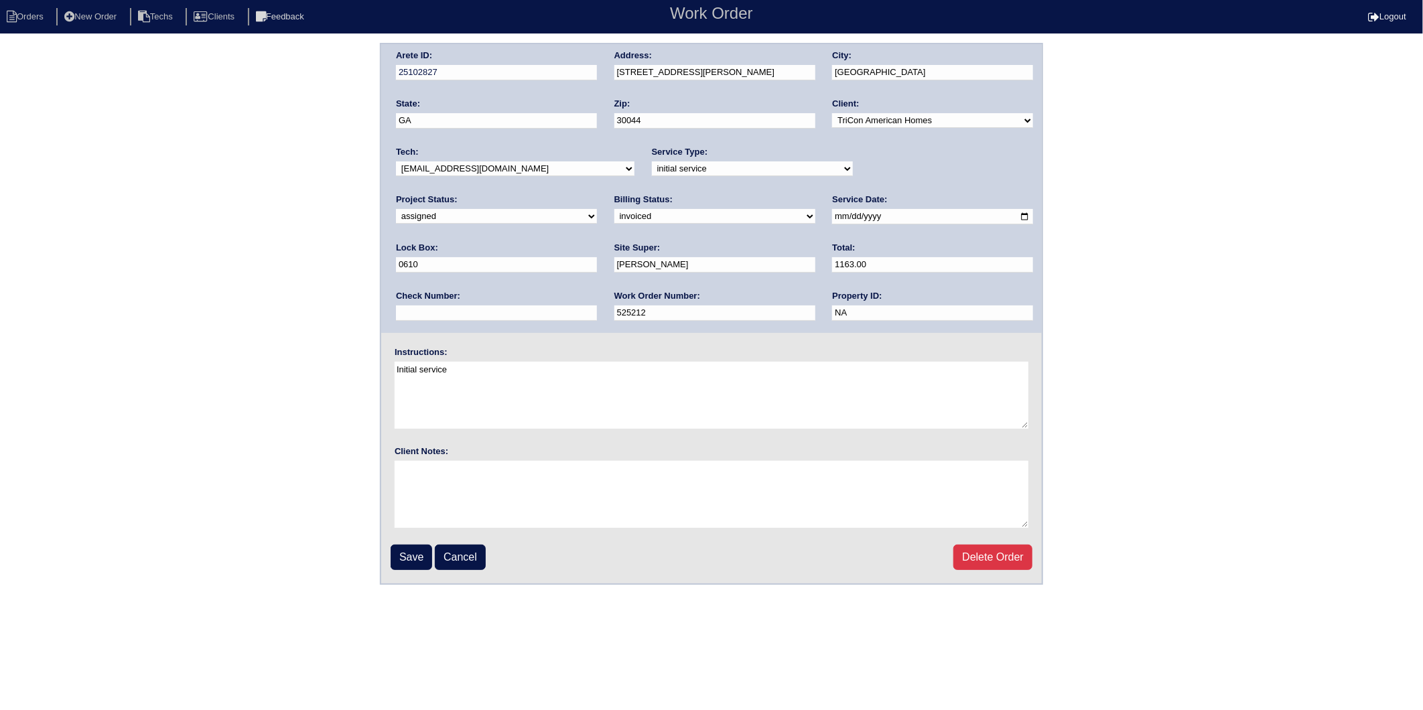
drag, startPoint x: 410, startPoint y: 550, endPoint x: 402, endPoint y: 549, distance: 8.1
click at [407, 550] on input "Save" at bounding box center [412, 557] width 42 height 25
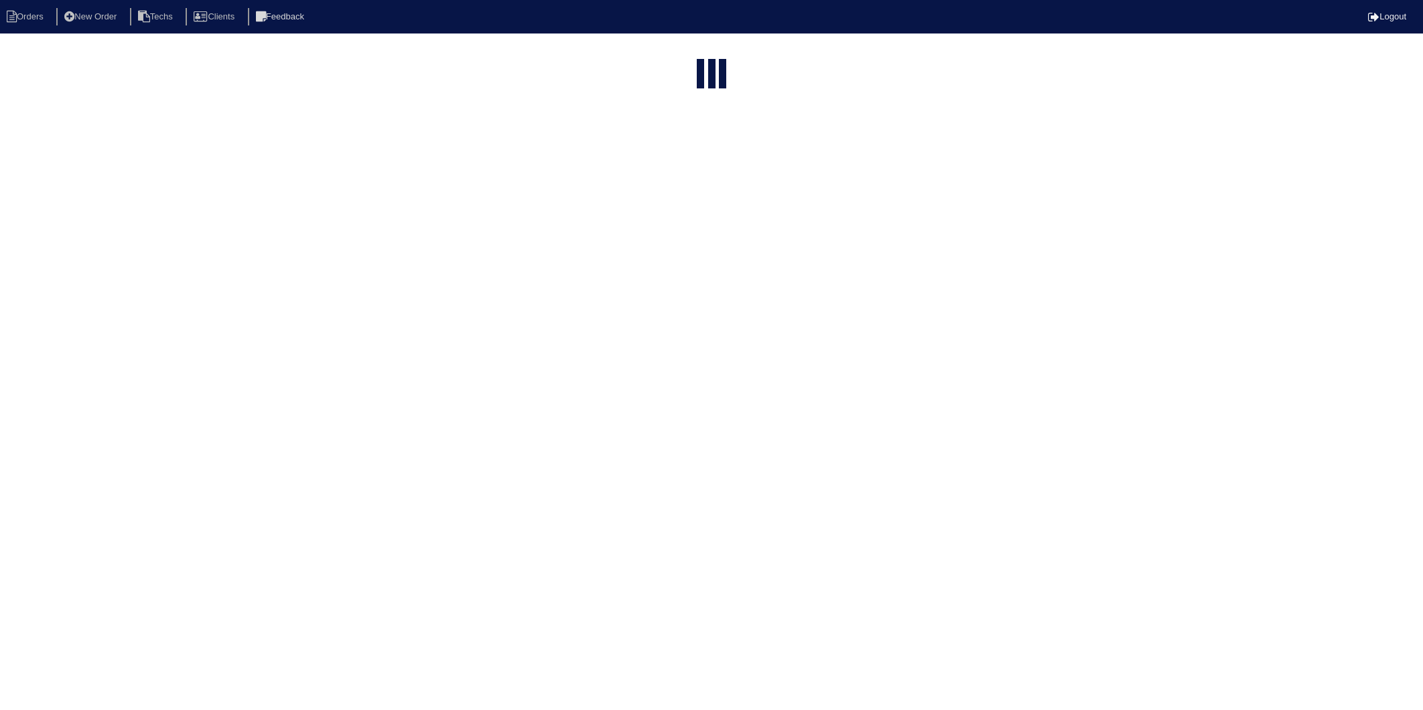
select select "15"
type input "2937"
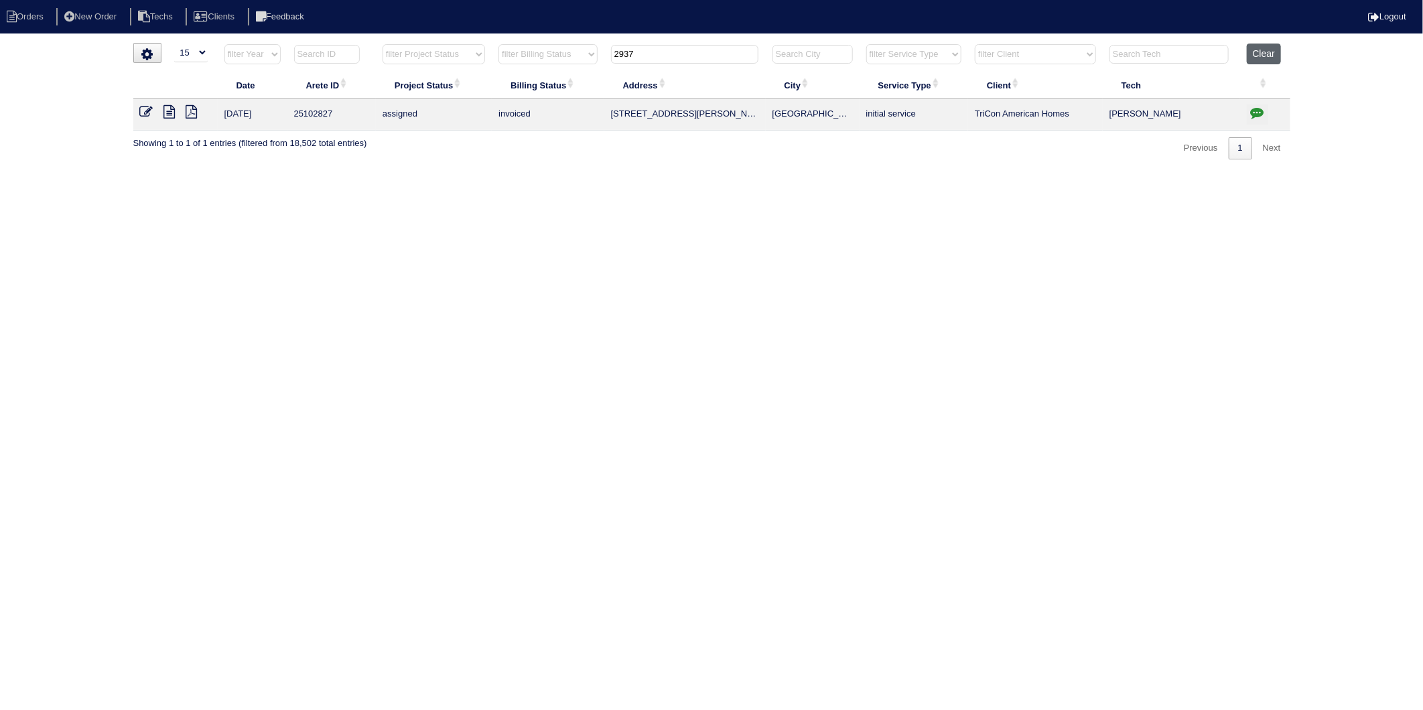
drag, startPoint x: 1255, startPoint y: 50, endPoint x: 1247, endPoint y: 49, distance: 7.5
click at [1253, 50] on button "Clear" at bounding box center [1264, 54] width 34 height 21
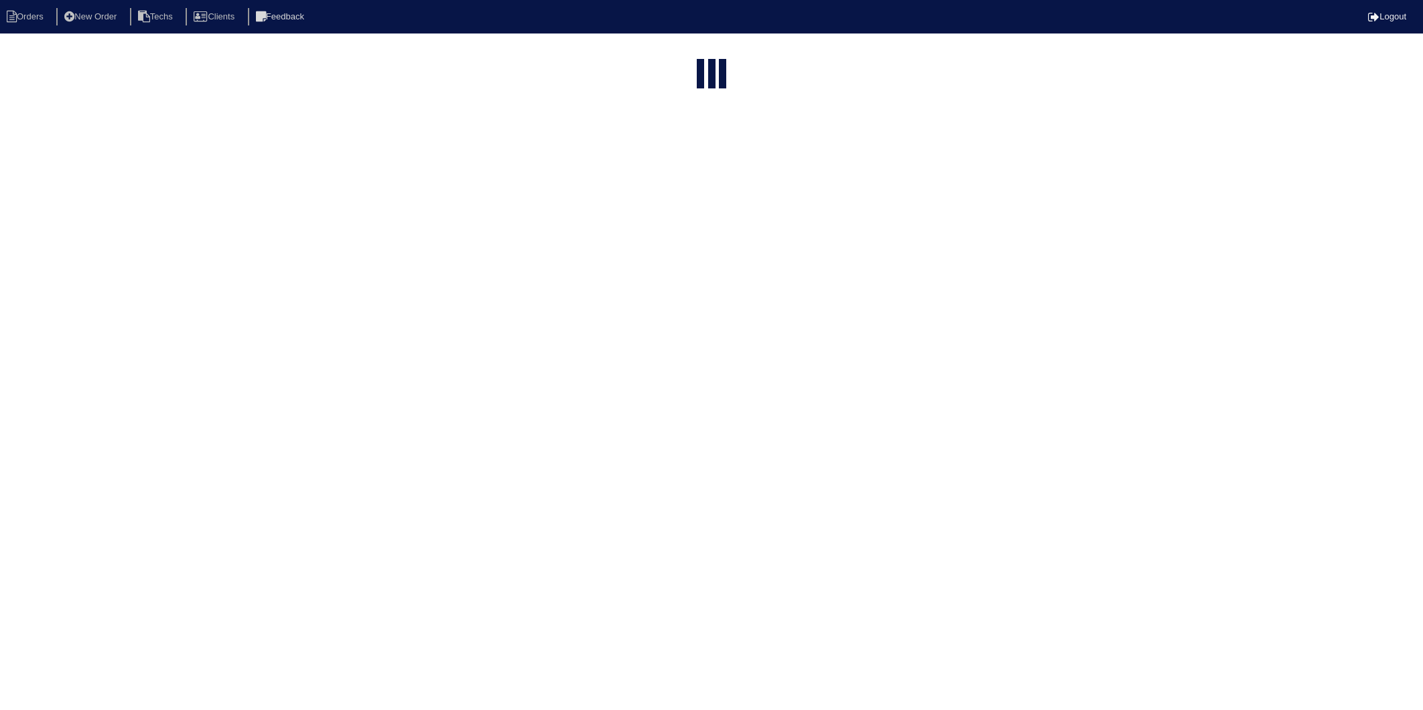
select select "15"
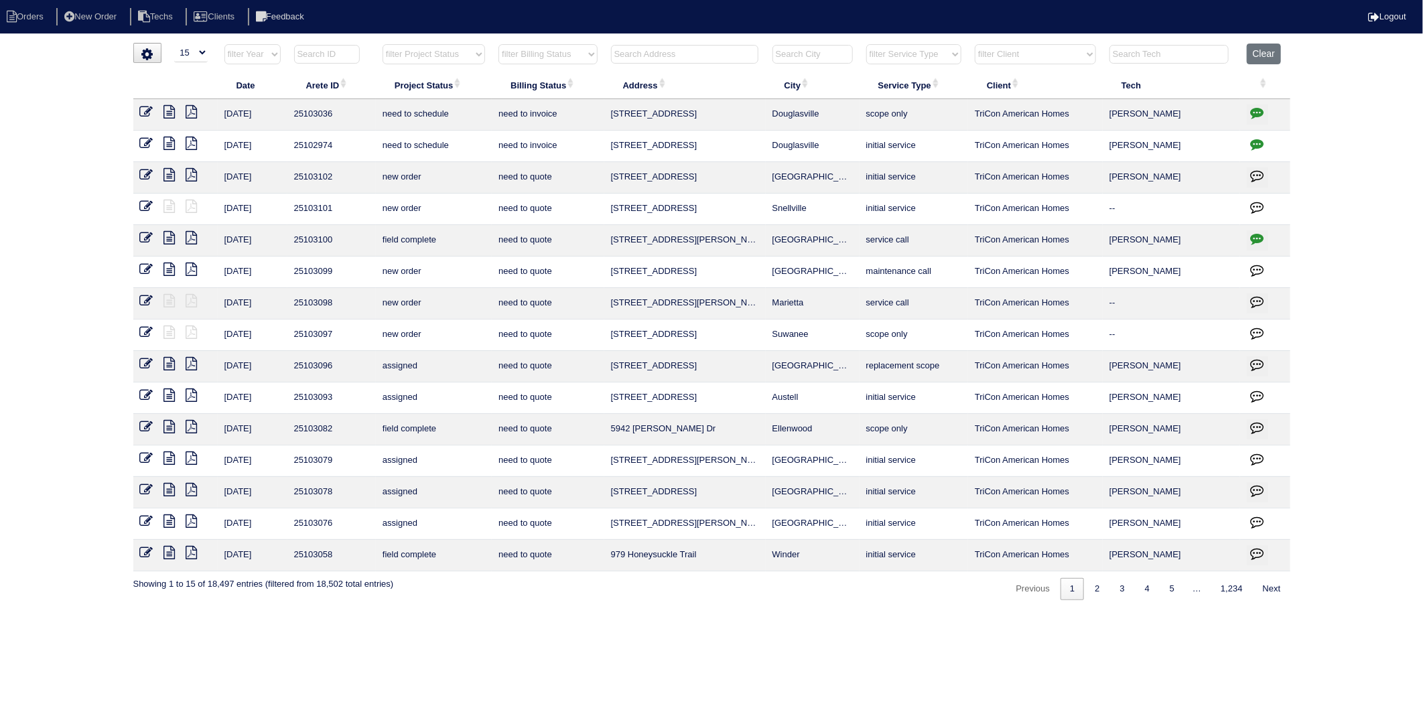
click at [727, 58] on input "text" at bounding box center [684, 54] width 147 height 19
type input "264"
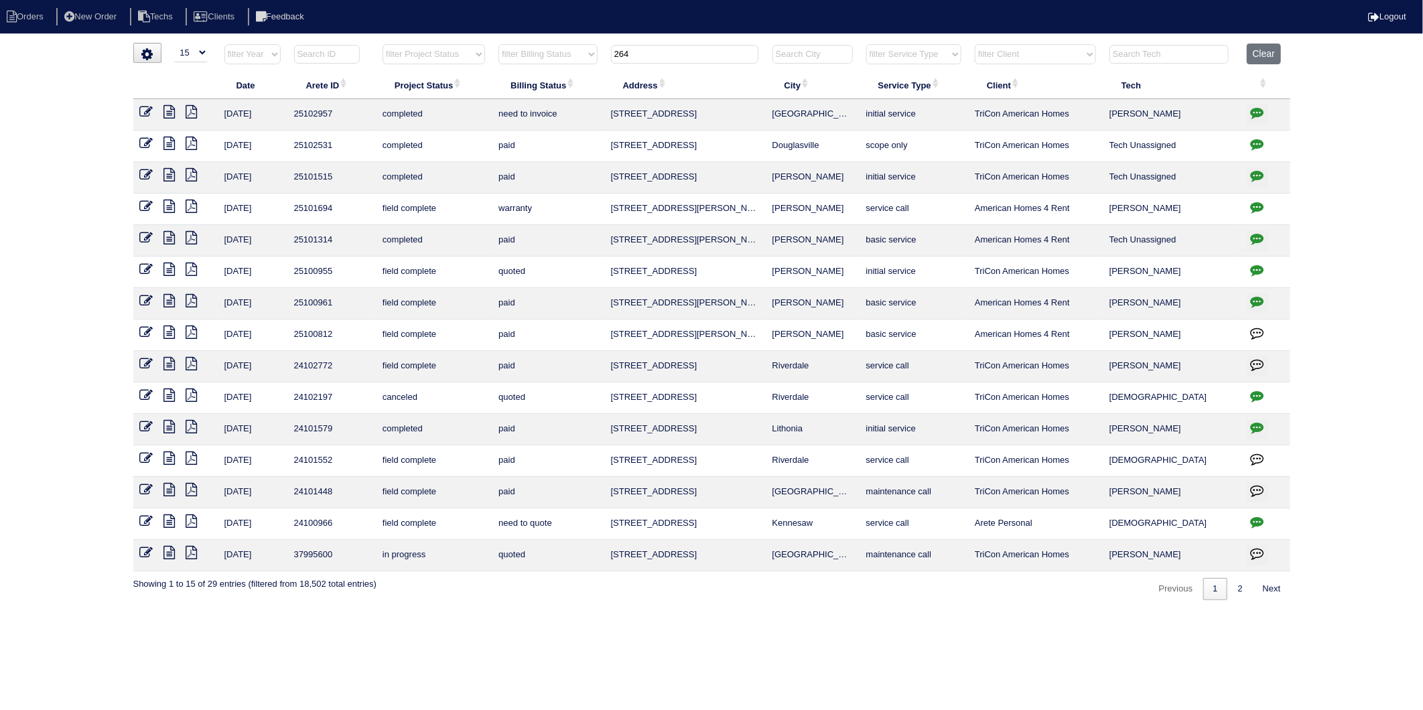
click at [1263, 115] on icon "button" at bounding box center [1257, 112] width 13 height 13
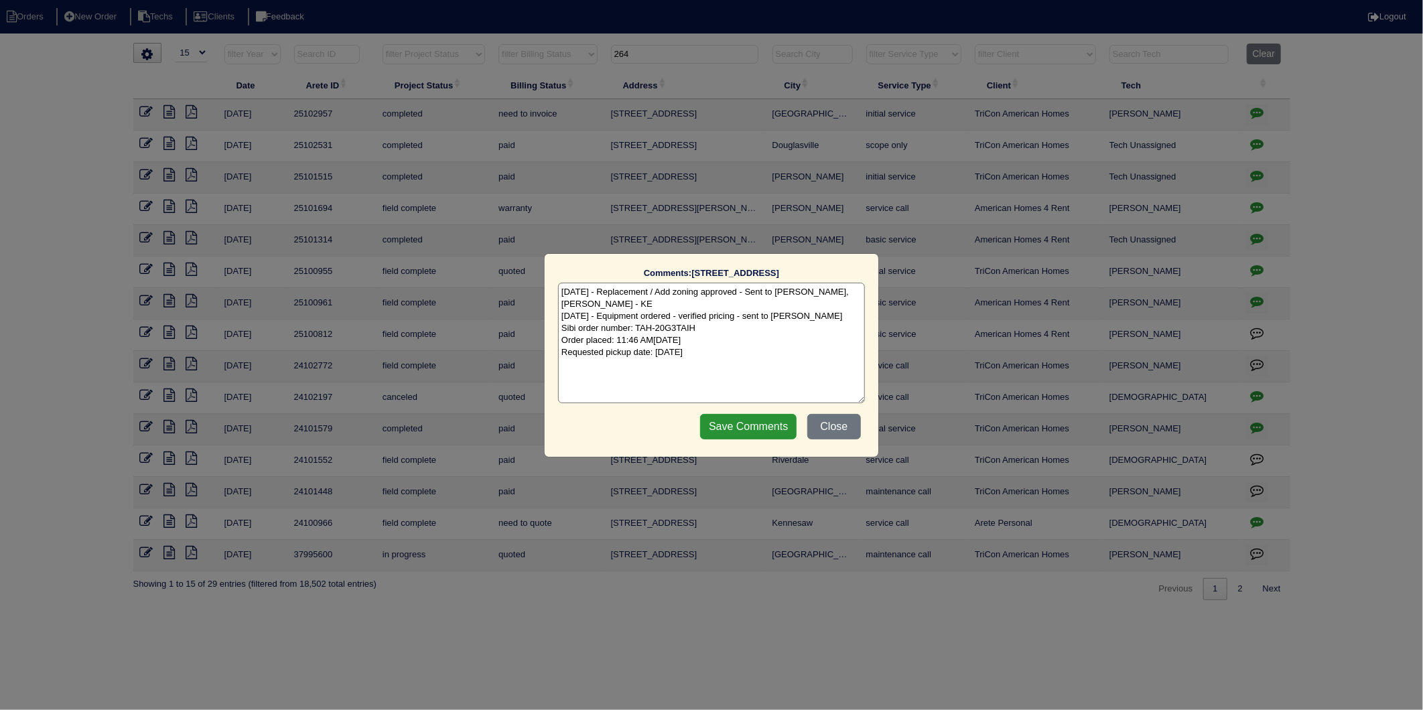
click at [807, 342] on textarea "8/18/25 - Replacement / Add zoning approved - Sent to Dan, Payton, Reeca - KE 8…" at bounding box center [711, 343] width 307 height 121
click at [782, 356] on textarea "8/18/25 - Replacement / Add zoning approved - Sent to Dan, Payton, Reeca - KE 8…" at bounding box center [711, 343] width 307 height 121
click at [769, 370] on textarea "8/18/25 - Replacement / Add zoning approved - Sent to Dan, Payton, Reeca - KE 8…" at bounding box center [711, 343] width 307 height 121
click at [755, 353] on textarea "8/18/25 - Replacement / Add zoning approved - Sent to Dan, Payton, Reeca - KE 8…" at bounding box center [711, 343] width 307 height 121
type textarea "8/18/25 - Replacement / Add zoning approved - Sent to Dan, Payton, Reeca - KE 8…"
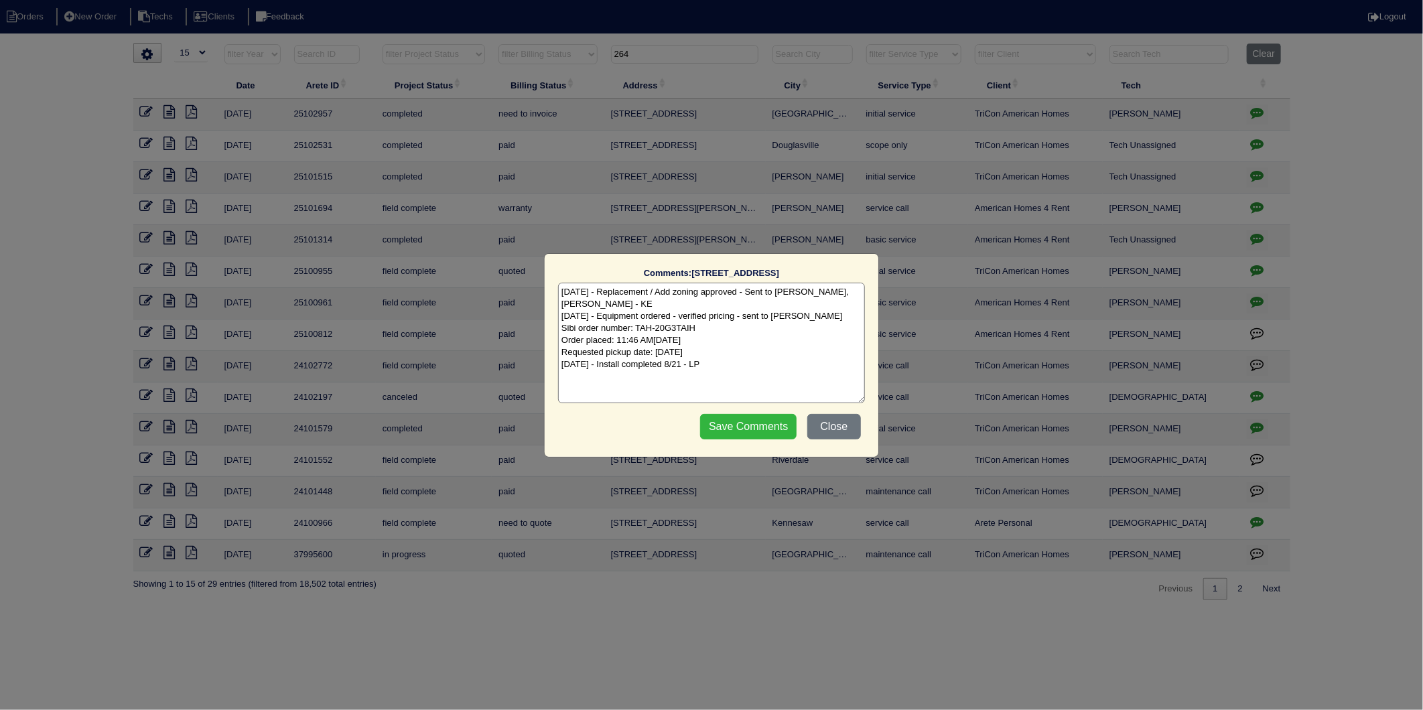
click at [780, 429] on input "Save Comments" at bounding box center [748, 426] width 96 height 25
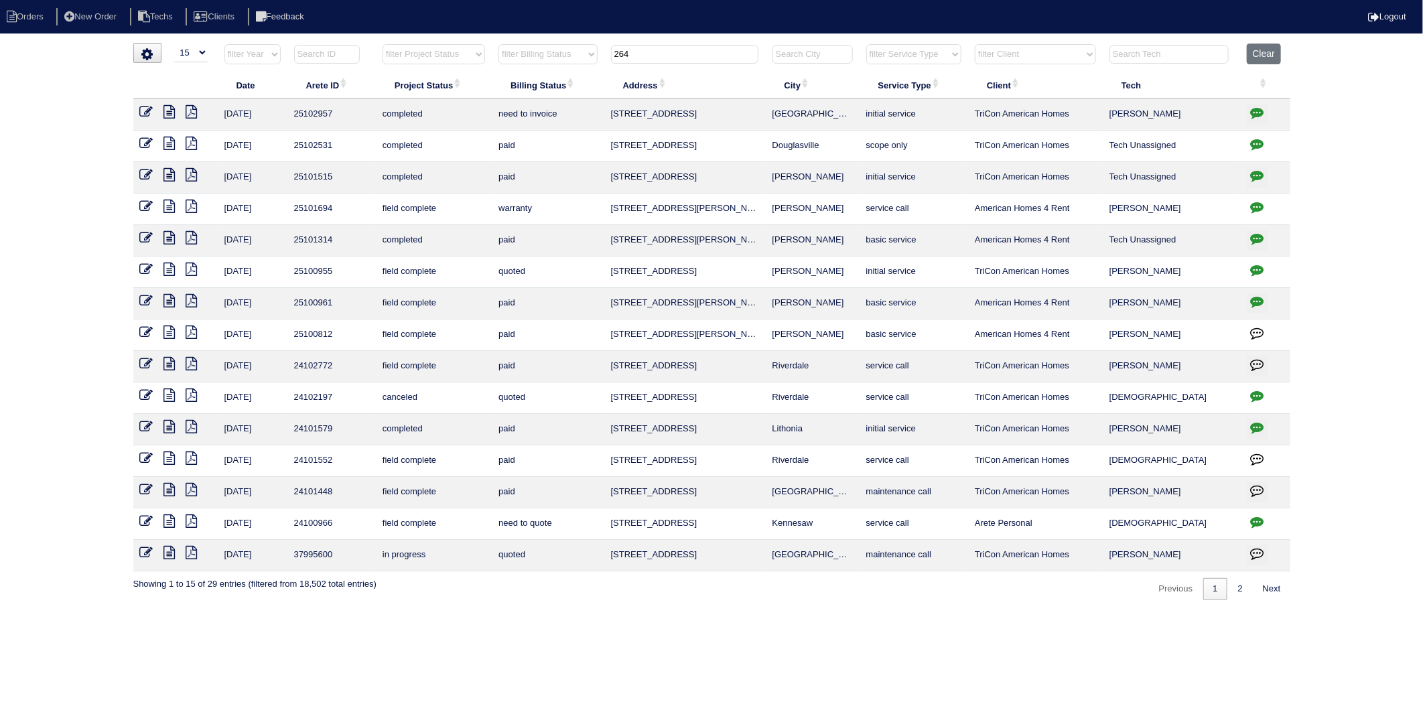
click at [140, 110] on icon at bounding box center [146, 111] width 13 height 13
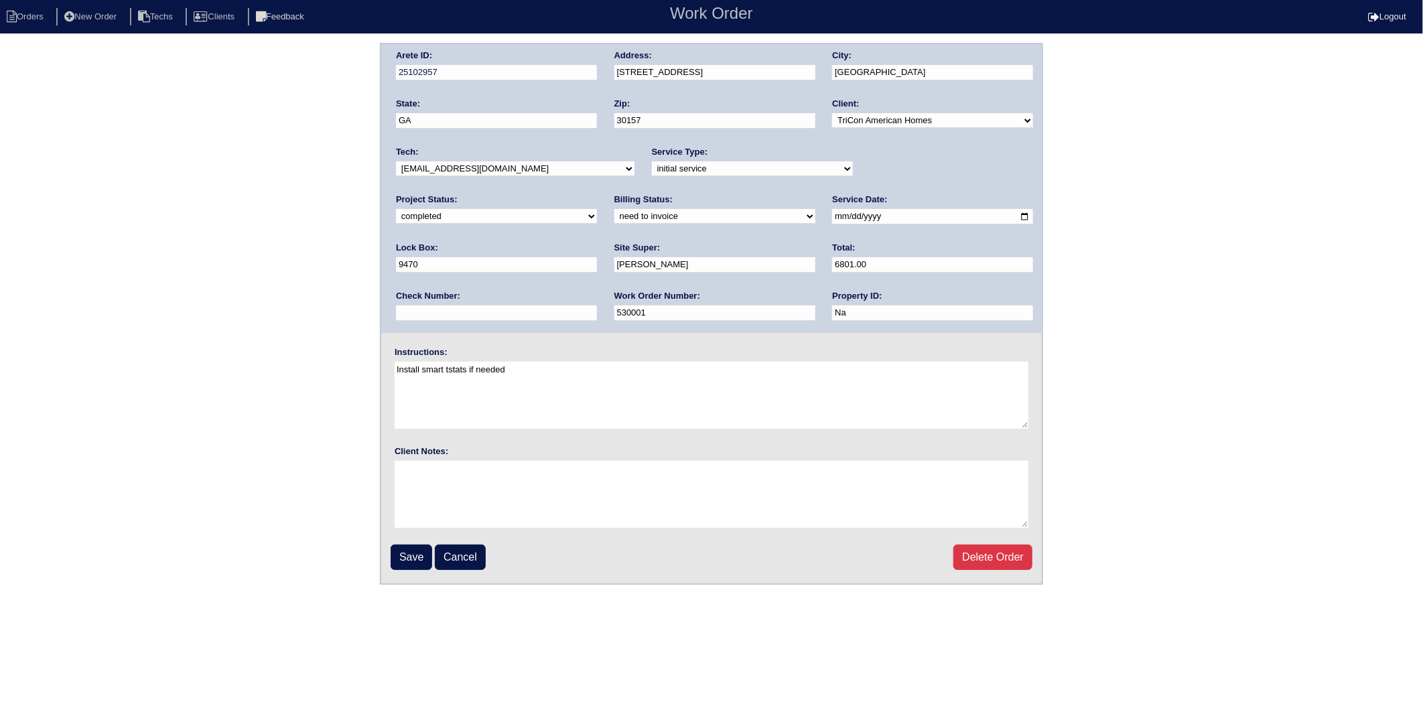
click at [614, 218] on select "need to quote quoted need to invoice invoiced paid warranty purchase order need…" at bounding box center [714, 216] width 201 height 15
select select "invoiced"
click at [614, 209] on select "need to quote quoted need to invoice invoiced paid warranty purchase order need…" at bounding box center [714, 216] width 201 height 15
drag, startPoint x: 403, startPoint y: 554, endPoint x: 431, endPoint y: 319, distance: 236.8
click at [402, 553] on input "Save" at bounding box center [412, 557] width 42 height 25
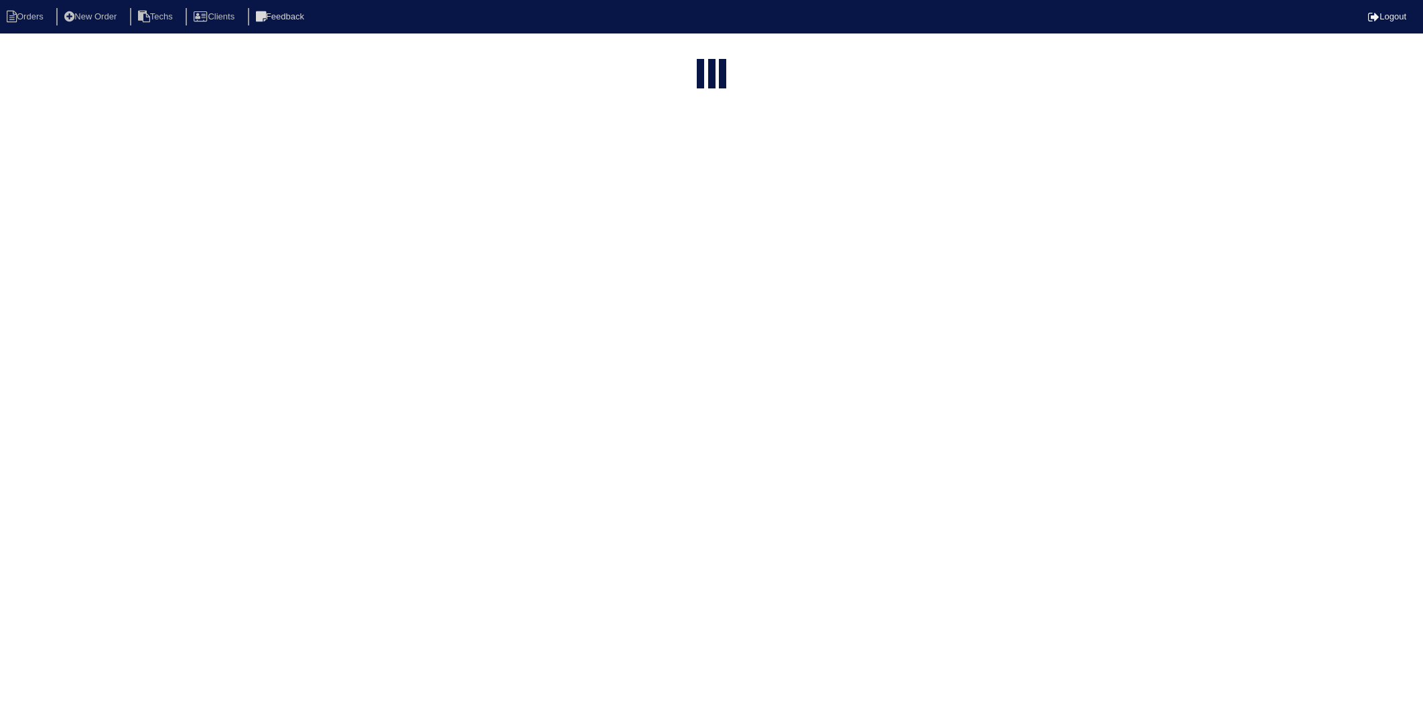
select select "15"
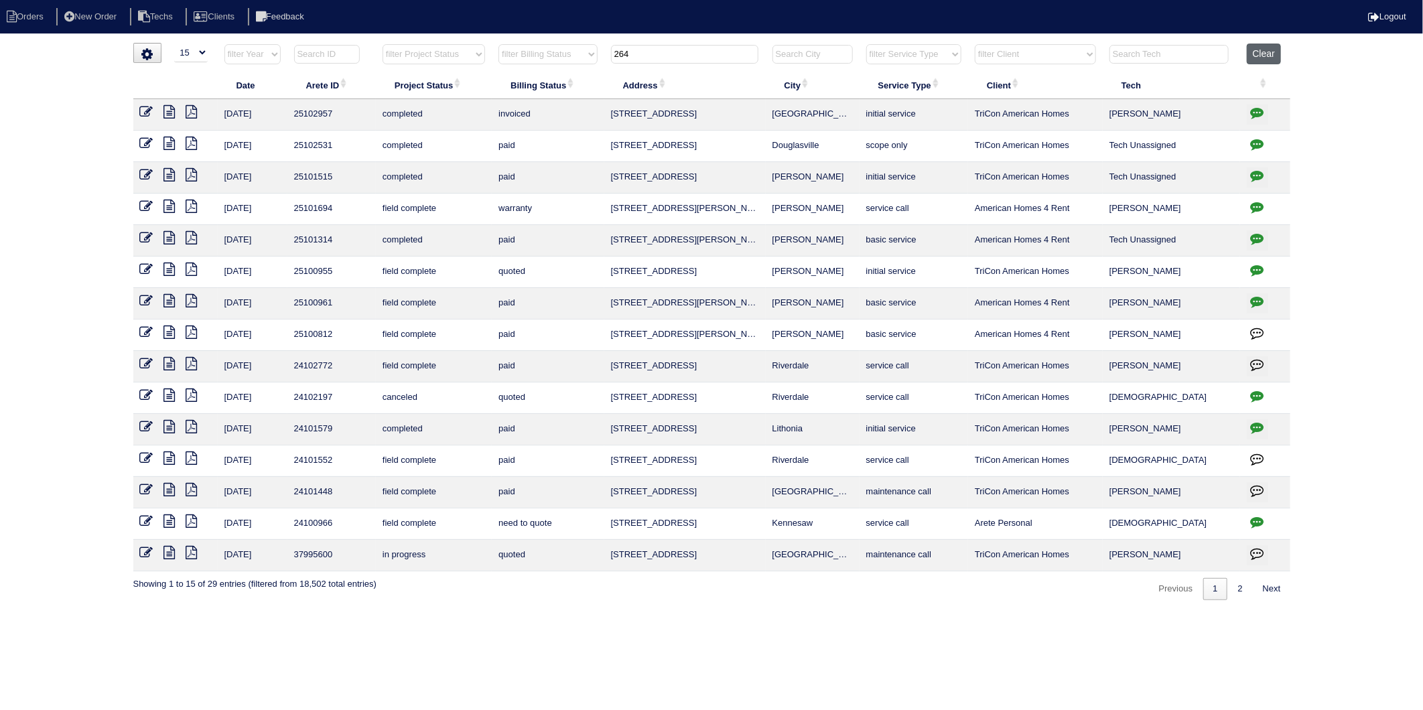
click at [1263, 58] on button "Clear" at bounding box center [1264, 54] width 34 height 21
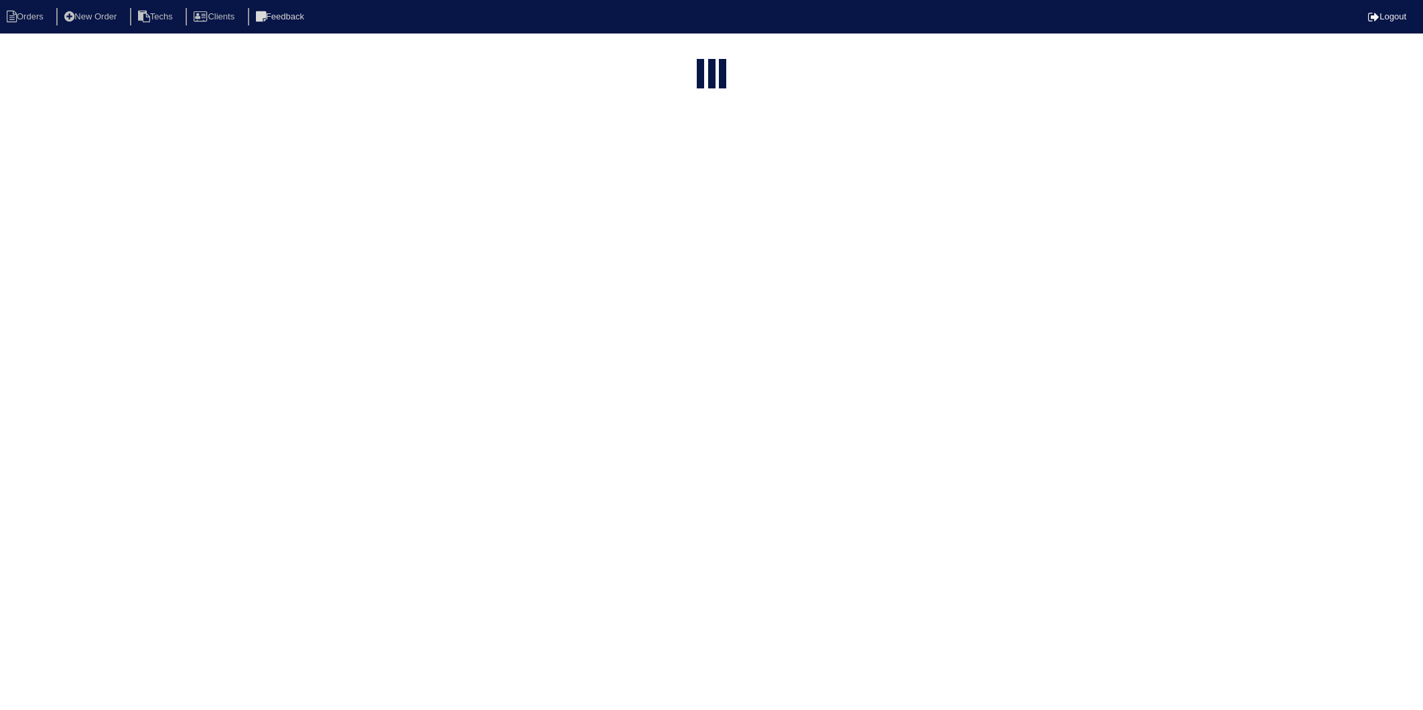
select select "15"
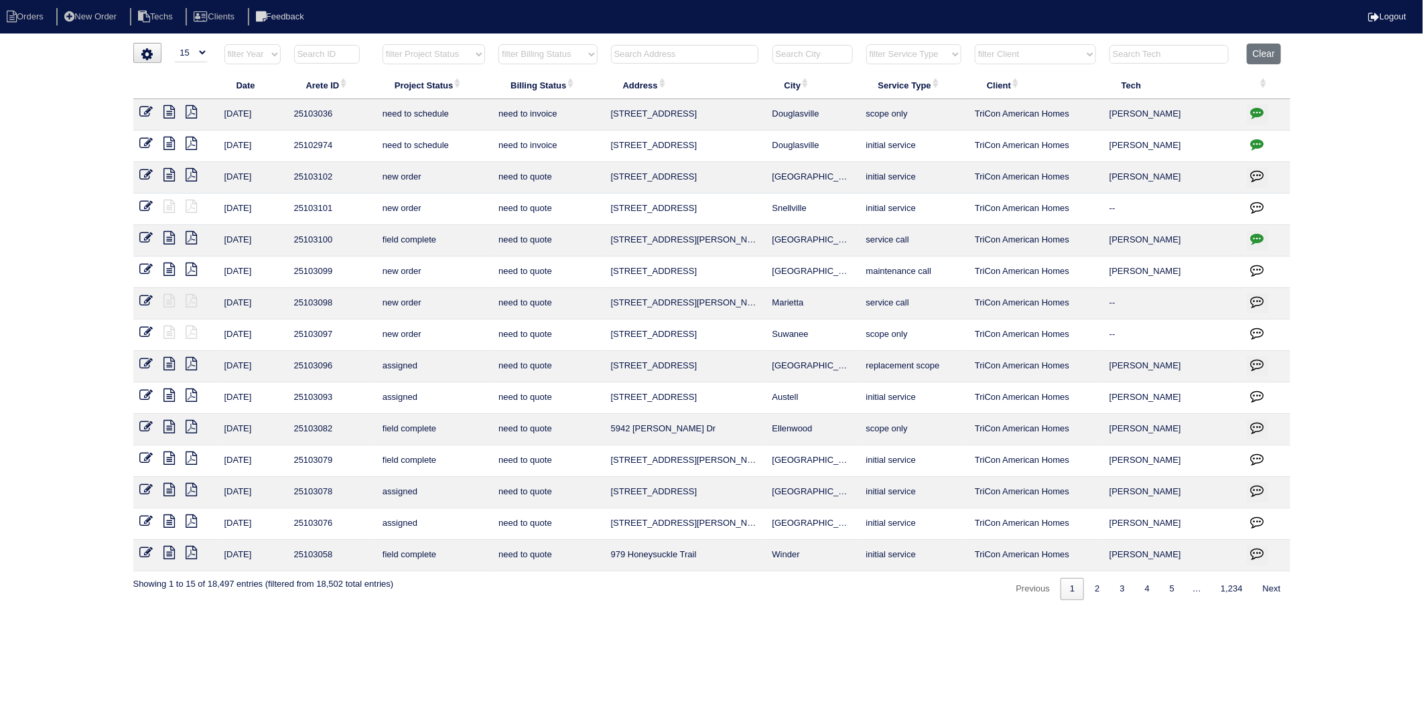
click at [577, 59] on select "filter Billing Status -- Any Billing Status -- need to quote quoted need to inv…" at bounding box center [547, 54] width 98 height 20
click at [499, 44] on select "filter Billing Status -- Any Billing Status -- need to quote quoted need to inv…" at bounding box center [547, 54] width 98 height 20
select select "need to invoice"
